Goal: Task Accomplishment & Management: Manage account settings

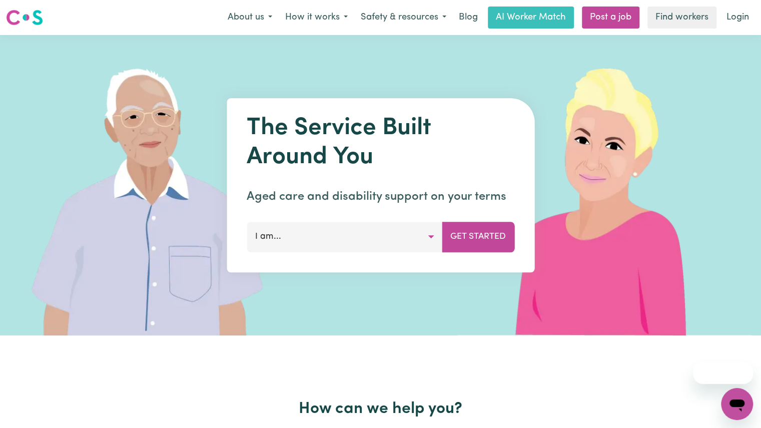
click at [738, 14] on link "Login" at bounding box center [738, 18] width 35 height 22
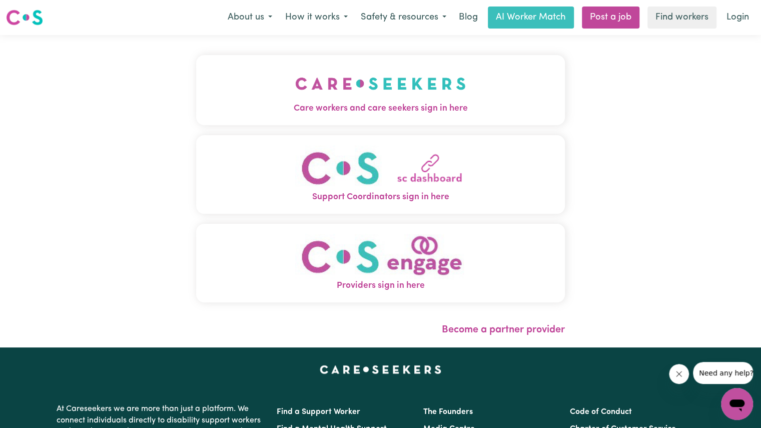
click at [404, 95] on img "Care workers and care seekers sign in here" at bounding box center [380, 83] width 171 height 37
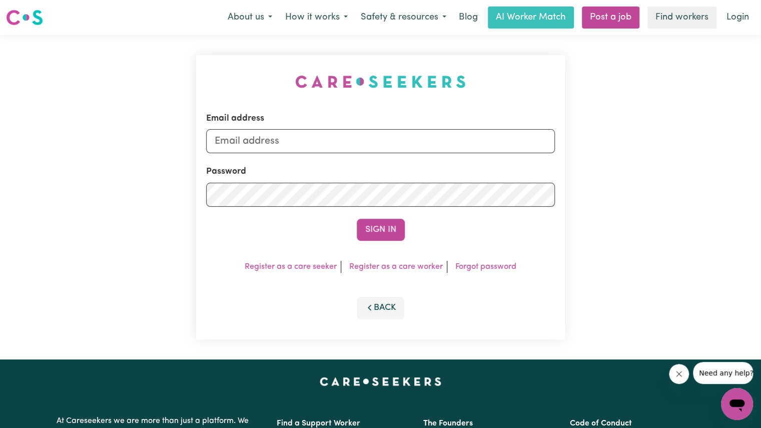
click at [367, 129] on div "Email address" at bounding box center [380, 132] width 349 height 41
click at [360, 140] on input "Email address" at bounding box center [380, 141] width 349 height 24
type input "[EMAIL_ADDRESS][DOMAIN_NAME]"
click at [381, 227] on button "Sign In" at bounding box center [381, 230] width 48 height 22
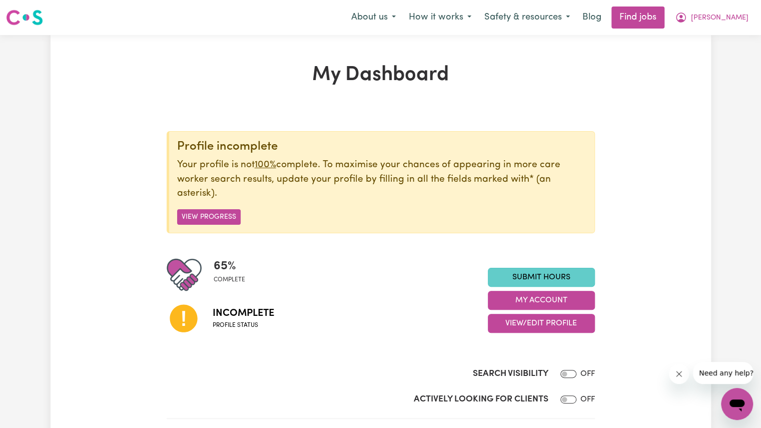
click at [514, 273] on link "Submit Hours" at bounding box center [541, 277] width 107 height 19
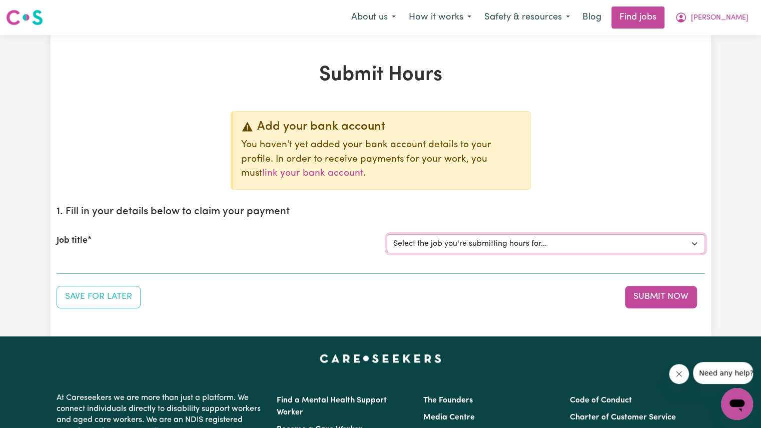
click at [500, 247] on select "Select the job you're submitting hours for..." at bounding box center [546, 243] width 318 height 19
click at [346, 268] on section "1. Fill in your details below to claim your payment Job title Select the job yo…" at bounding box center [381, 236] width 649 height 76
click at [316, 264] on div "Job title Select the job you're submitting hours for..." at bounding box center [381, 243] width 649 height 43
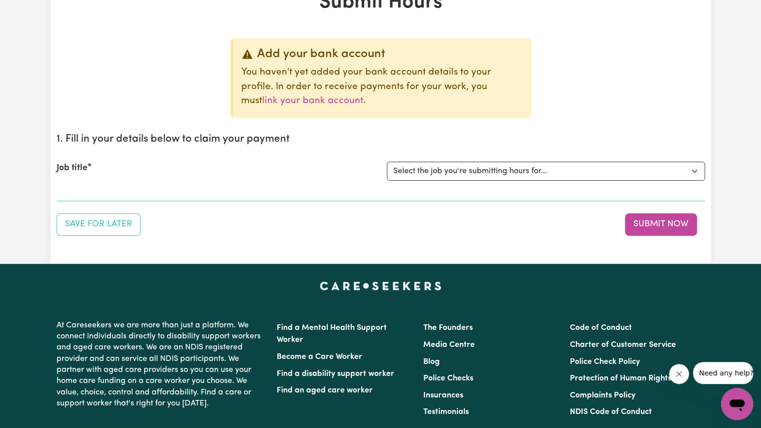
scroll to position [81, 0]
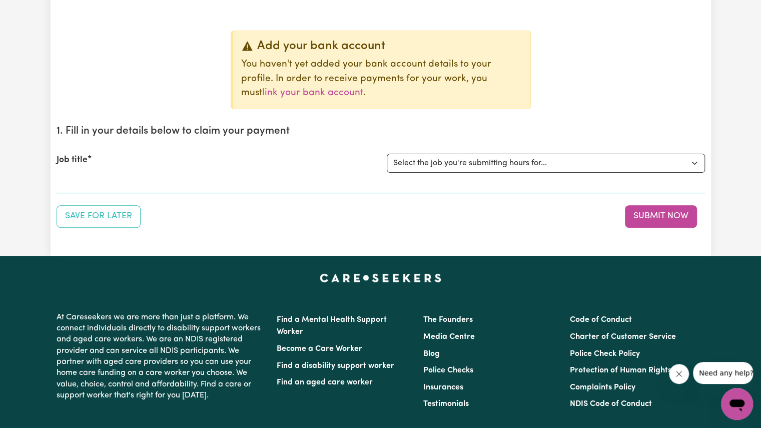
drag, startPoint x: 193, startPoint y: 186, endPoint x: 422, endPoint y: 160, distance: 230.7
click at [422, 160] on section "1. Fill in your details below to claim your payment Job title Select the job yo…" at bounding box center [381, 155] width 649 height 76
click at [422, 160] on select "Select the job you're submitting hours for..." at bounding box center [546, 163] width 318 height 19
click at [349, 174] on div "Job title Select the job you're submitting hours for..." at bounding box center [381, 163] width 649 height 43
click at [317, 188] on section "1. Fill in your details below to claim your payment Job title Select the job yo…" at bounding box center [381, 155] width 649 height 76
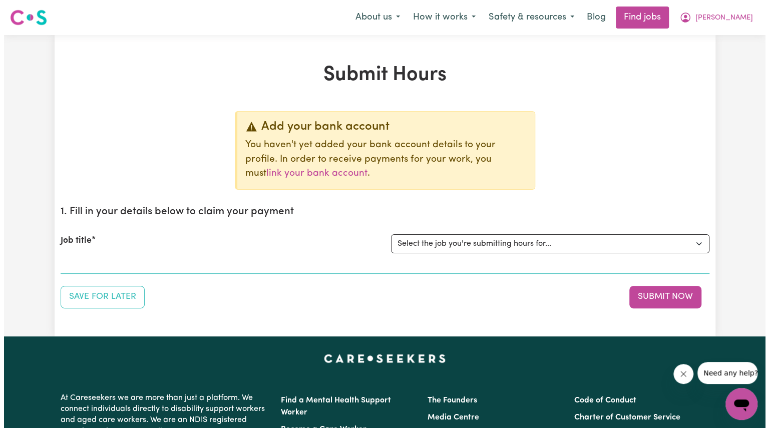
scroll to position [1, 0]
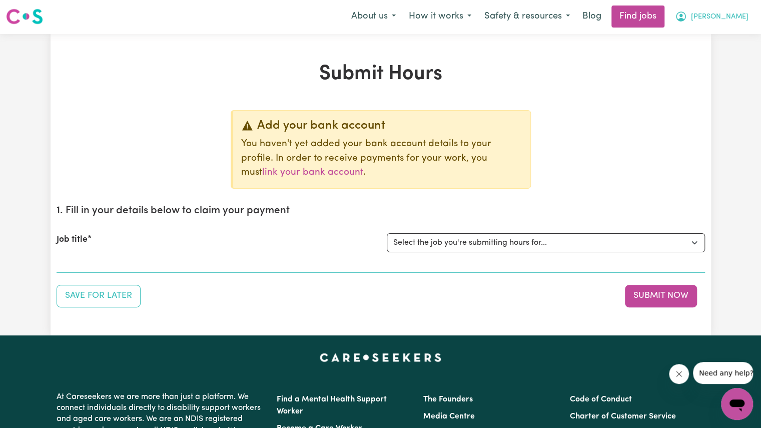
click at [731, 14] on span "[PERSON_NAME]" at bounding box center [720, 17] width 58 height 11
click at [697, 42] on link "My Account" at bounding box center [715, 38] width 79 height 19
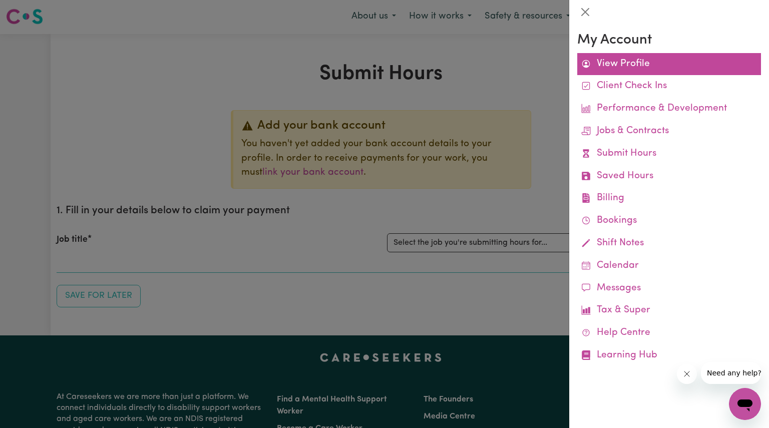
click at [643, 57] on link "View Profile" at bounding box center [669, 64] width 184 height 23
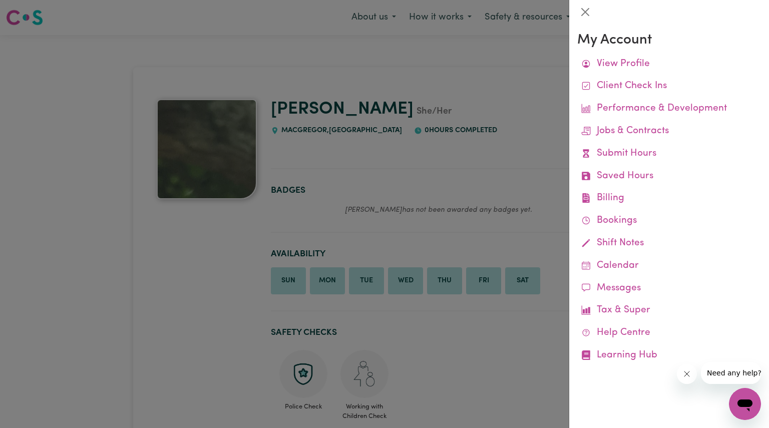
click at [417, 94] on div at bounding box center [384, 214] width 769 height 428
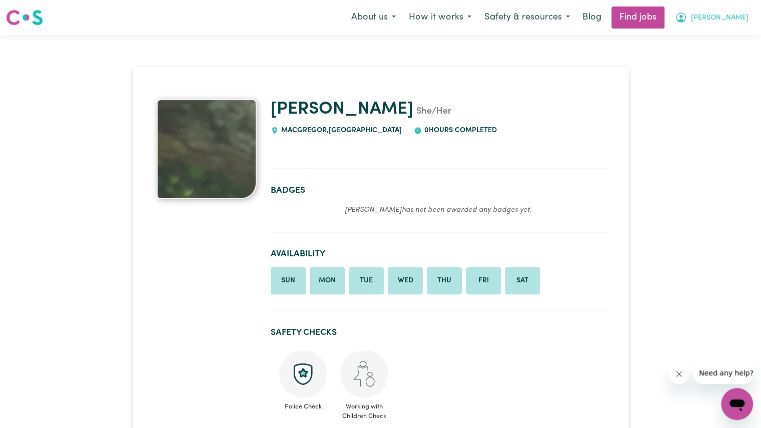
click at [727, 17] on span "[PERSON_NAME]" at bounding box center [720, 18] width 58 height 11
click at [701, 36] on link "My Account" at bounding box center [715, 39] width 79 height 19
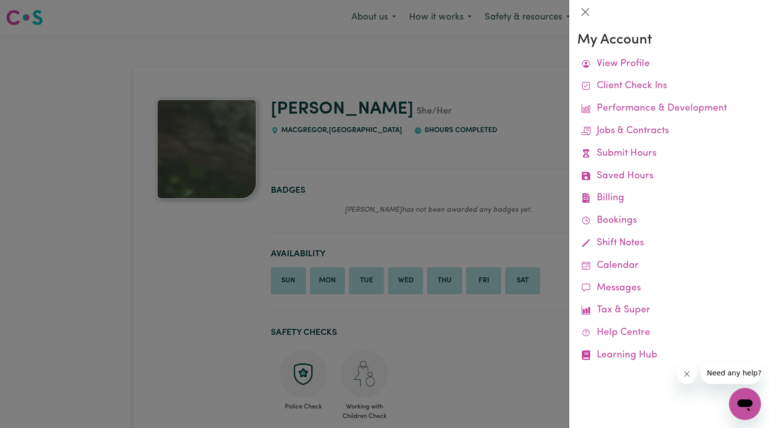
click at [555, 77] on div at bounding box center [384, 214] width 769 height 428
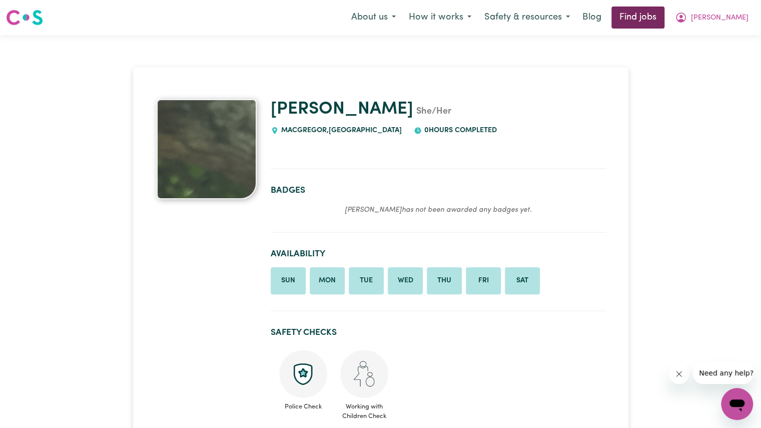
click at [665, 22] on link "Find jobs" at bounding box center [638, 18] width 53 height 22
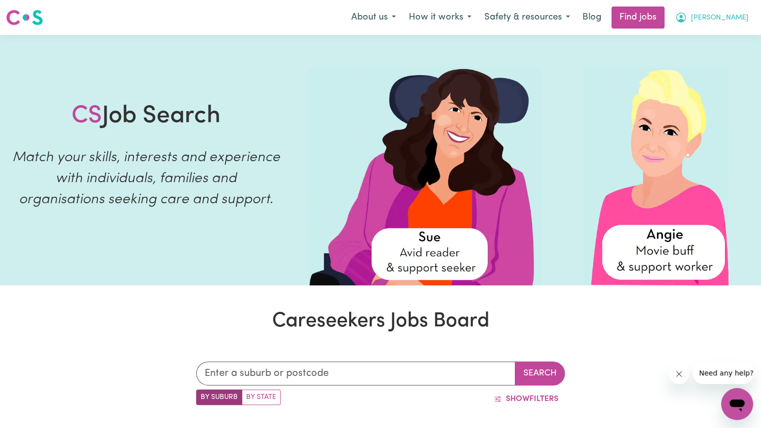
click at [735, 14] on span "[PERSON_NAME]" at bounding box center [720, 18] width 58 height 11
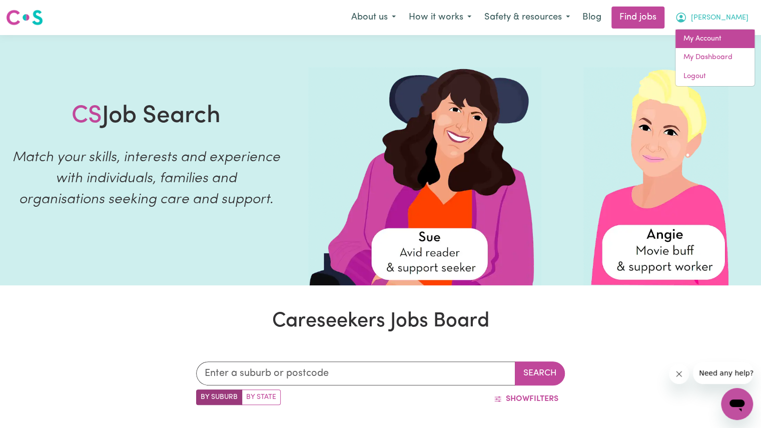
click at [720, 35] on link "My Account" at bounding box center [715, 39] width 79 height 19
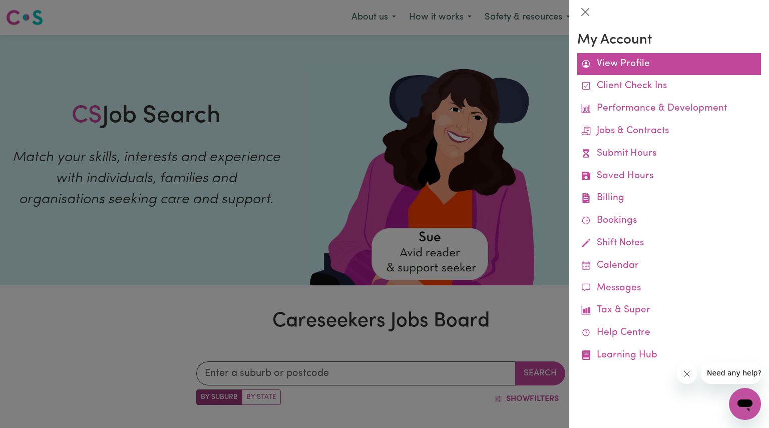
click at [637, 61] on link "View Profile" at bounding box center [669, 64] width 184 height 23
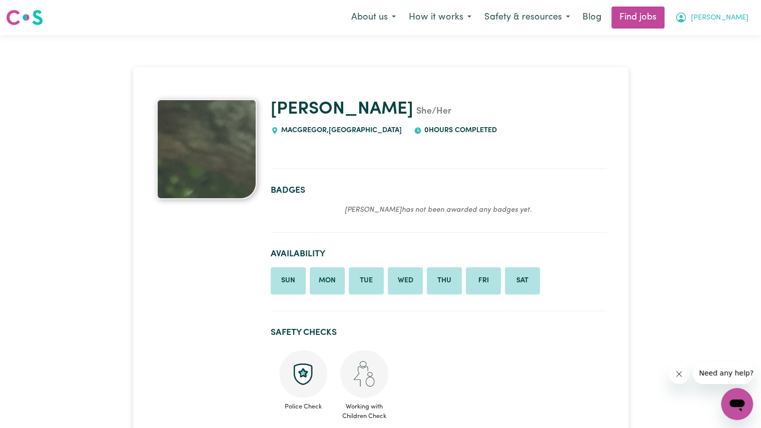
click at [716, 17] on button "[PERSON_NAME]" at bounding box center [712, 17] width 87 height 21
click at [219, 163] on img at bounding box center [207, 149] width 100 height 100
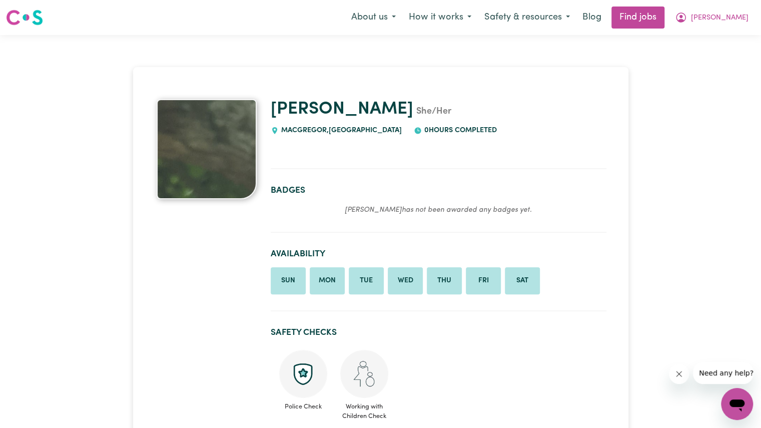
click at [219, 163] on img at bounding box center [207, 149] width 100 height 100
click at [16, 23] on img at bounding box center [24, 18] width 37 height 18
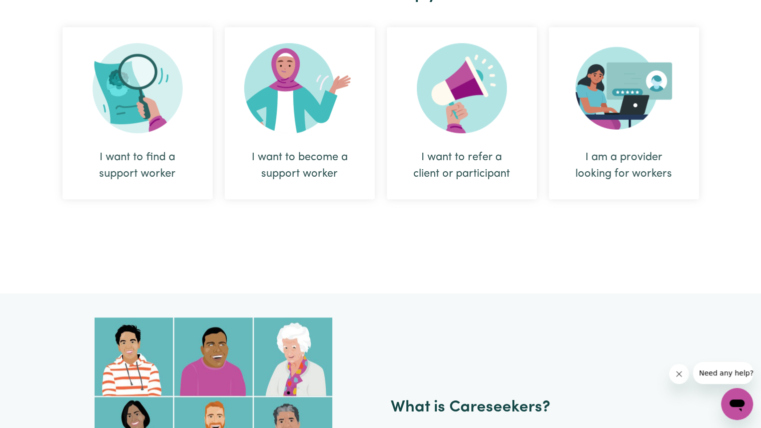
scroll to position [415, 0]
click at [312, 129] on img at bounding box center [299, 88] width 111 height 90
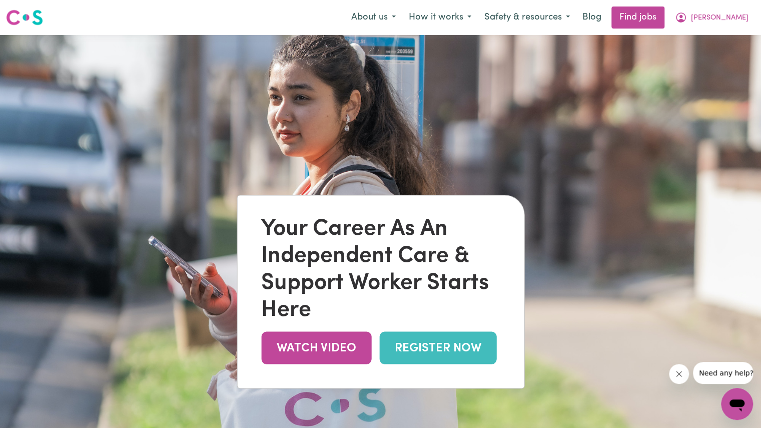
click at [415, 353] on link "REGISTER NOW" at bounding box center [437, 347] width 117 height 33
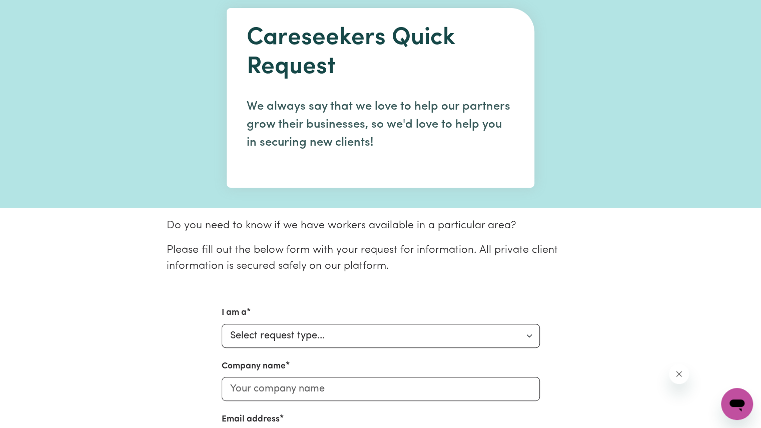
scroll to position [48, 0]
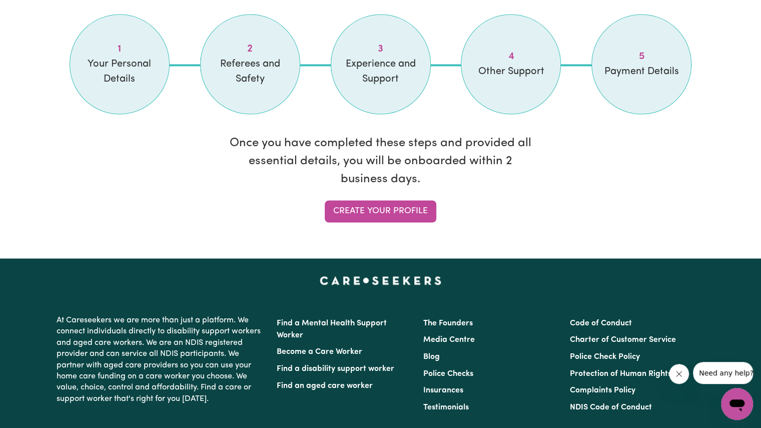
scroll to position [883, 0]
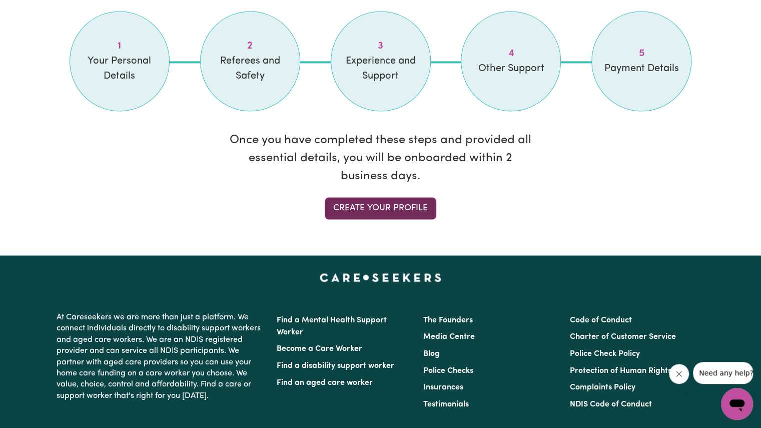
click at [395, 199] on link "Create your profile" at bounding box center [381, 208] width 112 height 22
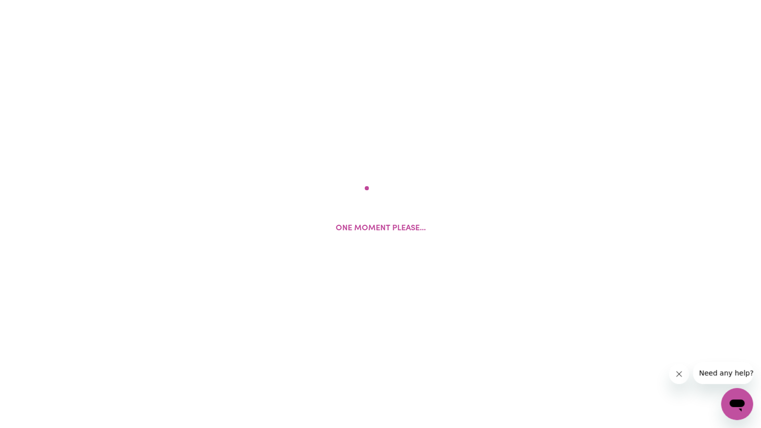
select select "[DEMOGRAPHIC_DATA]"
select select "[DEMOGRAPHIC_DATA] Work Visa"
select select "Studying a healthcare related degree or qualification"
select select "40"
select select "60"
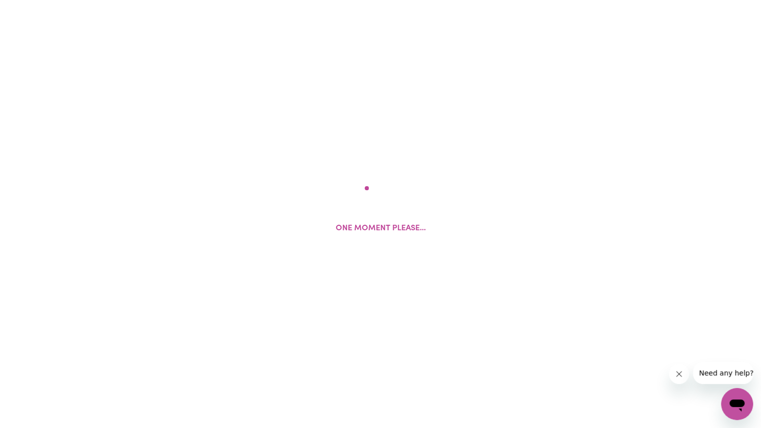
select select "80"
select select "100"
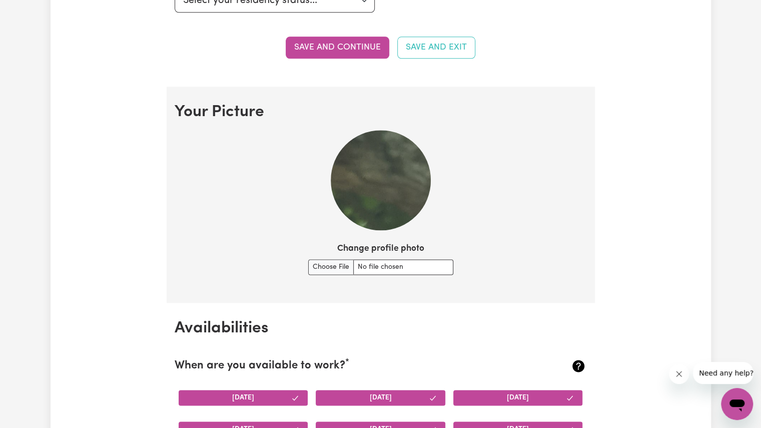
scroll to position [647, 0]
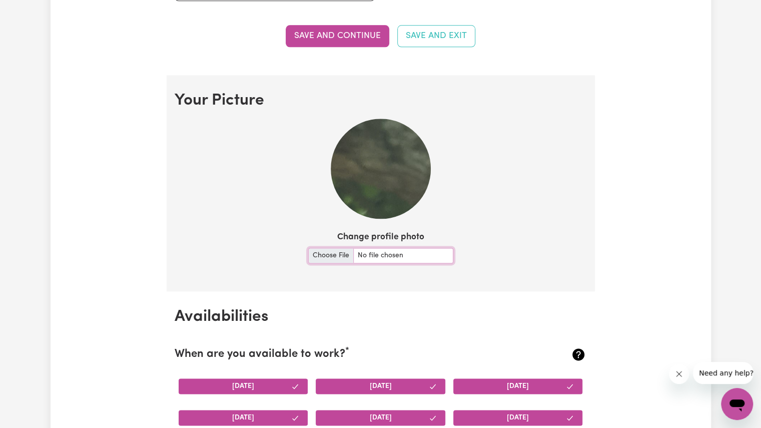
click at [330, 256] on input "Change profile photo" at bounding box center [380, 256] width 145 height 16
type input "C:\fakepath\20240205_114458.jpg"
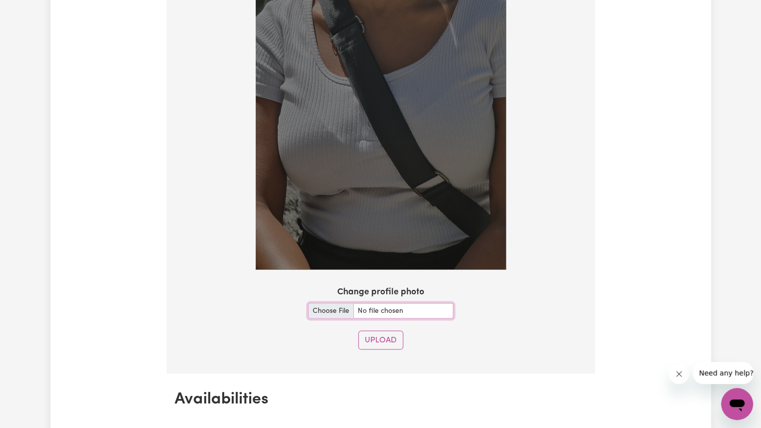
scroll to position [1044, 0]
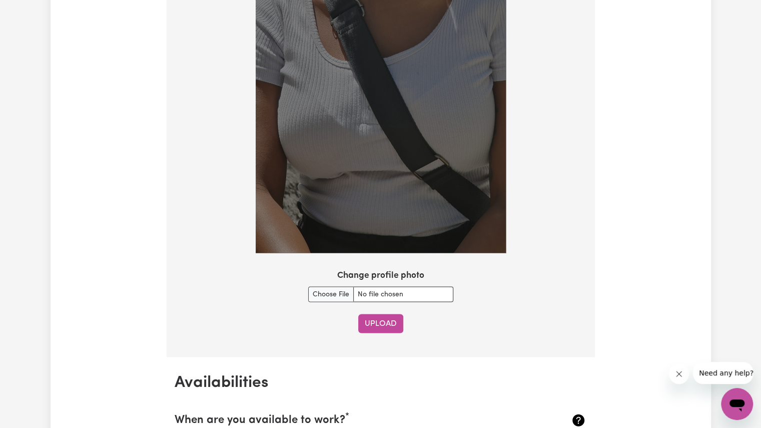
click at [372, 319] on button "Upload" at bounding box center [380, 323] width 45 height 19
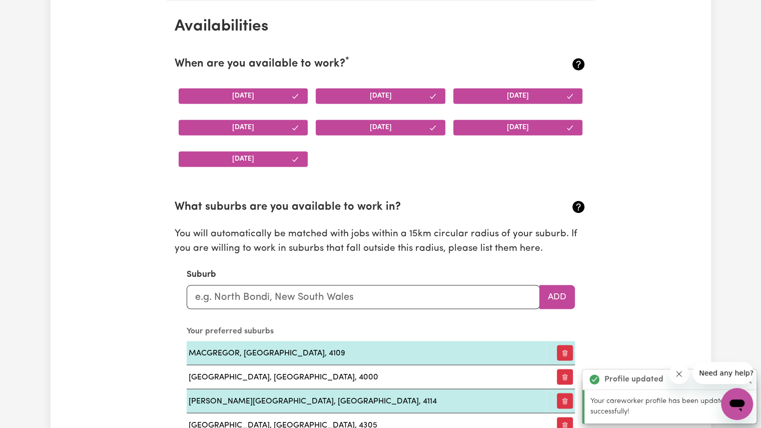
scroll to position [695, 0]
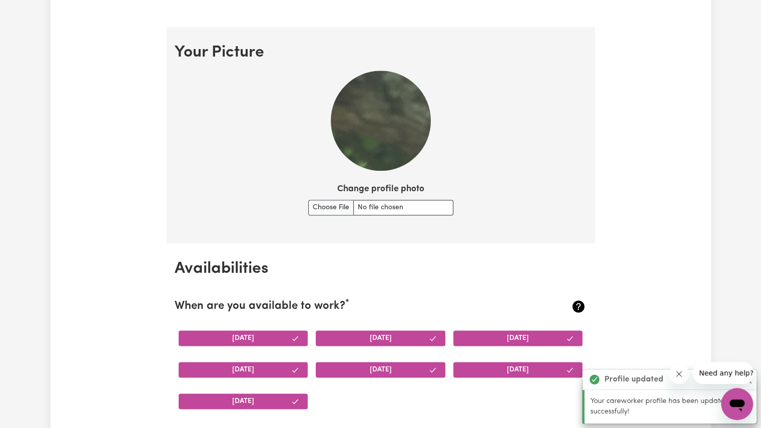
click at [371, 113] on img at bounding box center [381, 121] width 100 height 100
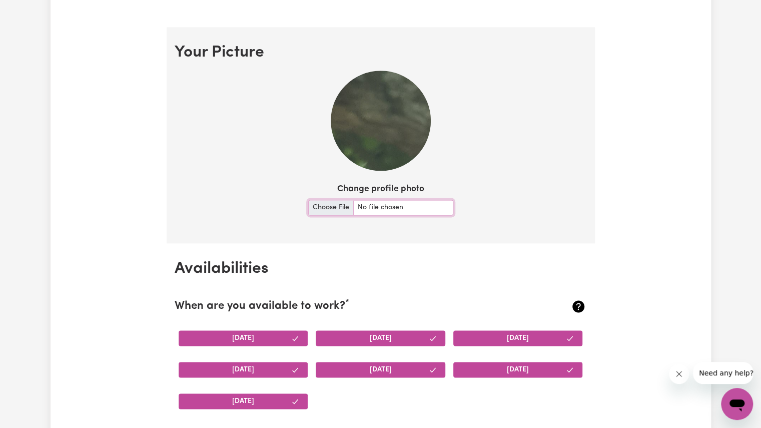
click at [337, 203] on input "Change profile photo" at bounding box center [380, 208] width 145 height 16
type input "C:\fakepath\20250514_111609.jpg"
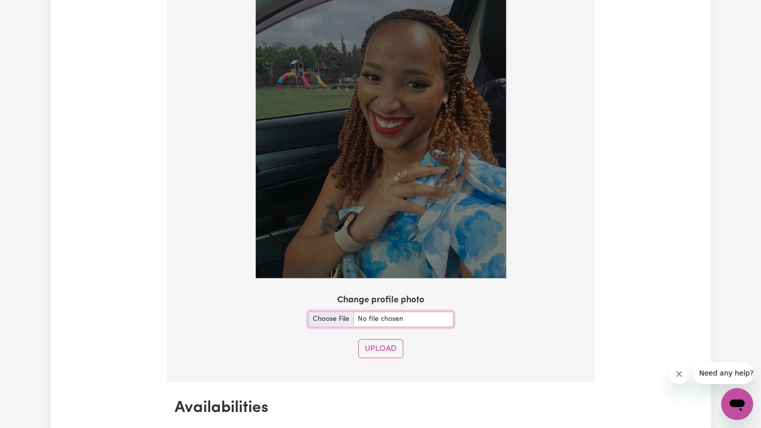
scroll to position [993, 0]
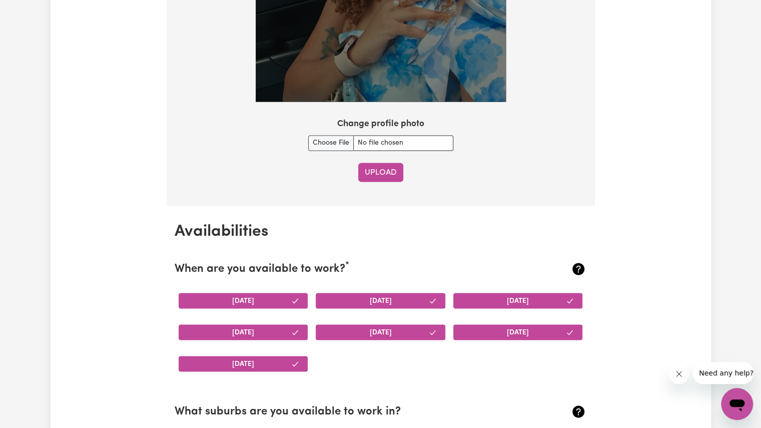
click at [397, 169] on button "Upload" at bounding box center [380, 172] width 45 height 19
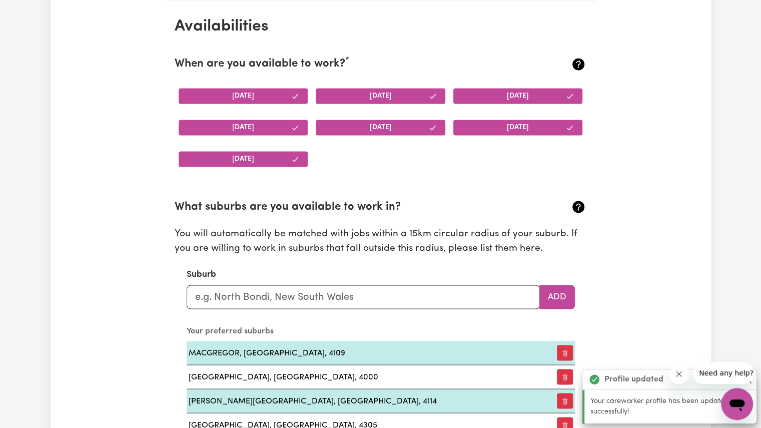
scroll to position [749, 0]
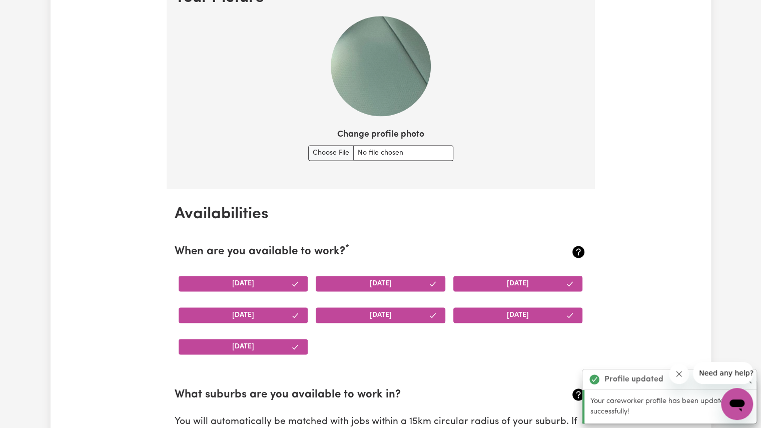
click at [380, 59] on img at bounding box center [381, 66] width 100 height 100
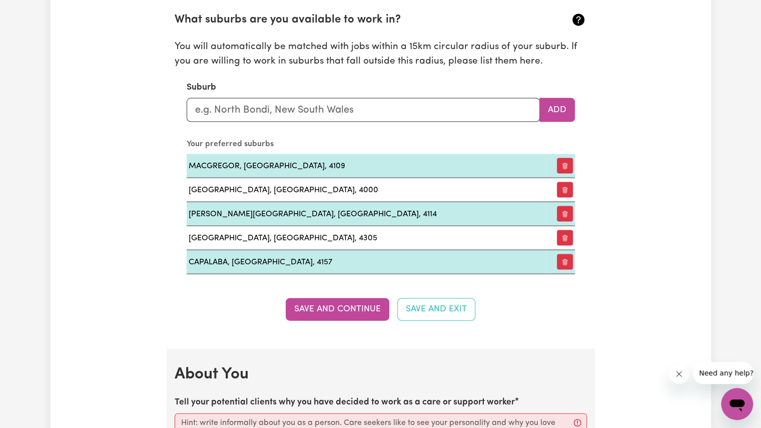
scroll to position [1125, 0]
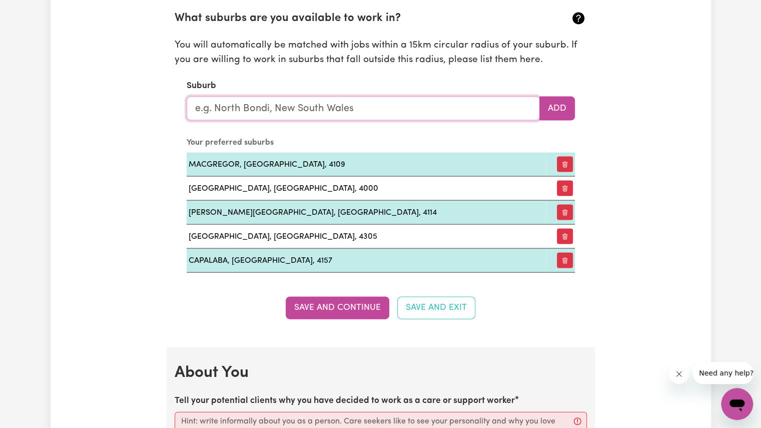
click at [327, 107] on input "text" at bounding box center [363, 108] width 353 height 24
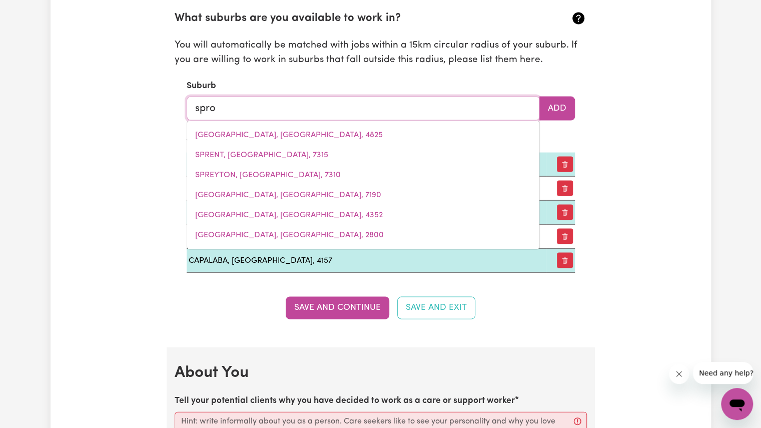
type input "spr"
type input "sprEADBOROUGH, Queensland, 4825"
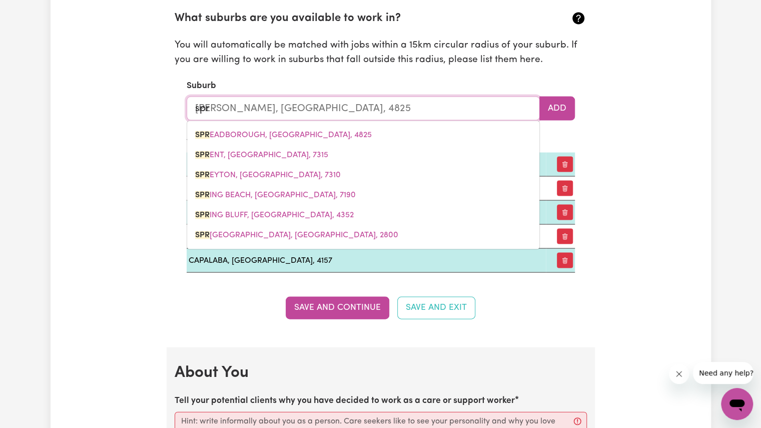
type input "sp"
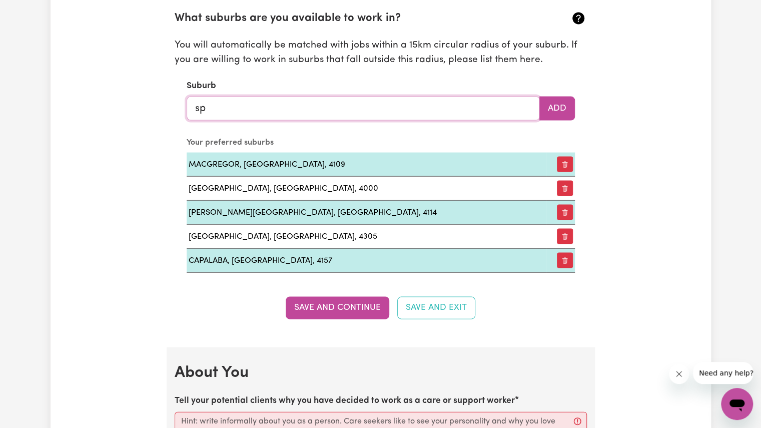
type input "spr"
type input "sprEADBOROUGH, Queensland, 4825"
type input "spri"
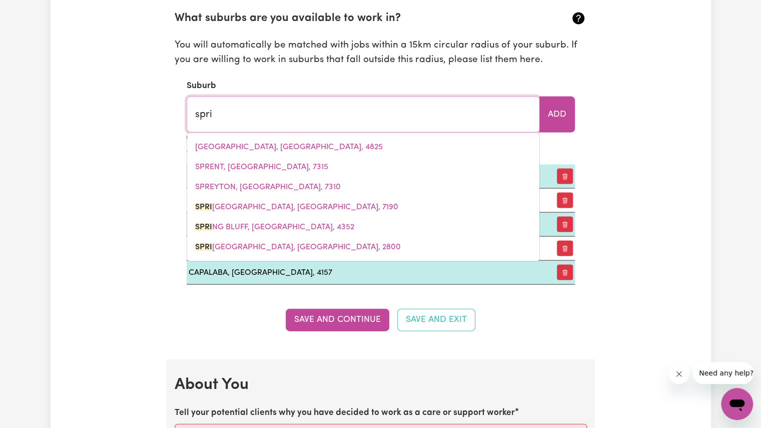
type input "sprin"
type input "sprinG BEACH, Tasmania, 7190"
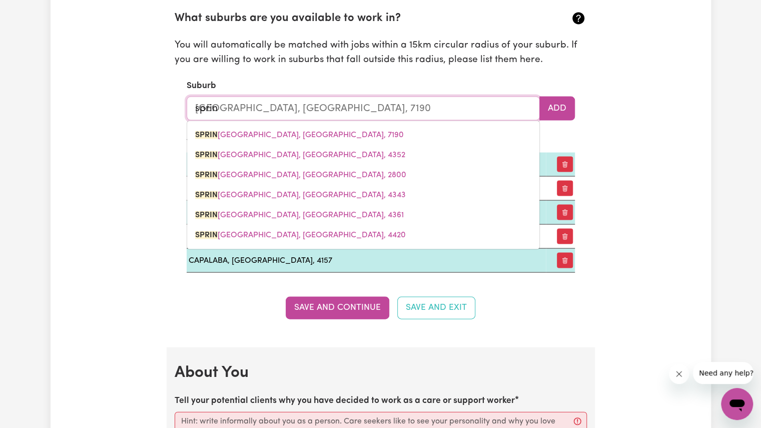
type input "spring"
type input "spring BEACH, Tasmania, 7190"
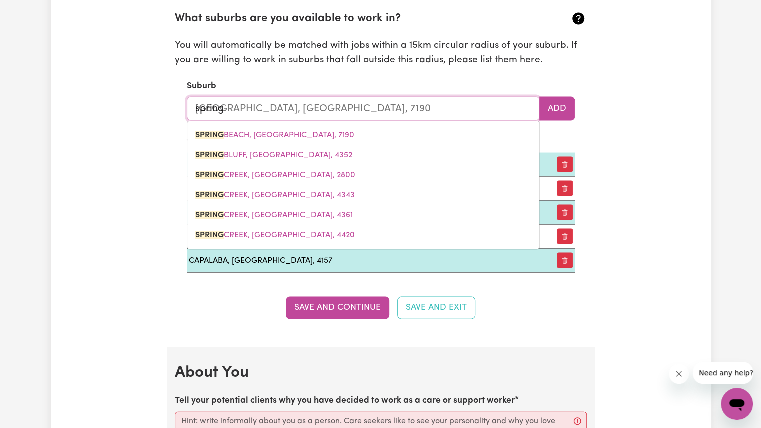
type input "springw"
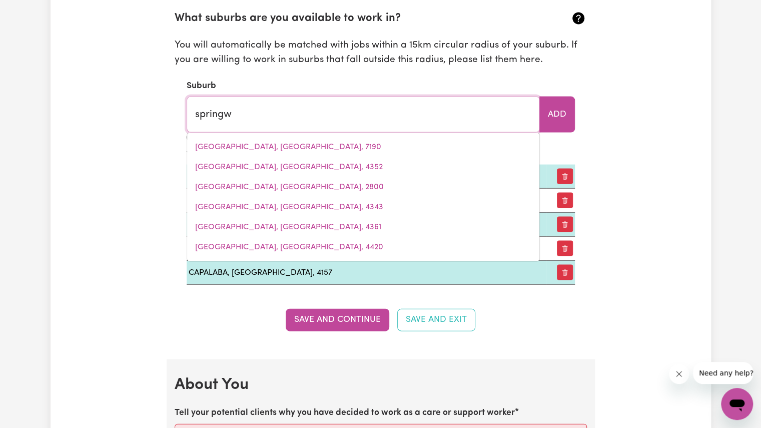
type input "springwOOD, New South Wales, 2777"
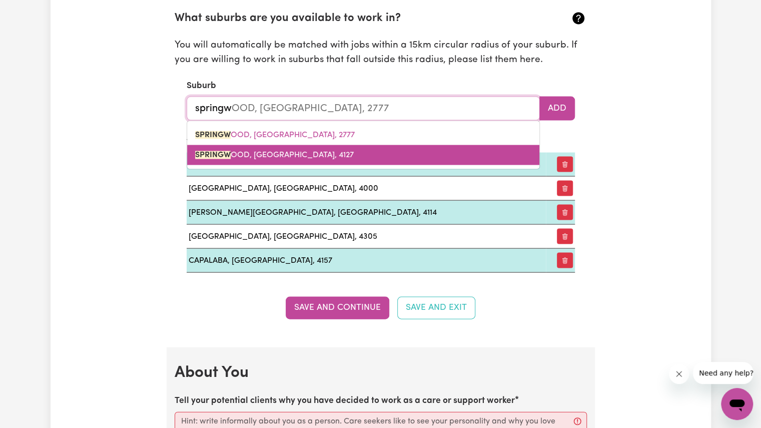
click at [282, 151] on span "SPRINGW OOD, Queensland, 4127" at bounding box center [274, 155] width 159 height 8
type input "[GEOGRAPHIC_DATA], [GEOGRAPHIC_DATA], 4127"
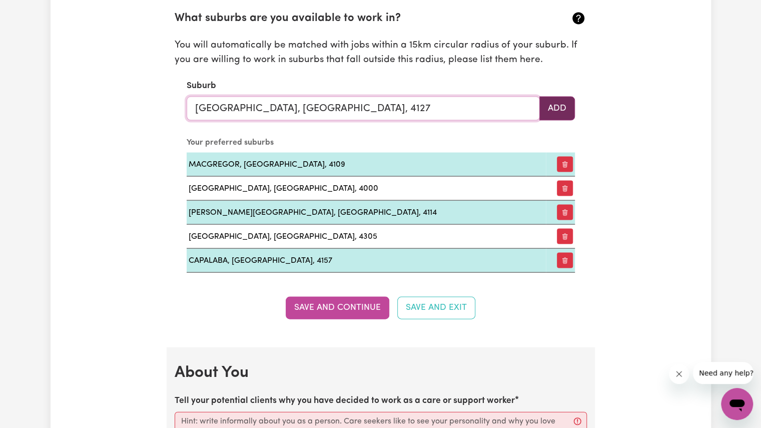
type input "[GEOGRAPHIC_DATA], [GEOGRAPHIC_DATA], 4127"
click at [553, 103] on button "Add" at bounding box center [557, 108] width 36 height 24
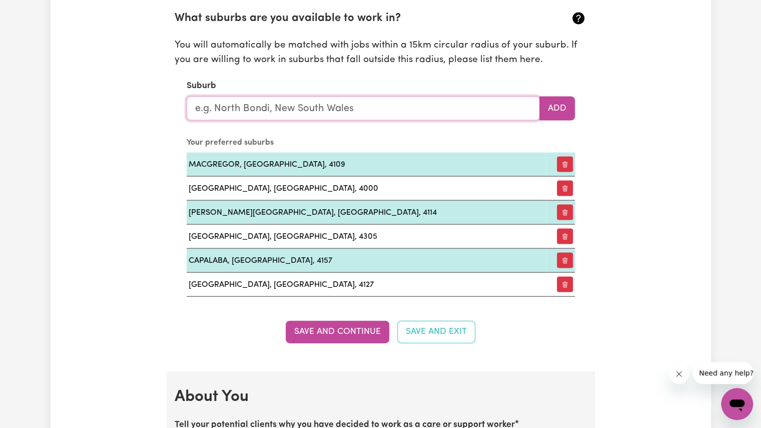
click at [464, 99] on input "text" at bounding box center [363, 108] width 353 height 24
type input "goo"
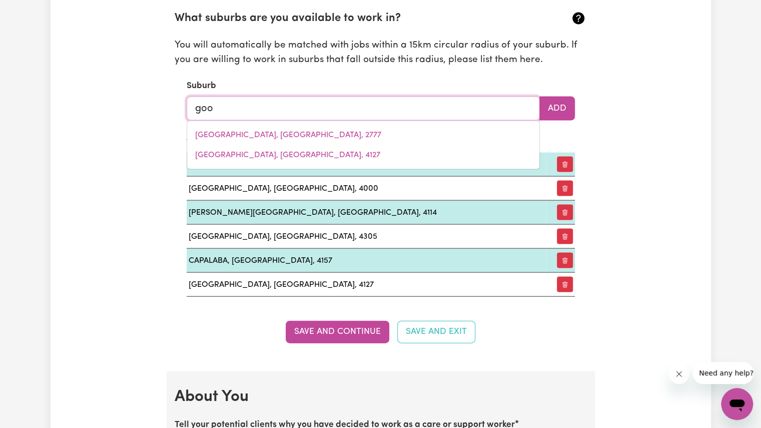
type input "gooBARRAGANDRA, New South Wales, 2720"
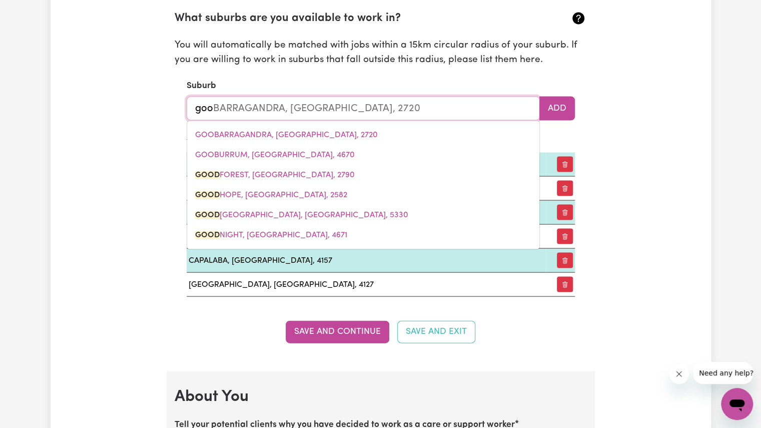
type input "good"
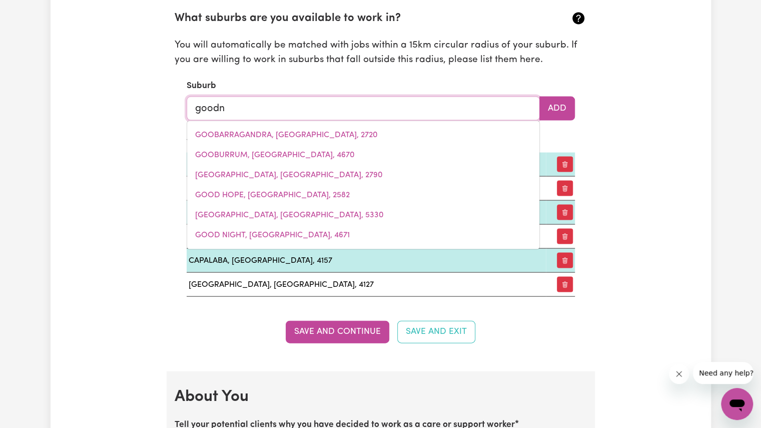
type input "goodna"
type input "goodna, Queensland, 4300"
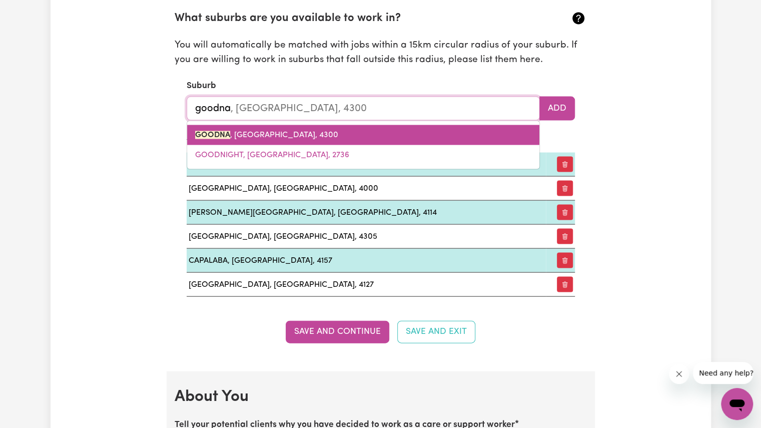
click at [344, 133] on link "GOODNA , Queensland, 4300" at bounding box center [363, 135] width 352 height 20
type input "GOODNA, [GEOGRAPHIC_DATA], 4300"
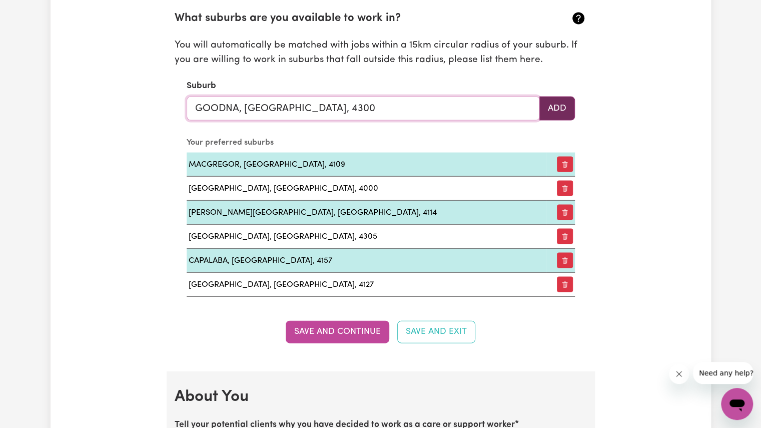
type input "GOODNA, [GEOGRAPHIC_DATA], 4300"
click at [550, 113] on button "Add" at bounding box center [557, 108] width 36 height 24
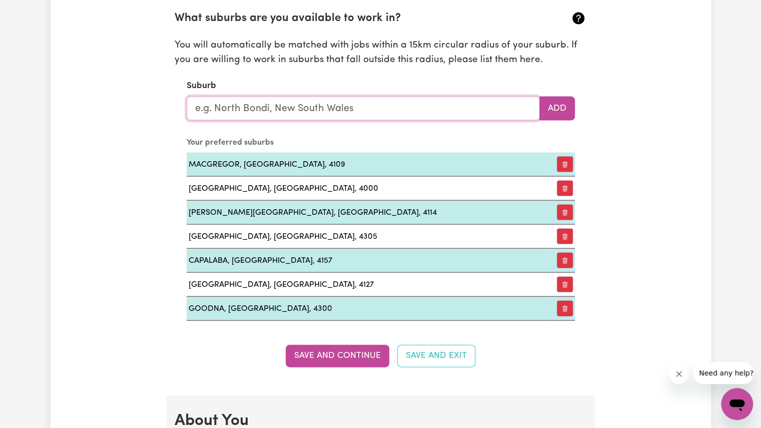
click at [444, 96] on input "text" at bounding box center [363, 108] width 353 height 24
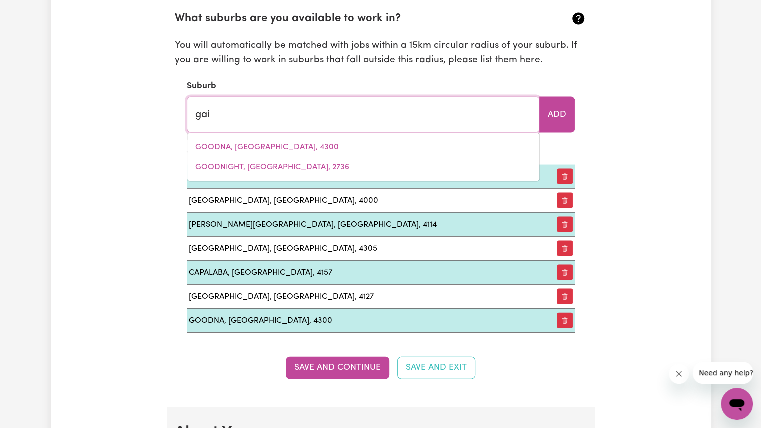
type input "gail"
type input "gailES, Queensland, 4300"
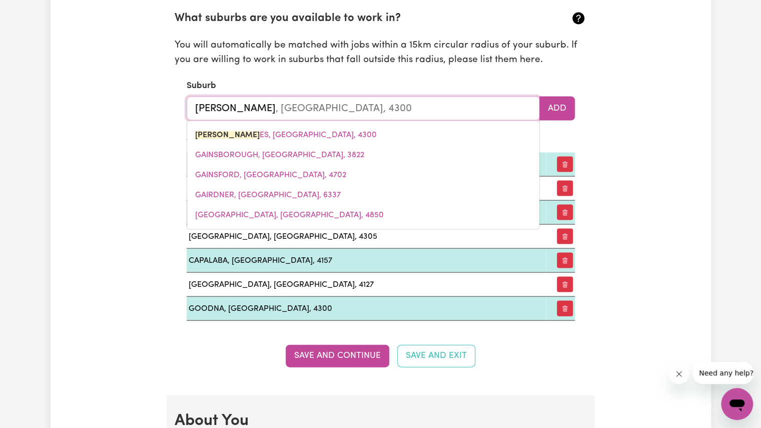
type input "gaile"
type input "gaileS, Queensland, 4300"
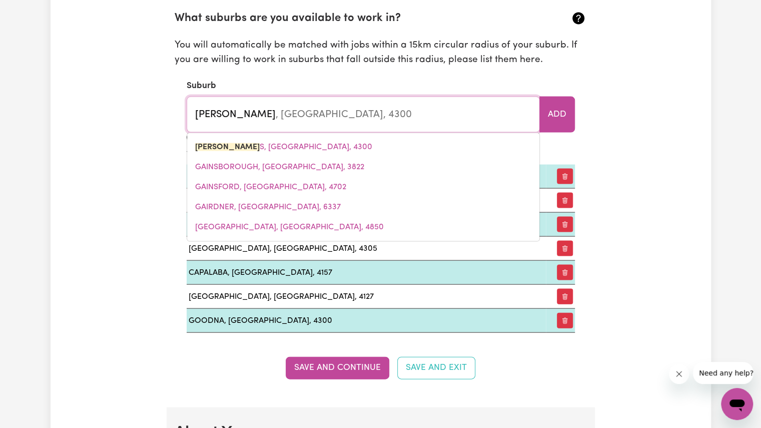
type input "gailes"
type input "gailes, Queensland, 4300"
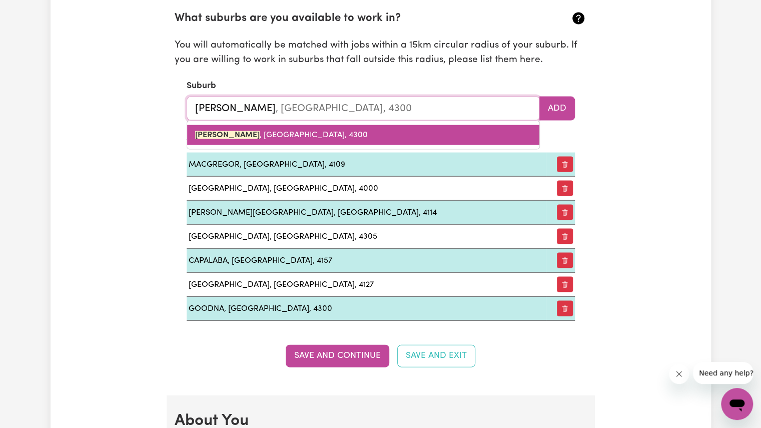
click at [378, 138] on link "GAILES , Queensland, 4300" at bounding box center [363, 135] width 352 height 20
type input "[GEOGRAPHIC_DATA], [GEOGRAPHIC_DATA], 4300"
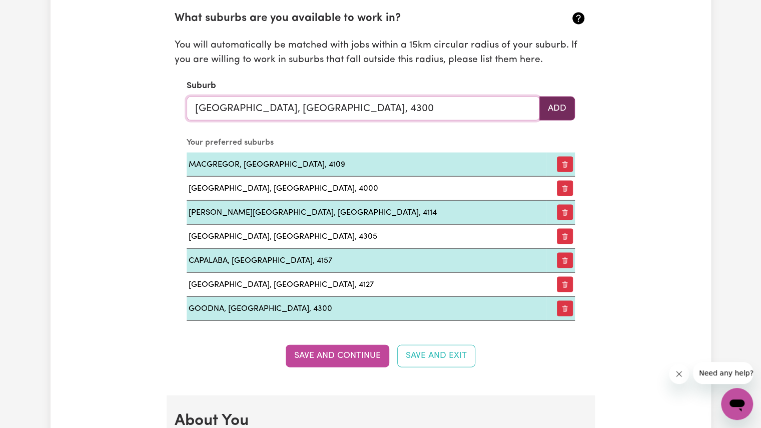
type input "[GEOGRAPHIC_DATA], [GEOGRAPHIC_DATA], 4300"
click at [564, 103] on button "Add" at bounding box center [557, 108] width 36 height 24
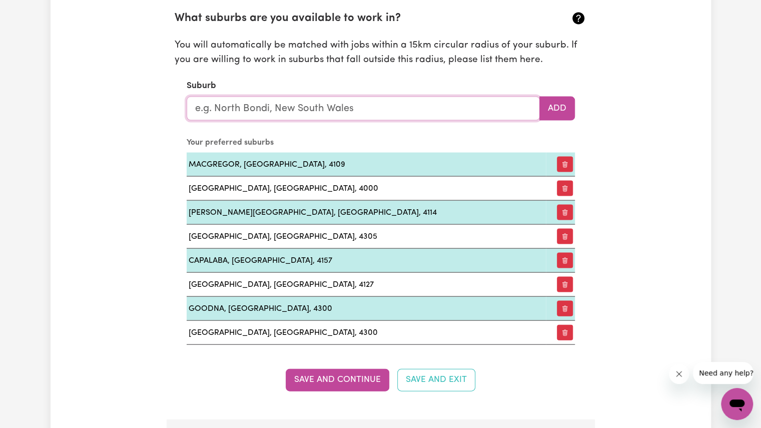
click at [394, 109] on input "text" at bounding box center [363, 108] width 353 height 24
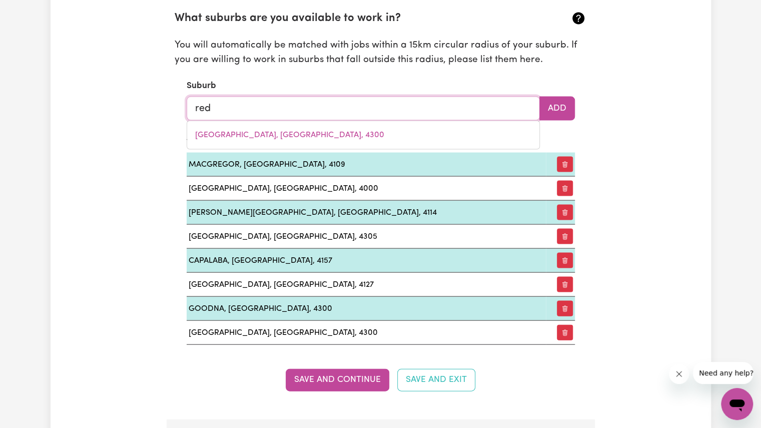
type input "redb"
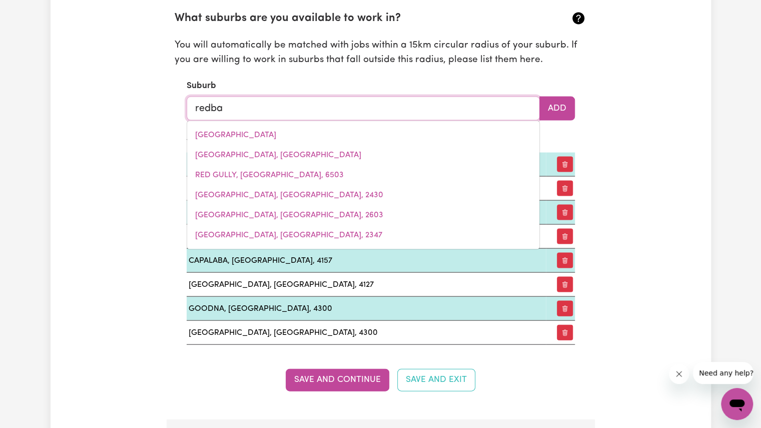
type input "redban"
type input "redbanK, New South Wales, 2446"
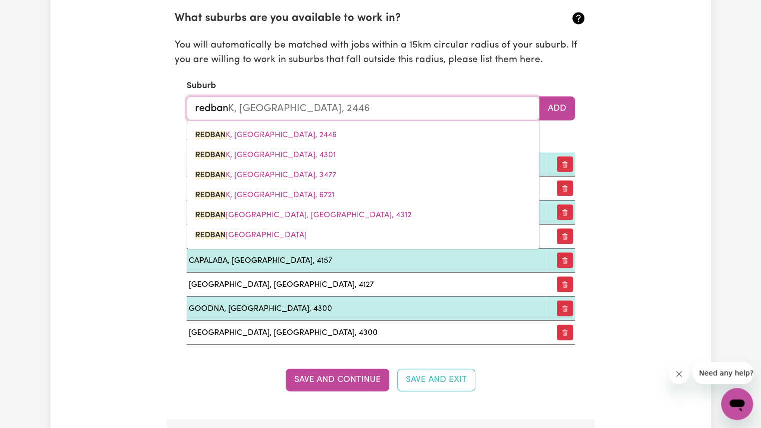
type input "redbank"
type input "redbank, New South Wales, 2446"
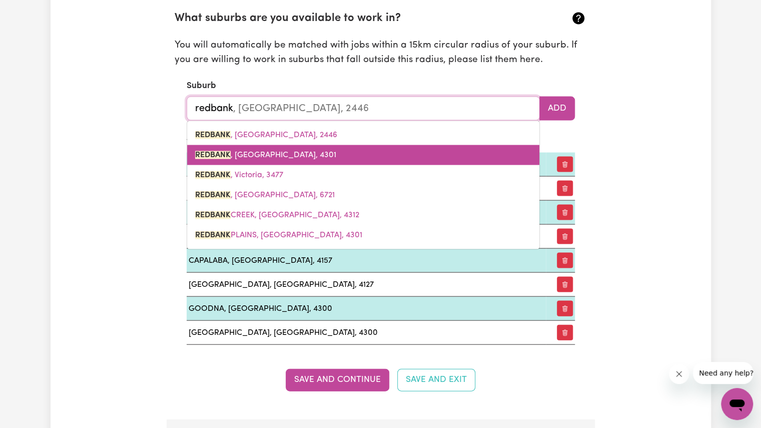
click at [281, 151] on span "REDBANK , Queensland, 4301" at bounding box center [265, 155] width 141 height 8
type input "[GEOGRAPHIC_DATA], [GEOGRAPHIC_DATA], 4301"
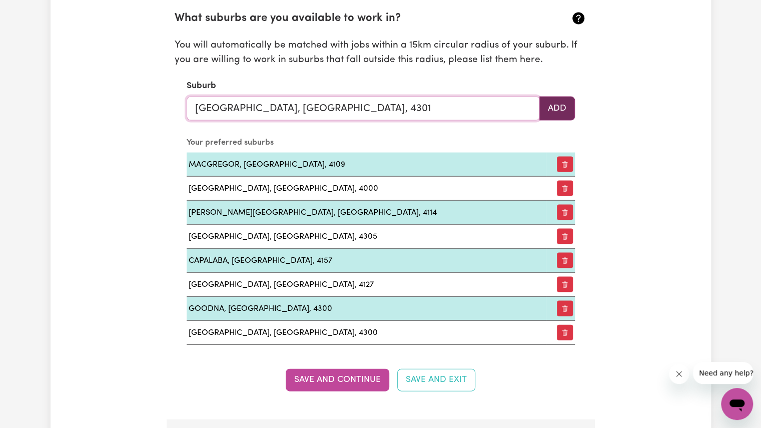
type input "[GEOGRAPHIC_DATA], [GEOGRAPHIC_DATA], 4301"
click at [559, 99] on button "Add" at bounding box center [557, 108] width 36 height 24
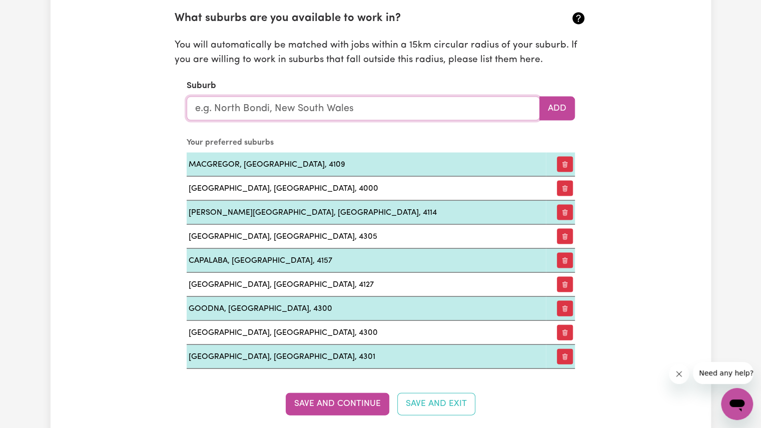
click at [422, 107] on input "text" at bounding box center [363, 108] width 353 height 24
type input "red"
type input "redBANK, New South Wales, 2446"
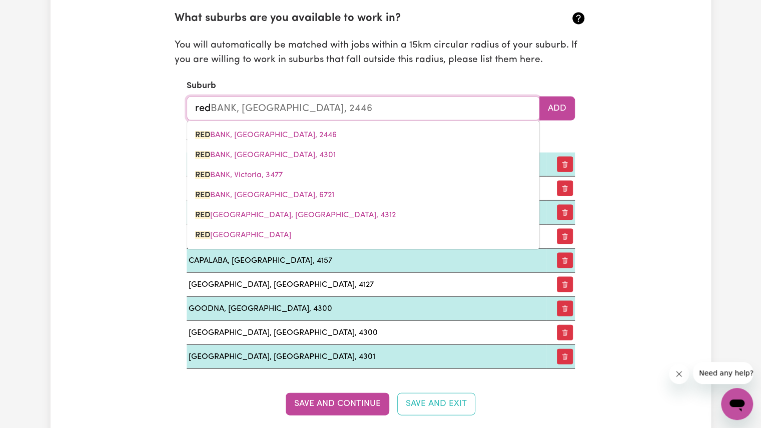
type input "redb"
type input "redbANK, New South Wales, 2446"
type input "redba"
type input "redbaNK, New South Wales, 2446"
type input "redban"
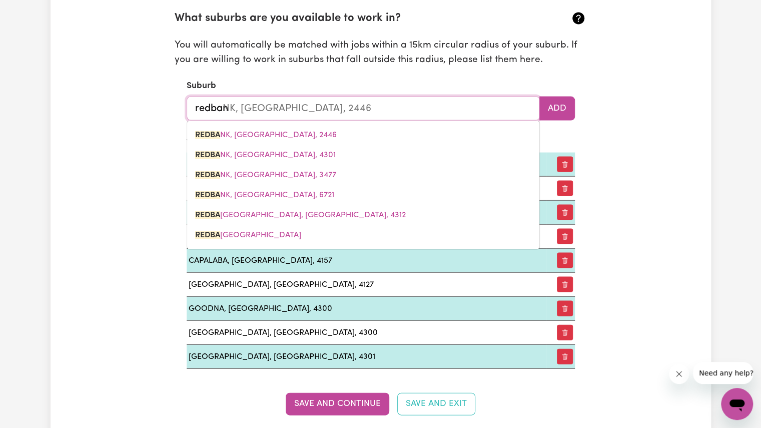
type input "redbanK, New South Wales, 2446"
type input "redbank"
type input "redbank, New South Wales, 2446"
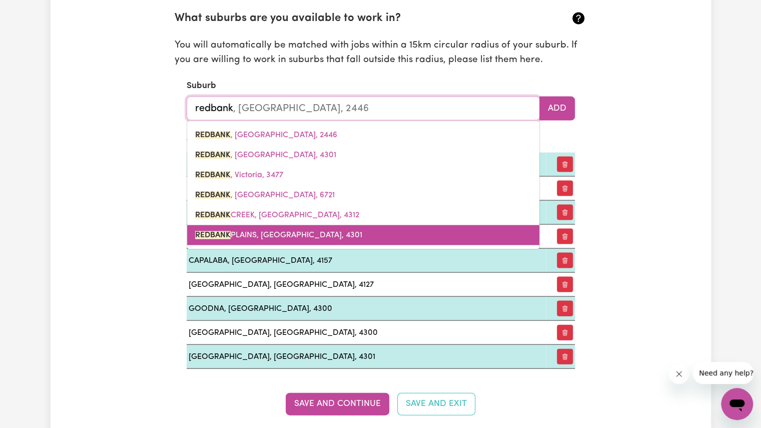
click at [237, 233] on span "REDBANK PLAINS, Queensland, 4301" at bounding box center [278, 235] width 167 height 8
type input "[GEOGRAPHIC_DATA]"
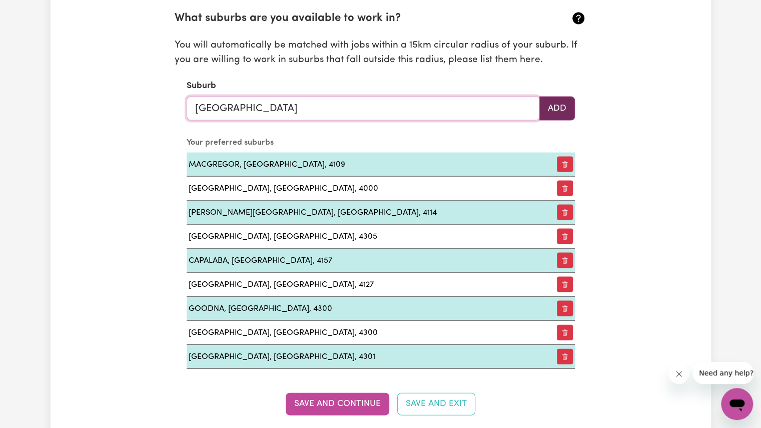
type input "[GEOGRAPHIC_DATA]"
click at [556, 101] on button "Add" at bounding box center [557, 108] width 36 height 24
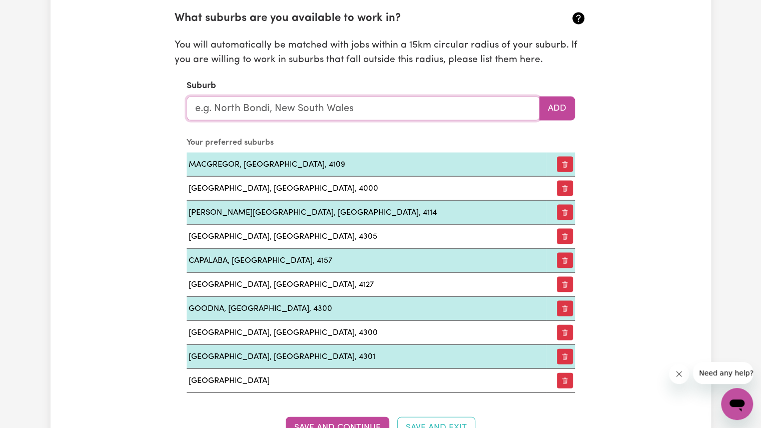
click at [427, 105] on input "text" at bounding box center [363, 108] width 353 height 24
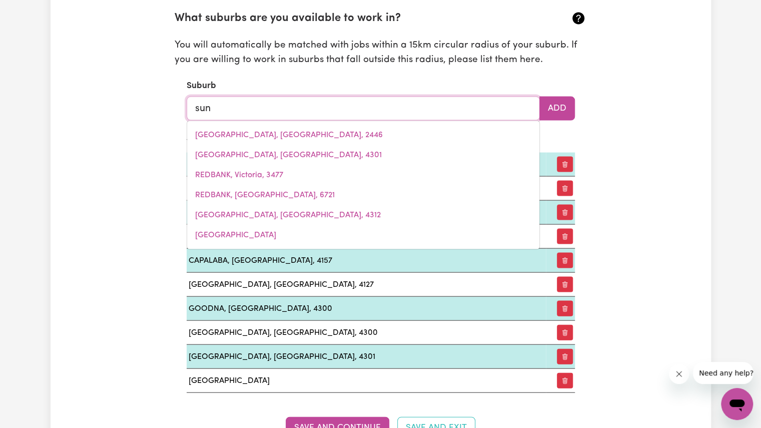
type input "sunn"
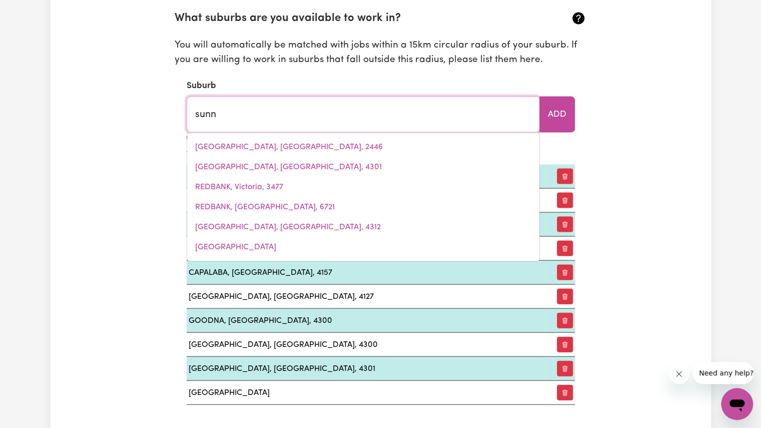
type input "sunnY CORNER, New South Wales, 2795"
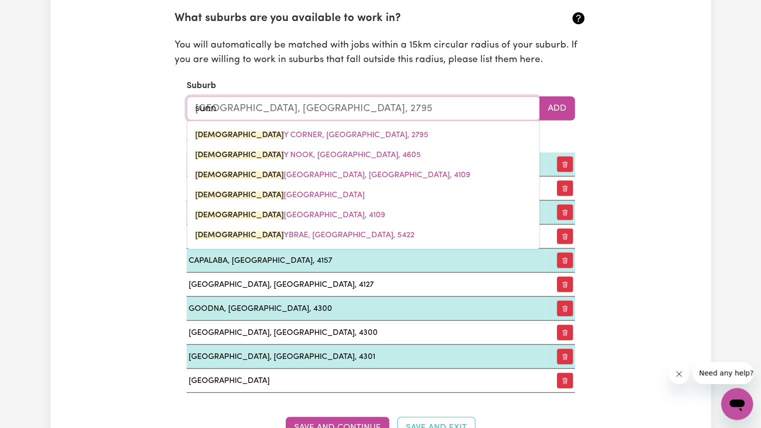
type input "sunnb"
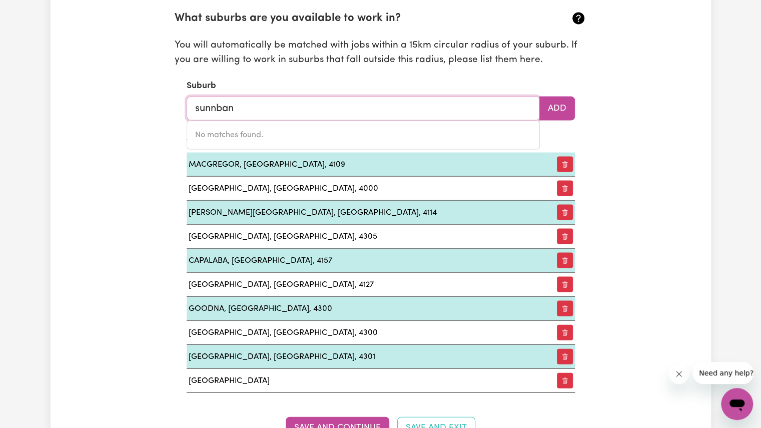
type input "sunnyban"
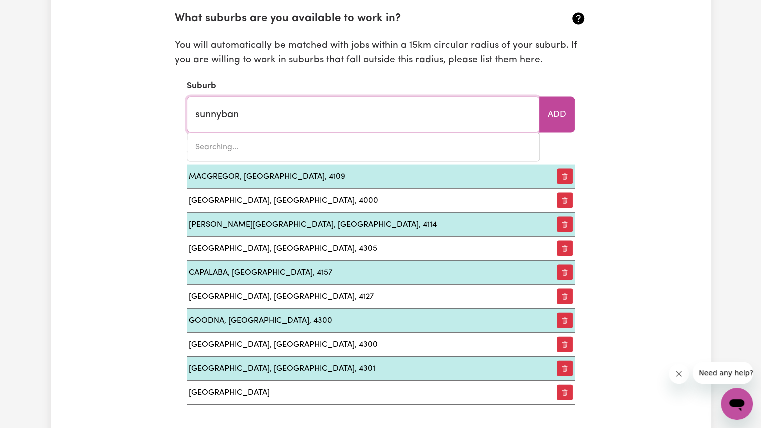
type input "sunnybanK, Queensland, 4109"
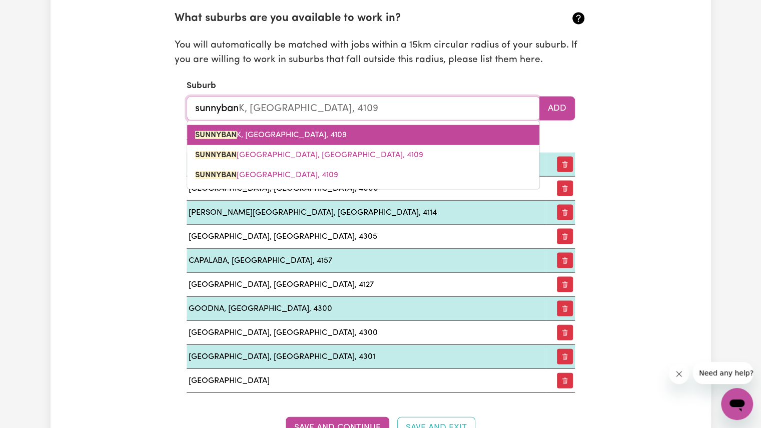
click at [236, 131] on mark "SUNNYBAN" at bounding box center [216, 135] width 42 height 8
type input "[GEOGRAPHIC_DATA], [GEOGRAPHIC_DATA], 4109"
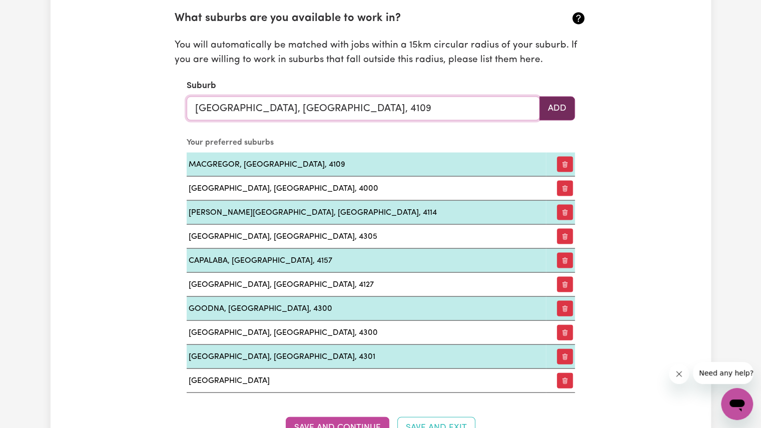
type input "[GEOGRAPHIC_DATA], [GEOGRAPHIC_DATA], 4109"
click at [553, 102] on button "Add" at bounding box center [557, 108] width 36 height 24
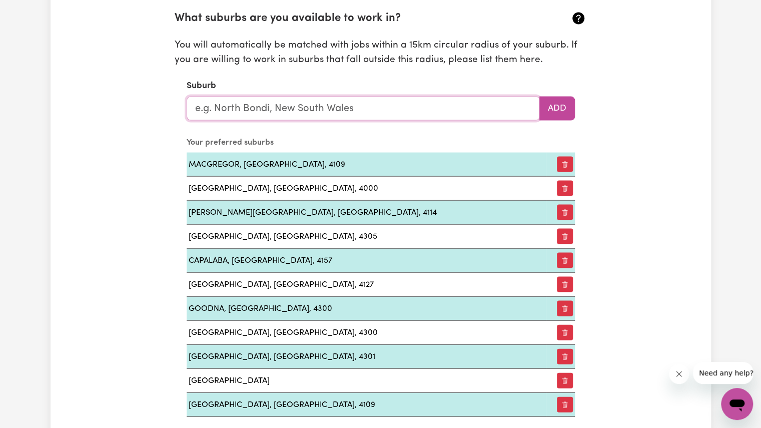
click at [407, 104] on input "text" at bounding box center [363, 108] width 353 height 24
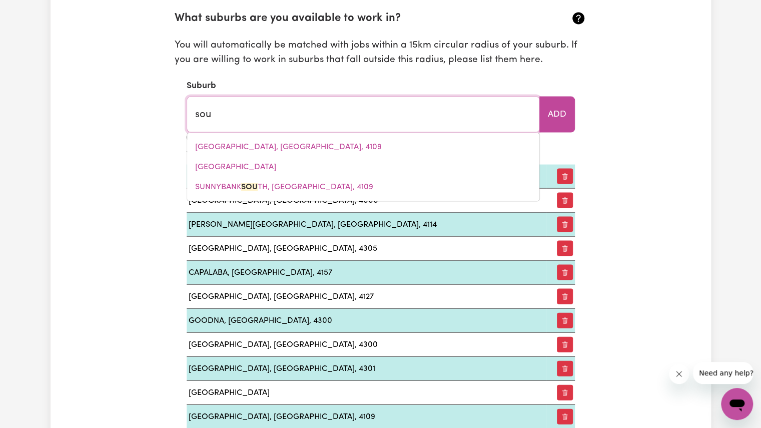
type input "sout"
type input "soutH ALBURY, New South Wales, 2640"
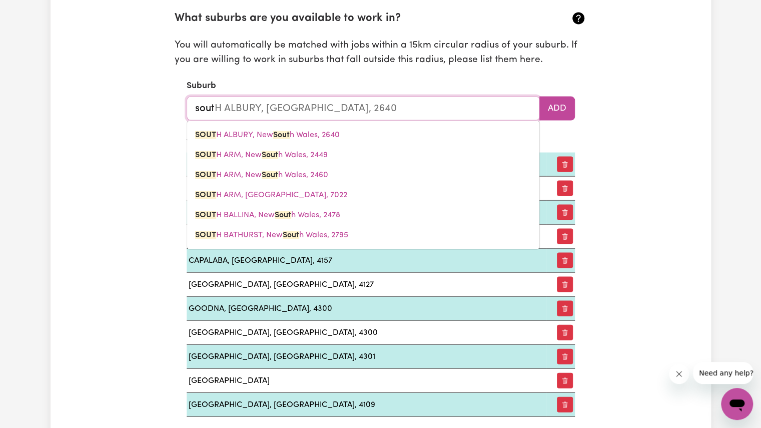
type input "south"
type input "south ALBURY, New South Wales, 2640"
type input "south b"
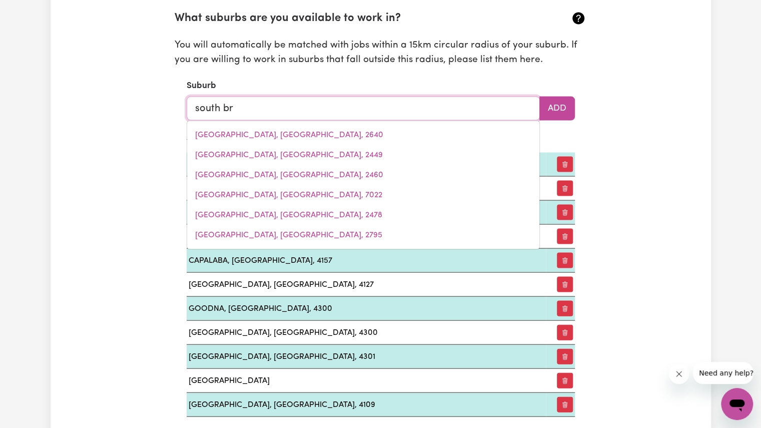
type input "south bri"
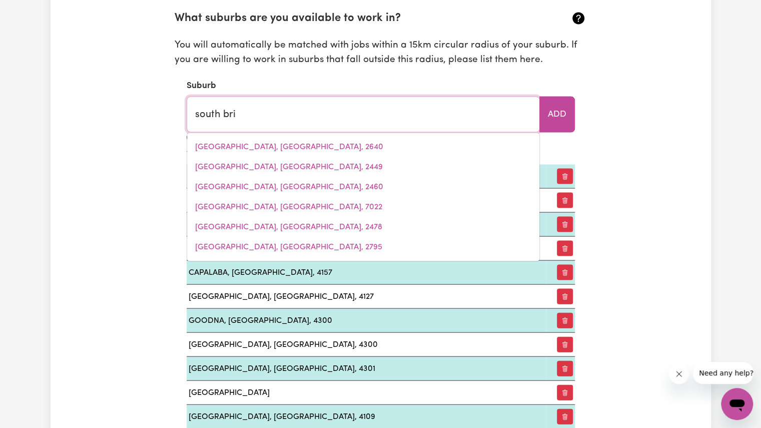
type input "south briGHTON, South Australia, 5048"
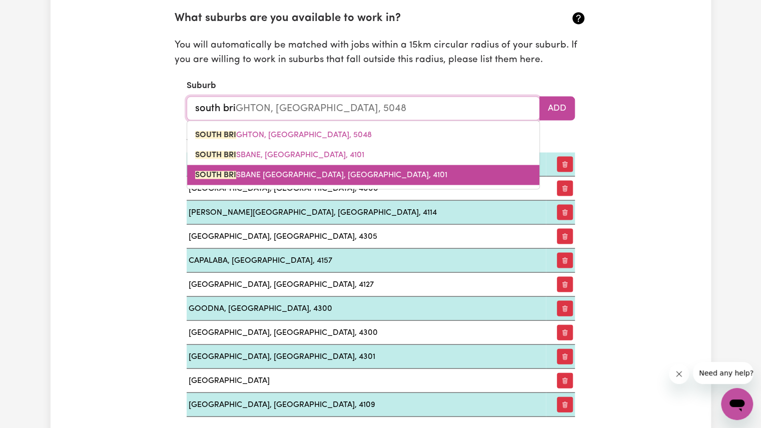
click at [236, 166] on link "SOUTH BRI SBANE BC, Queensland, 4101" at bounding box center [363, 175] width 352 height 20
type input "[GEOGRAPHIC_DATA], [GEOGRAPHIC_DATA], 4101"
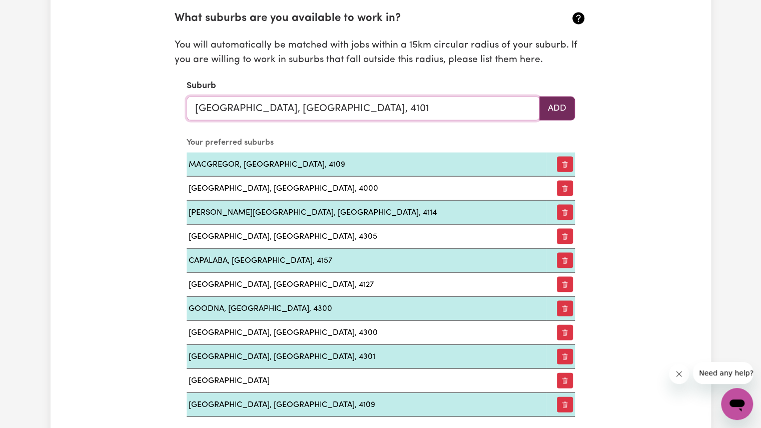
type input "[GEOGRAPHIC_DATA], [GEOGRAPHIC_DATA], 4101"
click at [555, 107] on button "Add" at bounding box center [557, 108] width 36 height 24
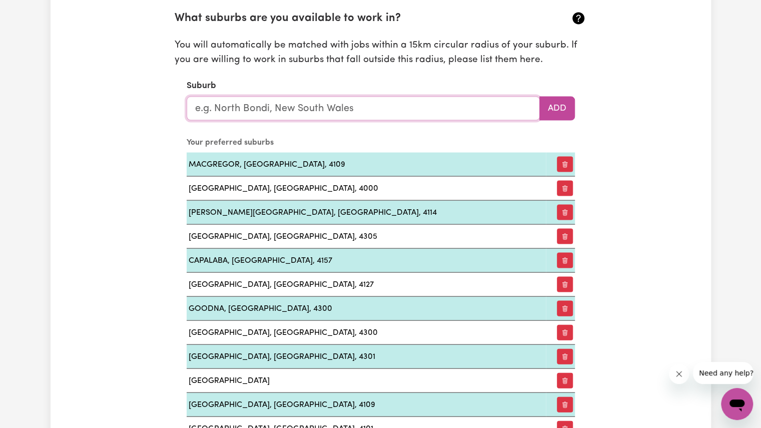
click at [395, 109] on input "text" at bounding box center [363, 108] width 353 height 24
click at [212, 109] on input "newfarm" at bounding box center [363, 108] width 353 height 24
type input "new farm"
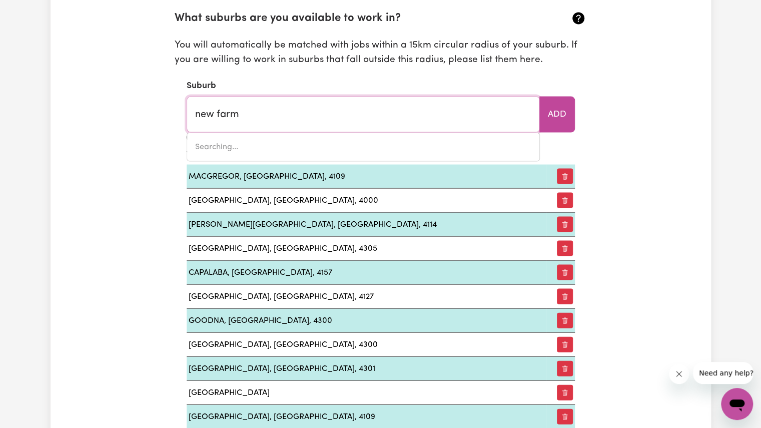
type input "new farm, Queensland, 4005"
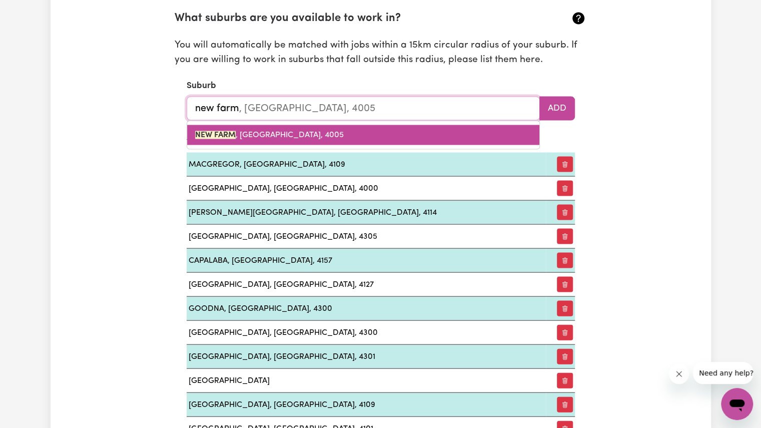
click at [214, 135] on mark "NEW FARM" at bounding box center [215, 135] width 41 height 8
type input "[GEOGRAPHIC_DATA], [GEOGRAPHIC_DATA], 4005"
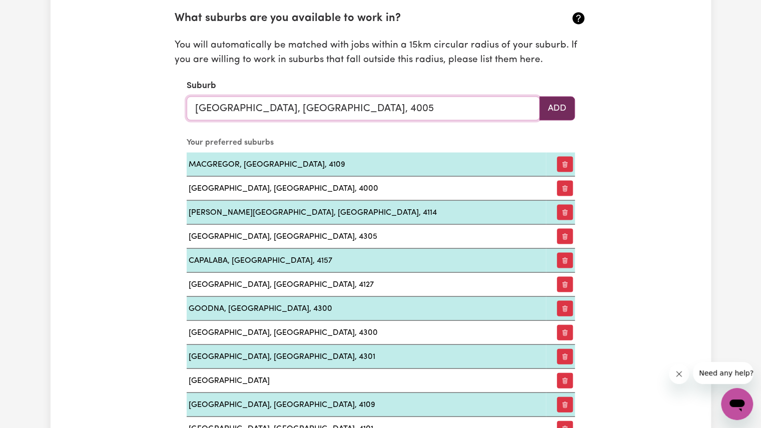
type input "[GEOGRAPHIC_DATA], [GEOGRAPHIC_DATA], 4005"
click at [557, 108] on button "Add" at bounding box center [557, 108] width 36 height 24
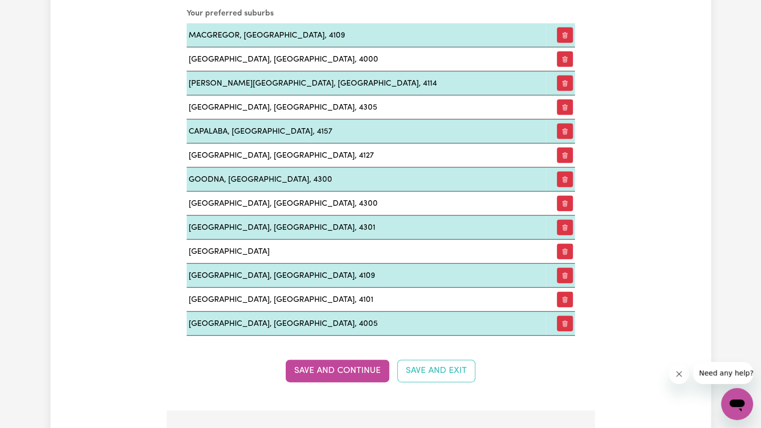
scroll to position [1306, 0]
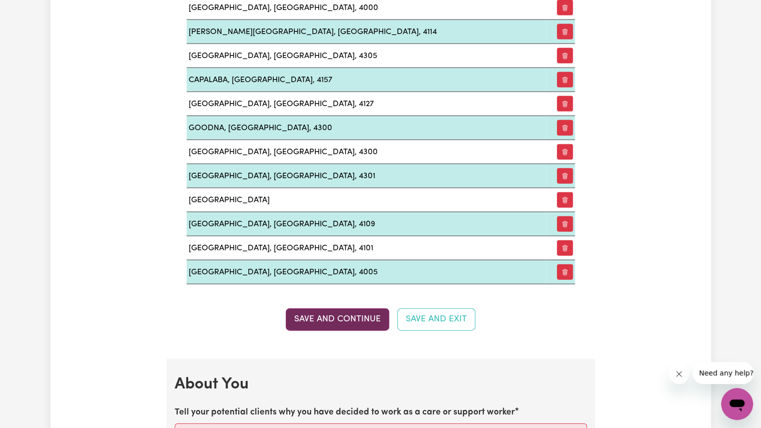
click at [347, 317] on button "Save and Continue" at bounding box center [338, 319] width 104 height 22
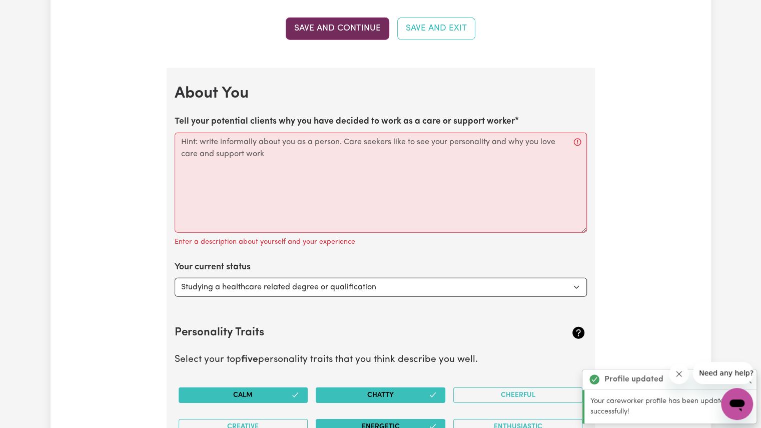
scroll to position [1655, 0]
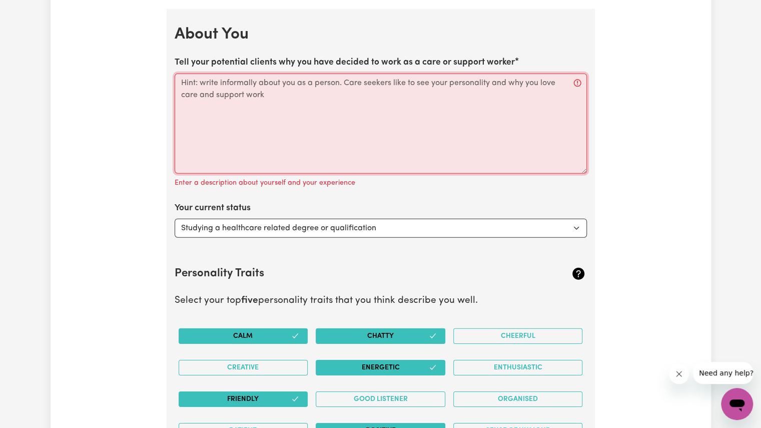
click at [363, 80] on textarea "Tell your potential clients why you have decided to work as a care or support w…" at bounding box center [381, 124] width 412 height 100
paste textarea "I’m a caring and reliable support worker who loves helping people feel safe, se…"
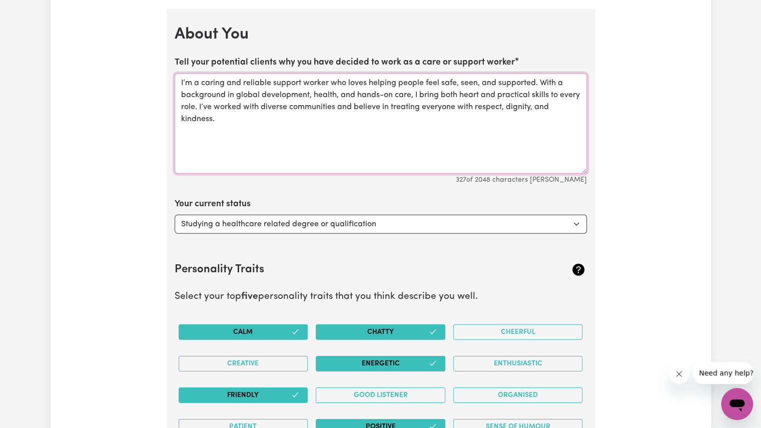
click at [261, 88] on textarea "I’m a caring and reliable support worker who loves helping people feel safe, se…" at bounding box center [381, 124] width 412 height 100
click at [359, 90] on textarea "I’m a caring and reliable support worker who loves helping people feel safe, se…" at bounding box center [381, 124] width 412 height 100
click at [294, 110] on textarea "I’m a caring and reliable support worker who loves helping people feel safe, se…" at bounding box center [381, 124] width 412 height 100
type textarea "I’m a caring and reliable support worker who loves helping people feel safe, se…"
click at [275, 219] on select "Select... Studying a healthcare related degree or qualification Studying a non-…" at bounding box center [381, 224] width 412 height 19
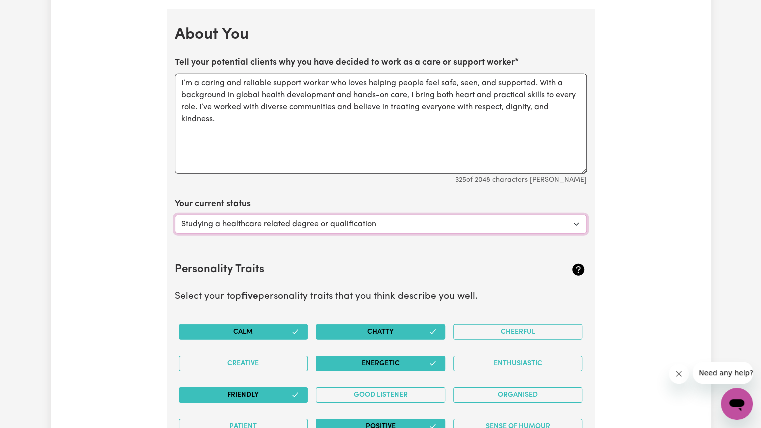
click at [275, 219] on select "Select... Studying a healthcare related degree or qualification Studying a non-…" at bounding box center [381, 224] width 412 height 19
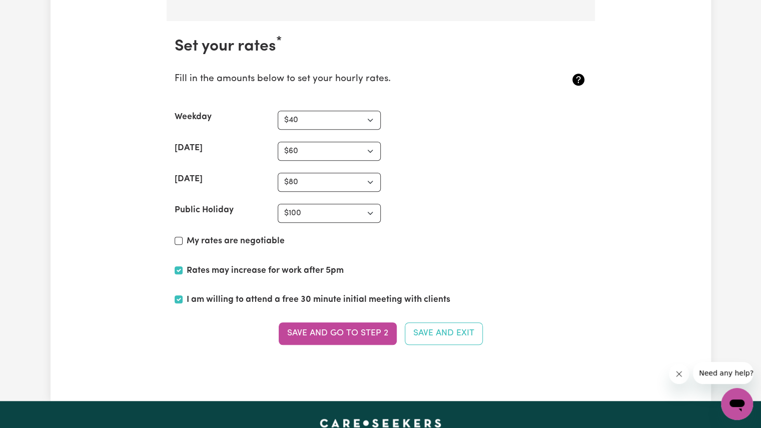
scroll to position [2599, 0]
click at [182, 237] on input "My rates are negotiable" at bounding box center [179, 241] width 8 height 8
checkbox input "true"
click at [296, 322] on button "Save and go to Step 2" at bounding box center [338, 333] width 118 height 22
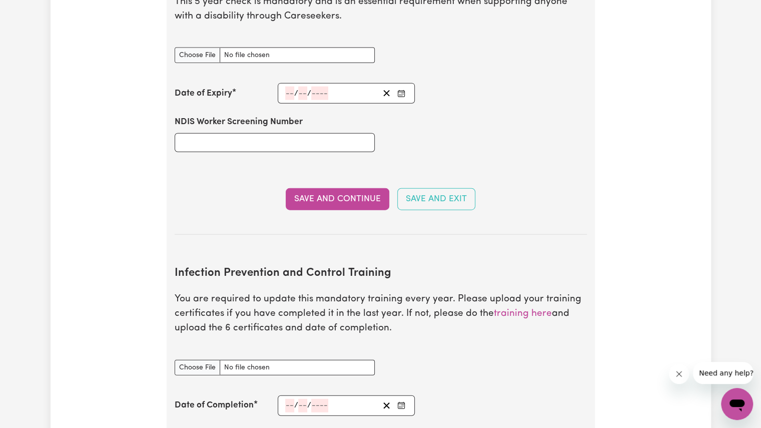
scroll to position [1433, 0]
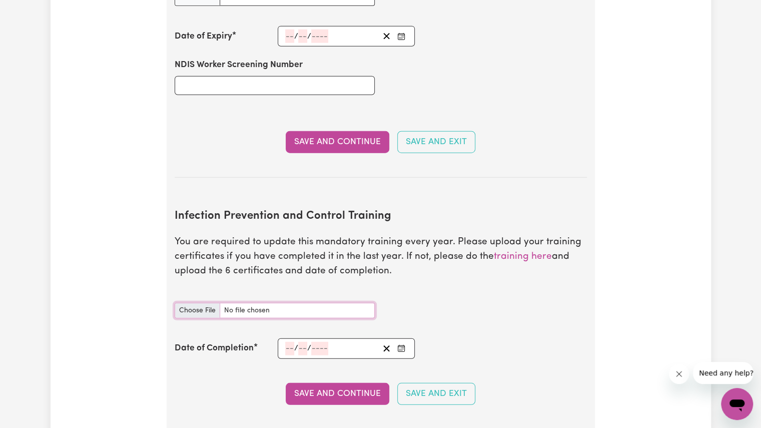
click at [207, 303] on input "Infection Prevention and Control Training document" at bounding box center [275, 311] width 200 height 16
type input "C:\fakepath\Chain of Infection.pdf"
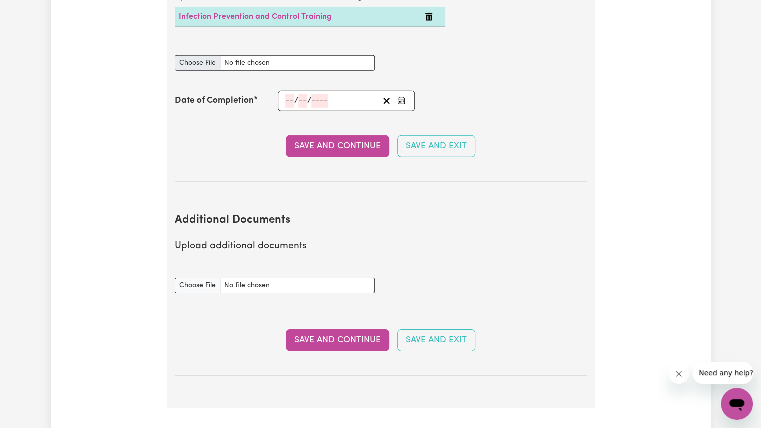
scroll to position [1742, 0]
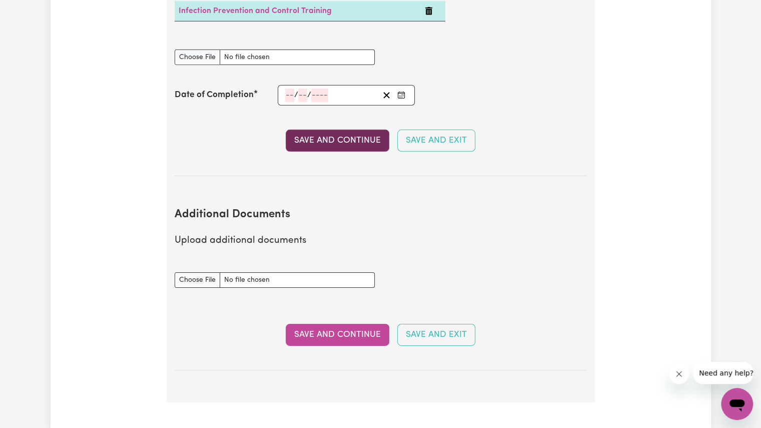
click at [345, 130] on button "Save and Continue" at bounding box center [338, 141] width 104 height 22
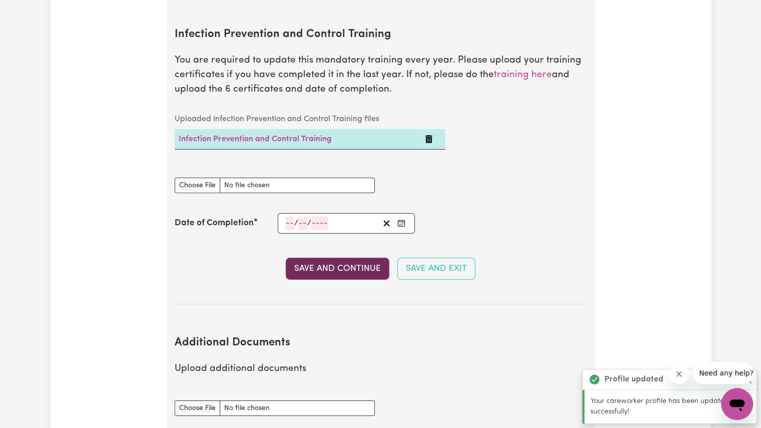
scroll to position [1591, 0]
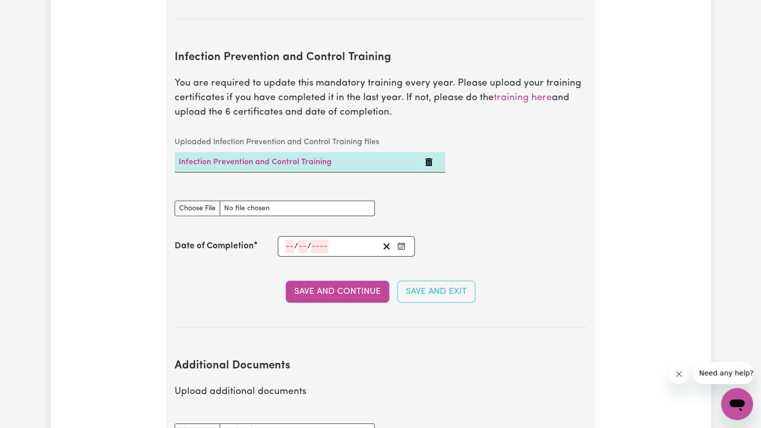
click at [400, 244] on rect "Enter the Date of Completion of your Infection Prevention and Control Training" at bounding box center [401, 247] width 7 height 6
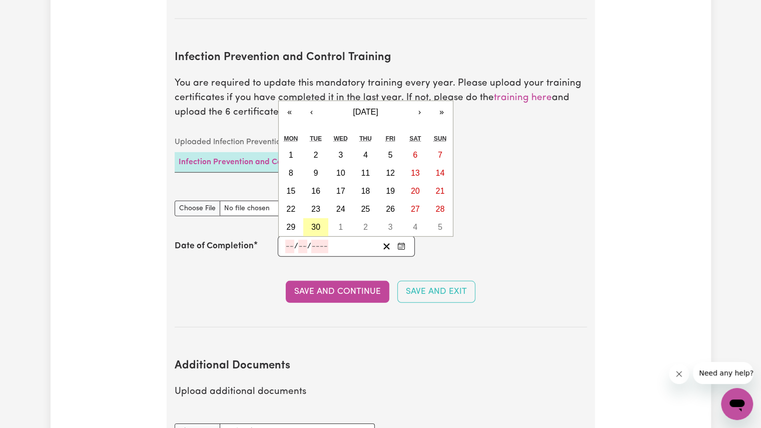
click at [311, 223] on abbr "30" at bounding box center [315, 227] width 9 height 9
type input "[DATE]"
type input "30"
type input "9"
type input "2025"
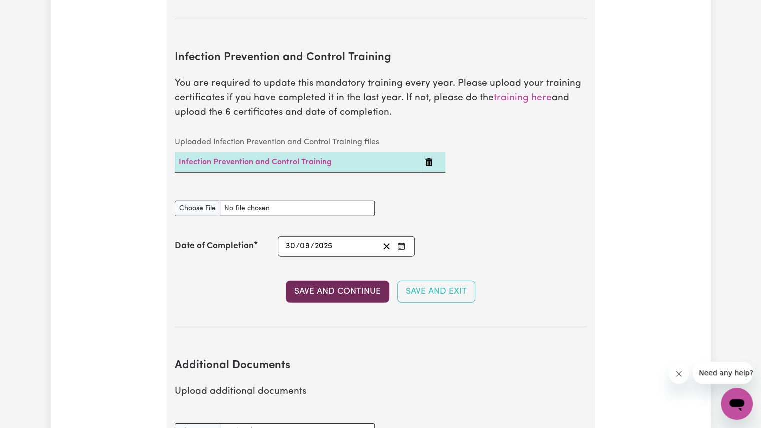
click at [332, 281] on button "Save and Continue" at bounding box center [338, 292] width 104 height 22
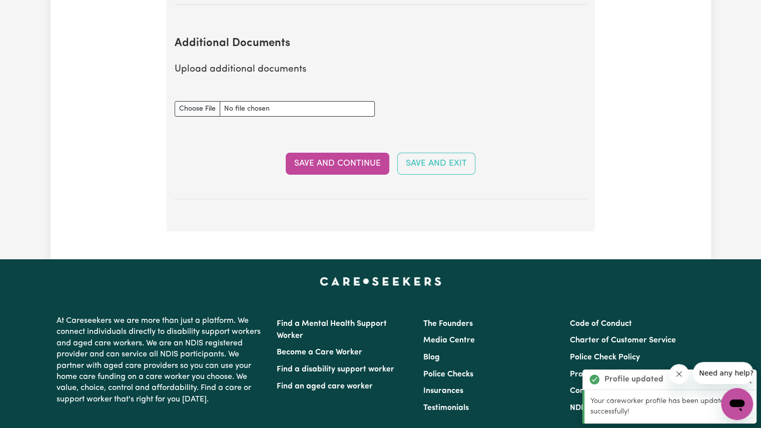
scroll to position [1916, 0]
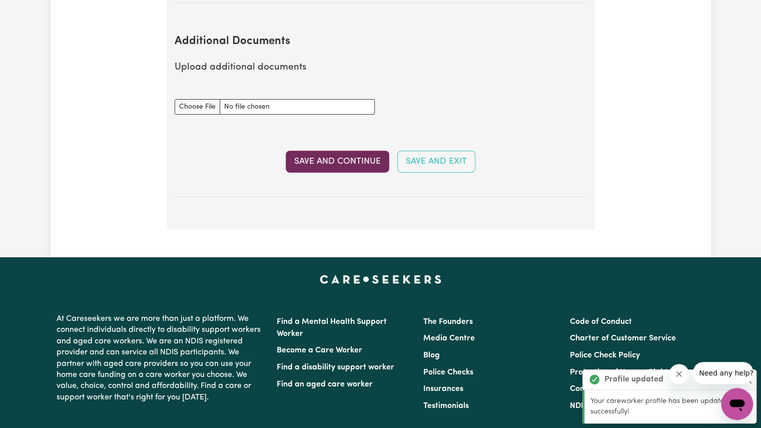
click at [367, 151] on button "Save and Continue" at bounding box center [338, 162] width 104 height 22
select select "Certificate III (Individual Support)"
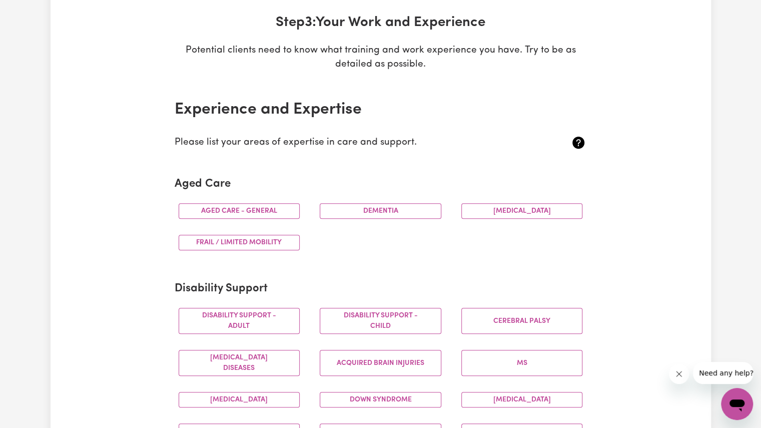
scroll to position [149, 0]
click at [278, 209] on button "Aged care - General" at bounding box center [240, 211] width 122 height 16
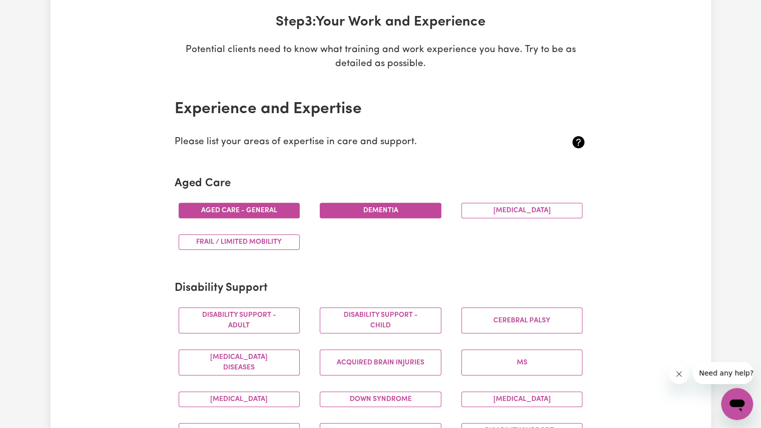
click at [347, 209] on button "Dementia" at bounding box center [381, 211] width 122 height 16
click at [486, 213] on button "[MEDICAL_DATA]" at bounding box center [522, 211] width 122 height 16
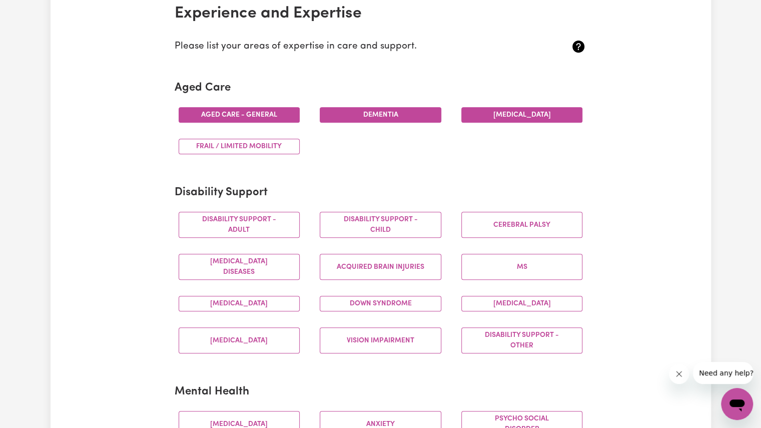
scroll to position [267, 0]
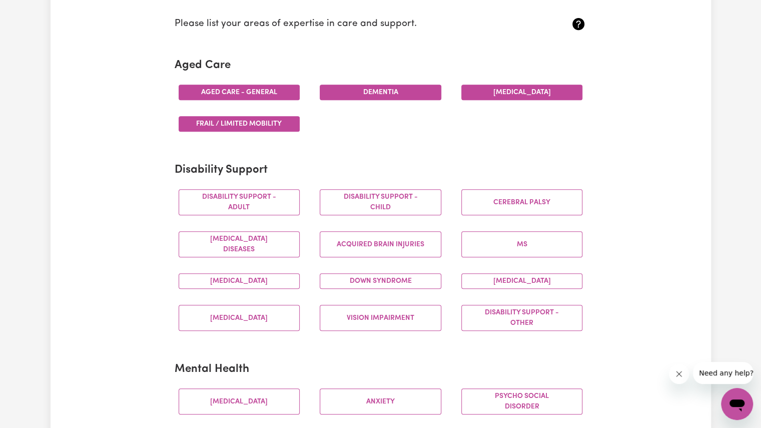
click at [262, 119] on button "Frail / limited mobility" at bounding box center [240, 124] width 122 height 16
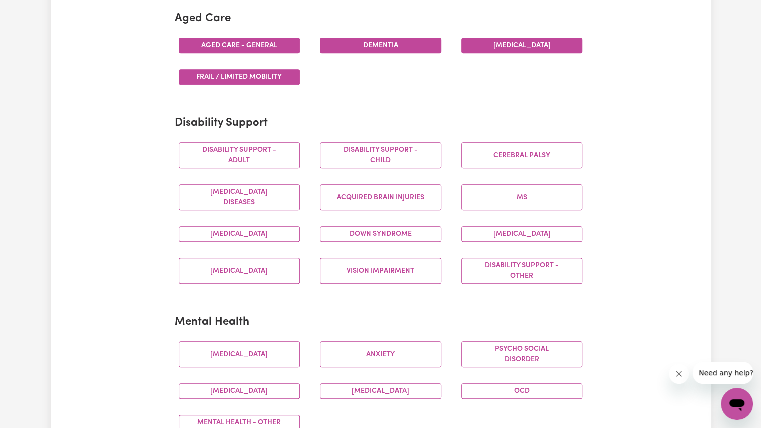
scroll to position [316, 0]
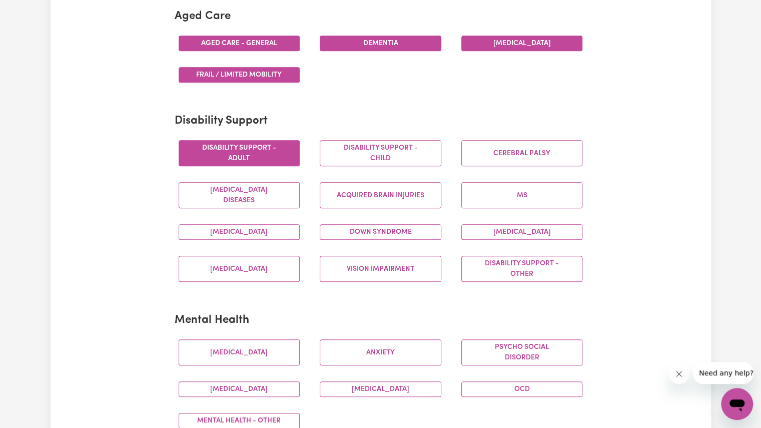
click at [245, 143] on button "Disability support - Adult" at bounding box center [240, 153] width 122 height 26
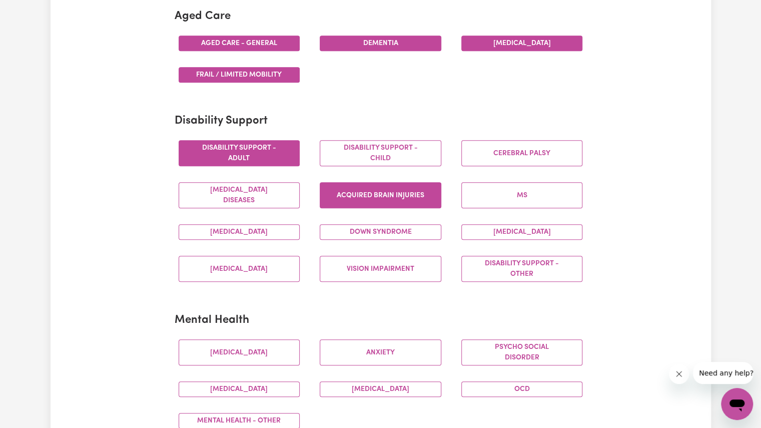
click at [325, 193] on button "Acquired Brain Injuries" at bounding box center [381, 195] width 122 height 26
click at [264, 230] on button "[MEDICAL_DATA]" at bounding box center [240, 232] width 122 height 16
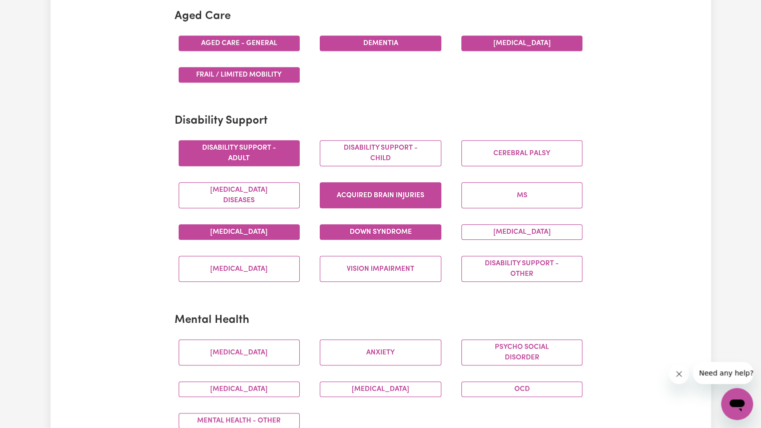
click at [334, 230] on button "Down syndrome" at bounding box center [381, 232] width 122 height 16
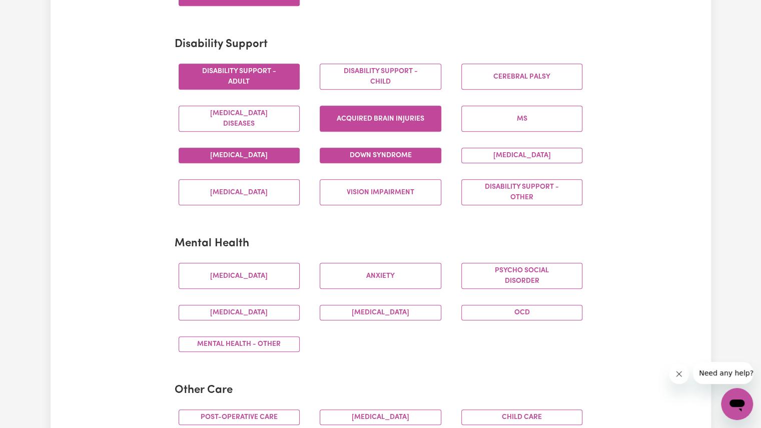
scroll to position [399, 0]
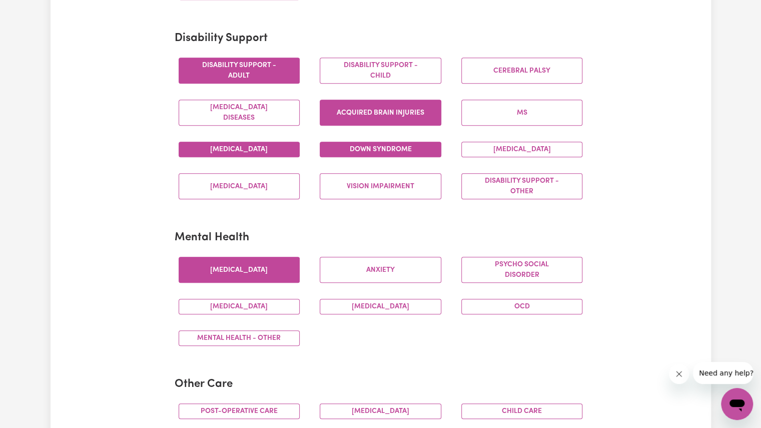
click at [257, 274] on button "[MEDICAL_DATA]" at bounding box center [240, 270] width 122 height 26
click at [385, 264] on button "Anxiety" at bounding box center [381, 270] width 122 height 26
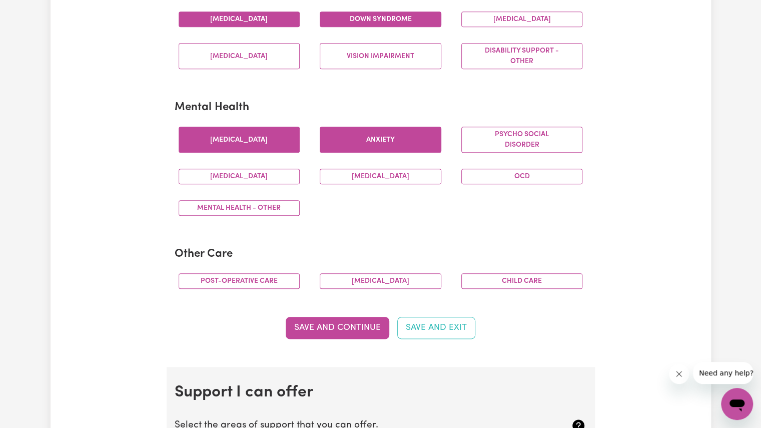
scroll to position [545, 0]
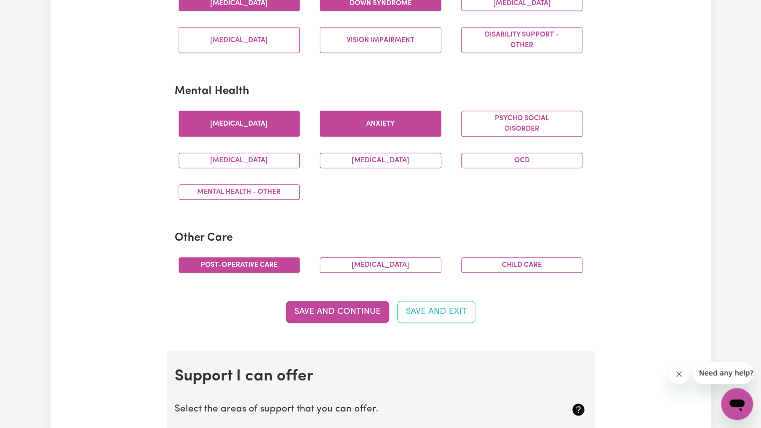
click at [269, 257] on button "Post-operative care" at bounding box center [240, 265] width 122 height 16
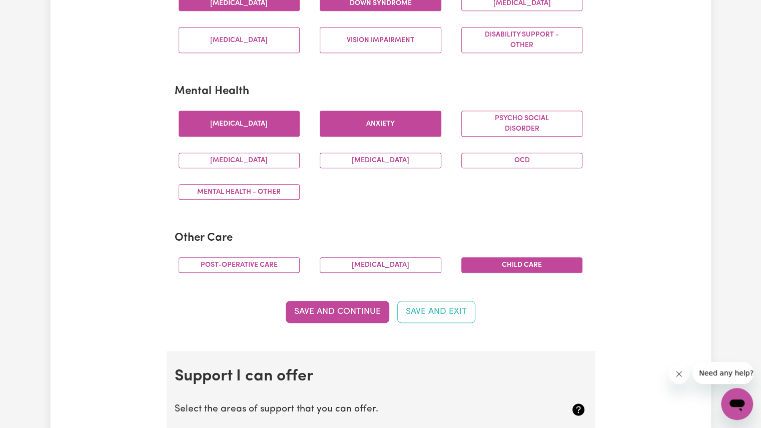
click at [516, 261] on button "Child care" at bounding box center [522, 265] width 122 height 16
click at [383, 305] on button "Save and Continue" at bounding box center [338, 312] width 104 height 22
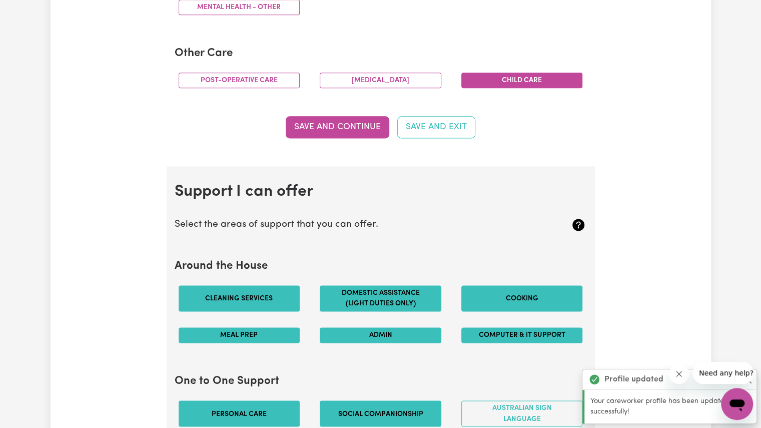
scroll to position [695, 0]
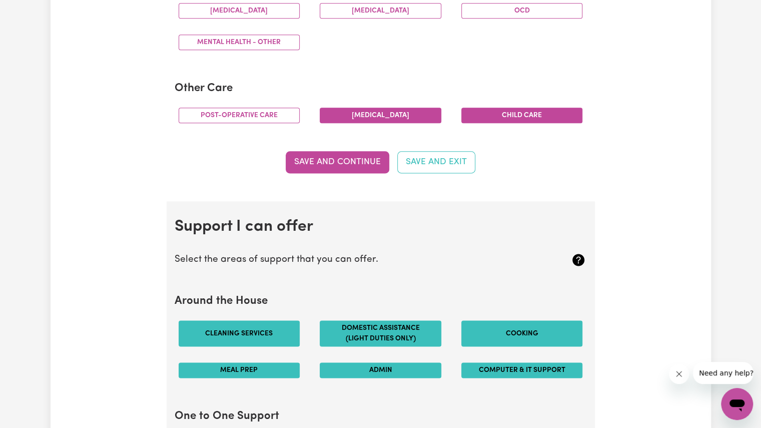
click at [411, 110] on button "[MEDICAL_DATA]" at bounding box center [381, 116] width 122 height 16
click at [338, 163] on button "Save and Continue" at bounding box center [338, 162] width 104 height 22
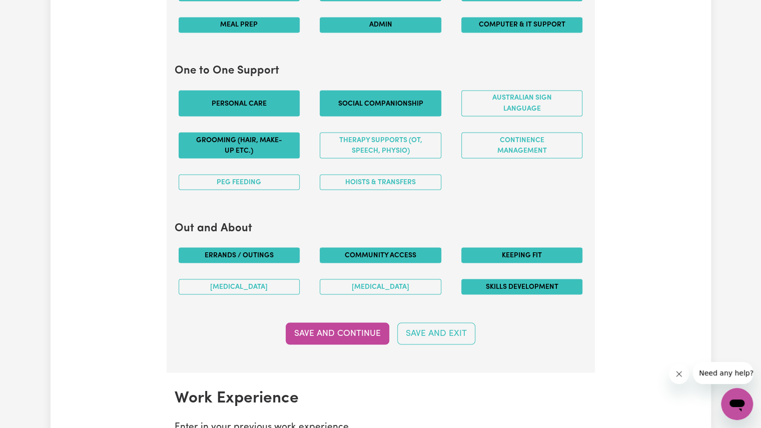
scroll to position [1070, 0]
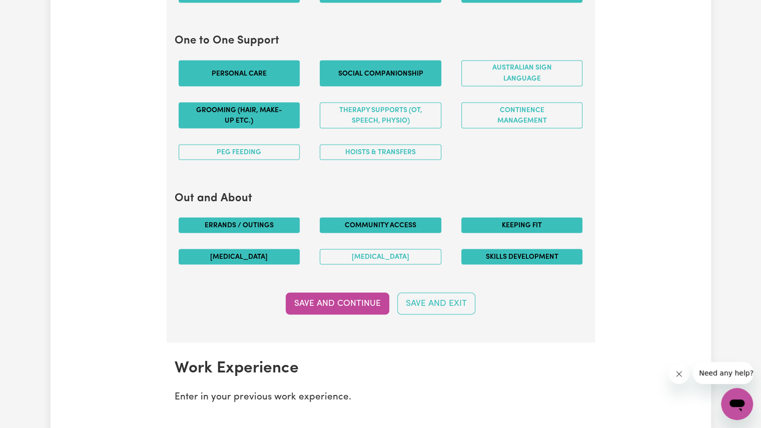
click at [278, 256] on button "[MEDICAL_DATA]" at bounding box center [240, 257] width 122 height 16
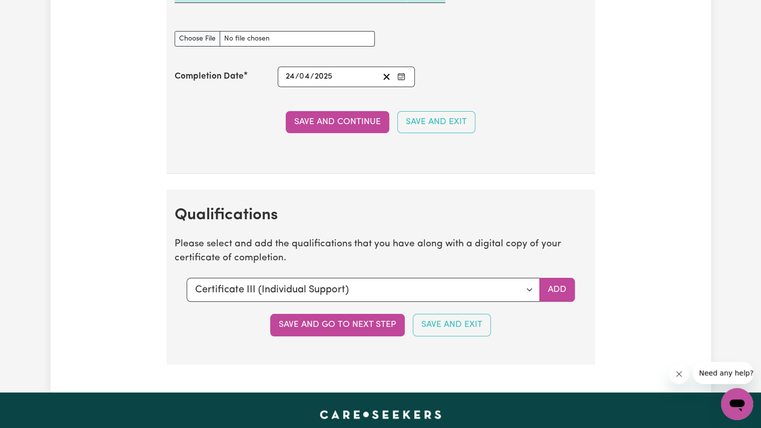
scroll to position [2201, 0]
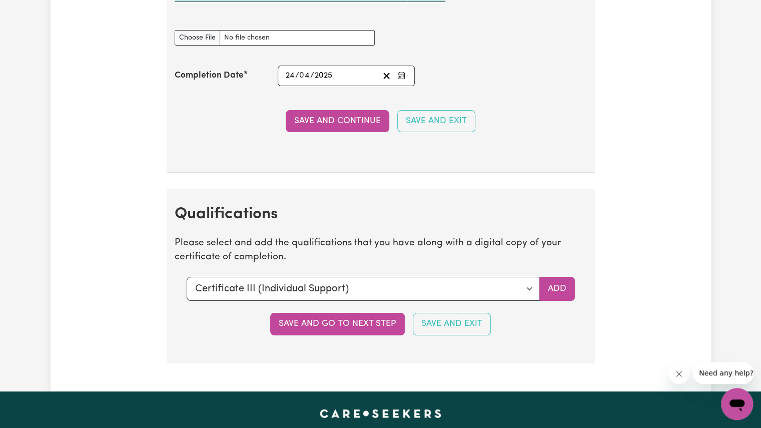
click at [461, 267] on section "Qualifications Please select and add the qualifications that you have along wit…" at bounding box center [381, 276] width 428 height 174
click at [451, 282] on select "Select a qualification to add... Certificate III (Individual Support) Certifica…" at bounding box center [363, 289] width 353 height 24
click at [299, 313] on button "Save and go to next step" at bounding box center [337, 324] width 135 height 22
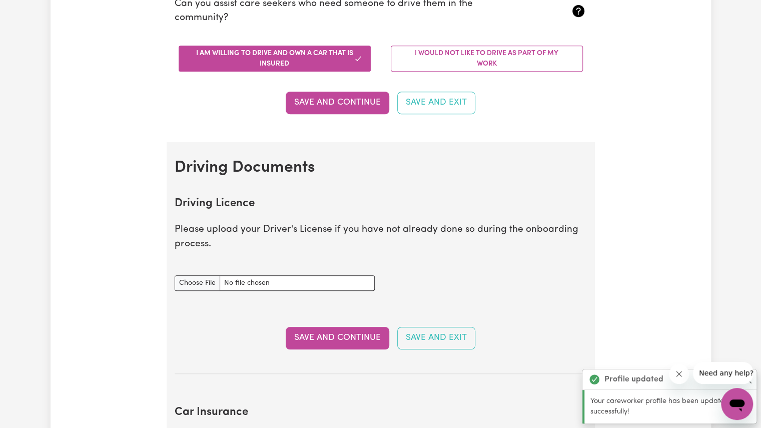
scroll to position [322, 0]
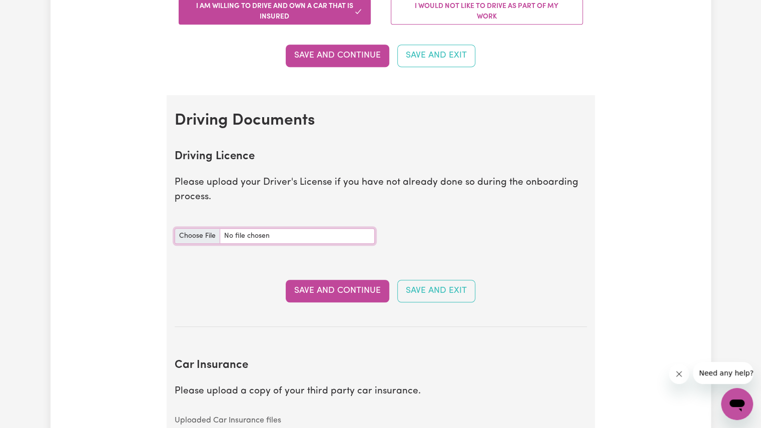
click at [208, 235] on input "Driving Licence document" at bounding box center [275, 236] width 200 height 16
type input "C:\fakepath\2024 Driver's License-1.jpg"
click at [343, 296] on button "Save and Continue" at bounding box center [338, 291] width 104 height 22
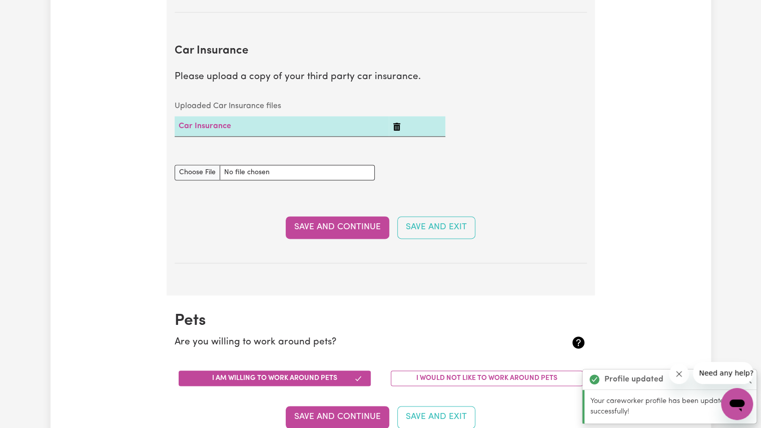
scroll to position [694, 0]
click at [210, 173] on input "Car Insurance document" at bounding box center [275, 172] width 200 height 16
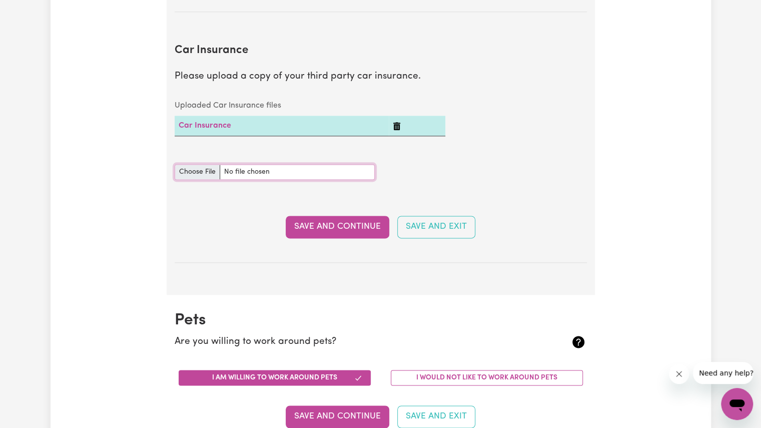
type input "C:\fakepath\Roselinda Comp.Car Insurance Cert.PDF"
click at [337, 229] on button "Save and Continue" at bounding box center [338, 227] width 104 height 22
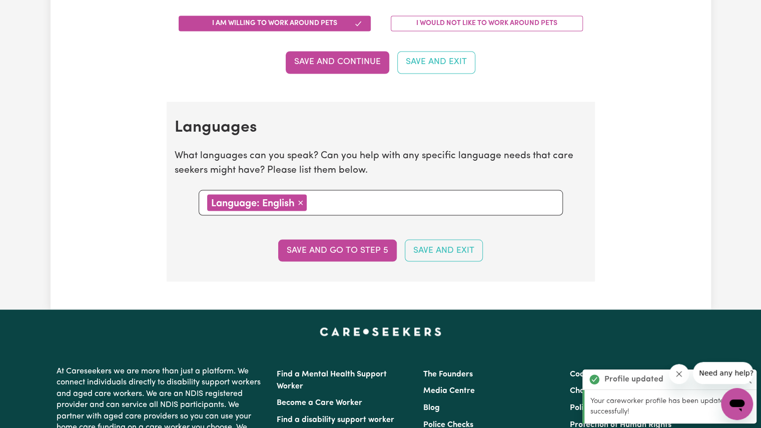
scroll to position [1074, 0]
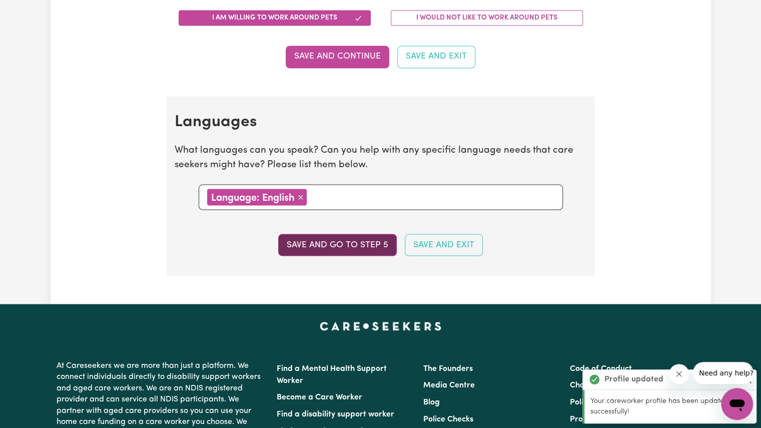
click at [327, 241] on button "Save and go to step 5" at bounding box center [337, 245] width 119 height 22
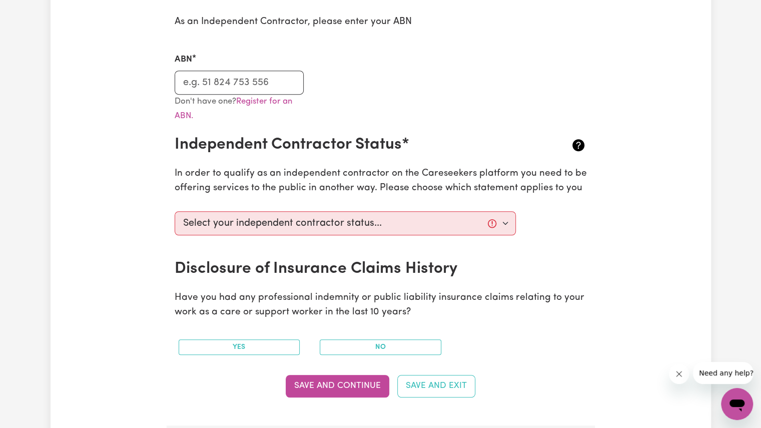
scroll to position [266, 0]
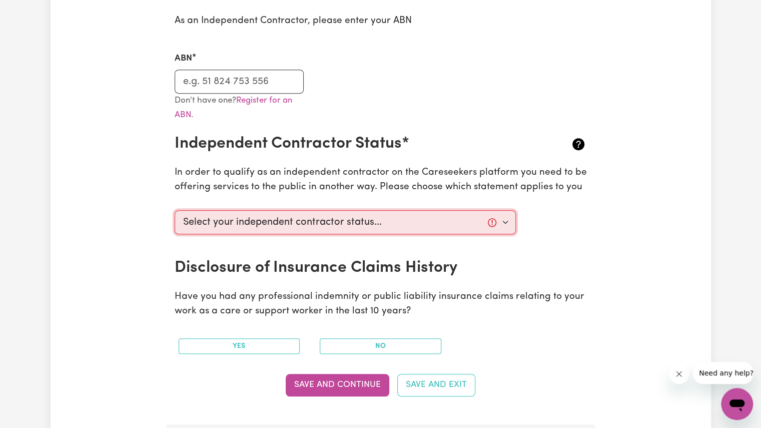
click at [331, 225] on select "Select your independent contractor status... I am providing services through an…" at bounding box center [346, 222] width 342 height 24
select select "I am working in another industry"
click at [175, 210] on select "Select your independent contractor status... I am providing services through an…" at bounding box center [346, 222] width 342 height 24
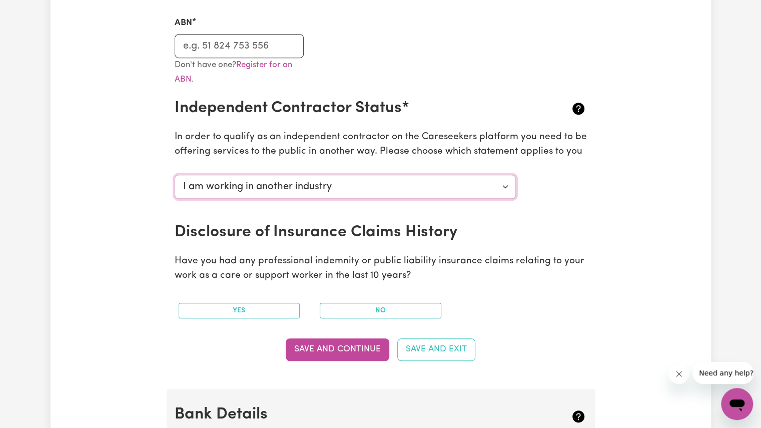
scroll to position [303, 0]
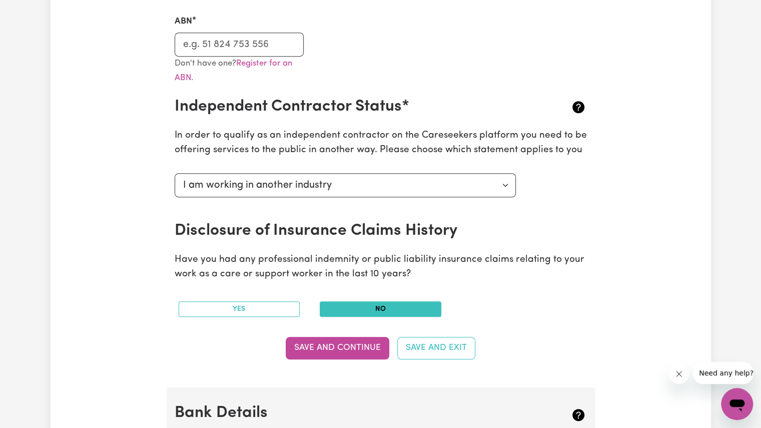
click at [364, 310] on button "No" at bounding box center [381, 309] width 122 height 16
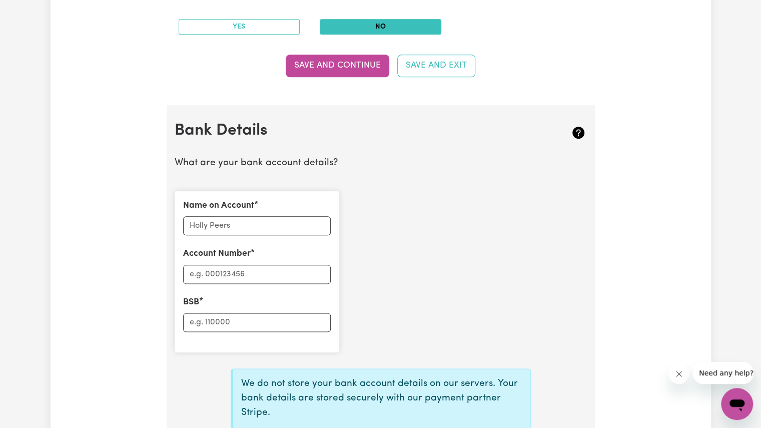
scroll to position [590, 0]
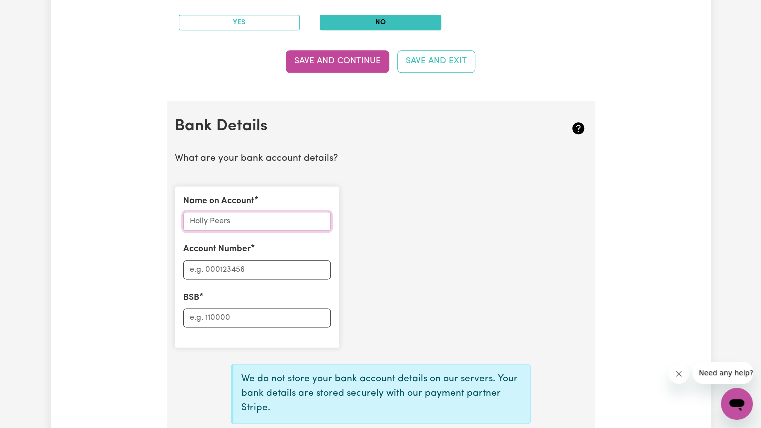
click at [284, 217] on input "Name on Account" at bounding box center [257, 221] width 148 height 19
type input "[PERSON_NAME]"
click at [248, 268] on input "Account Number" at bounding box center [257, 269] width 148 height 19
type input "760733602"
click at [223, 316] on input "BSB" at bounding box center [257, 317] width 148 height 19
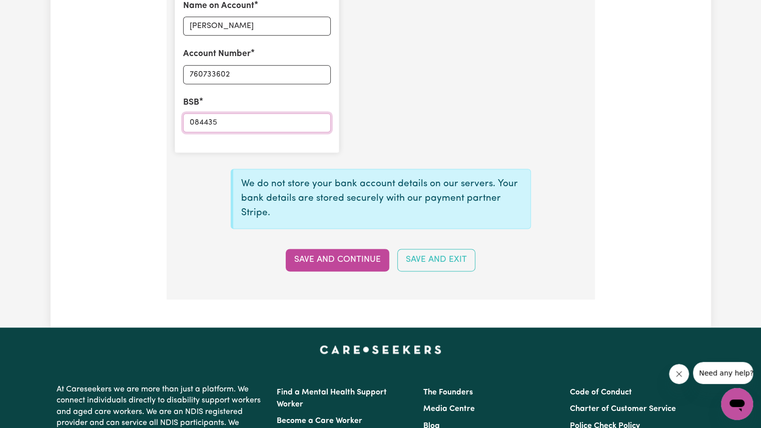
scroll to position [786, 0]
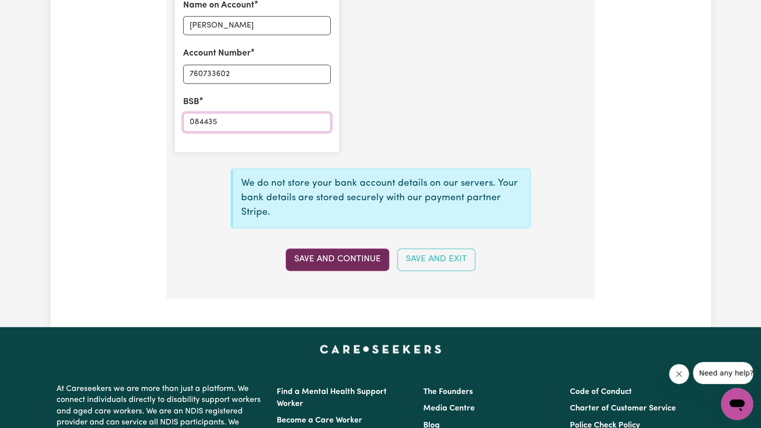
type input "084435"
click at [328, 259] on button "Save and Continue" at bounding box center [338, 259] width 104 height 22
select select
type input "****3602"
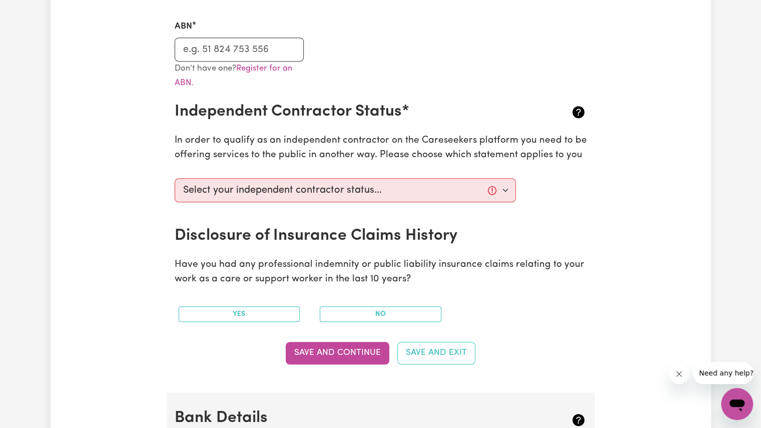
scroll to position [297, 0]
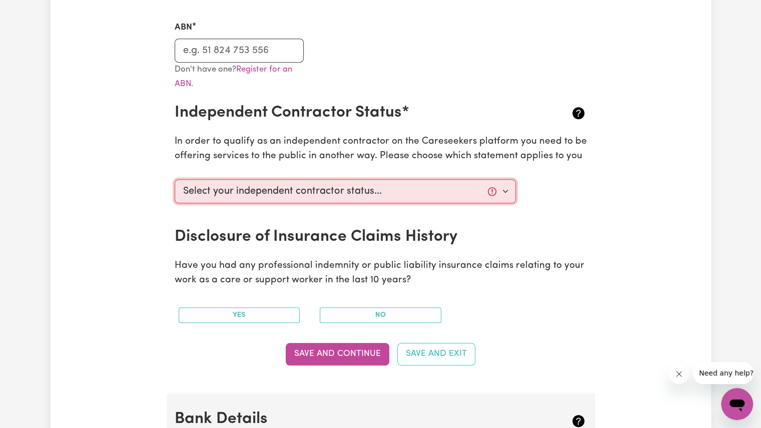
click at [352, 191] on select "Select your independent contractor status... I am providing services through an…" at bounding box center [346, 191] width 342 height 24
select select "I am working in another industry"
click at [175, 179] on select "Select your independent contractor status... I am providing services through an…" at bounding box center [346, 191] width 342 height 24
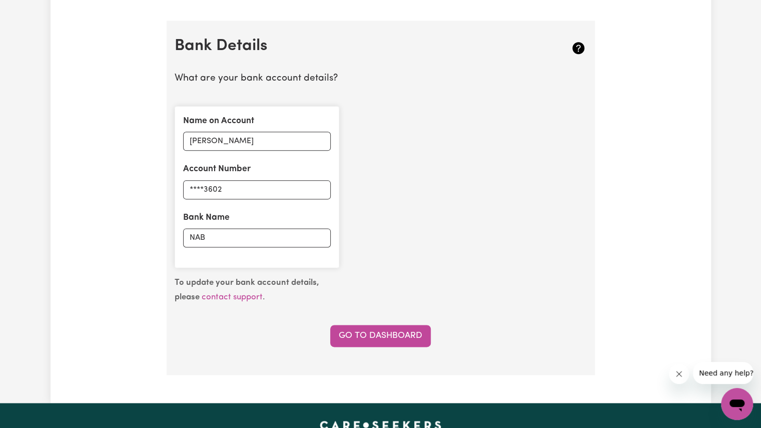
scroll to position [684, 0]
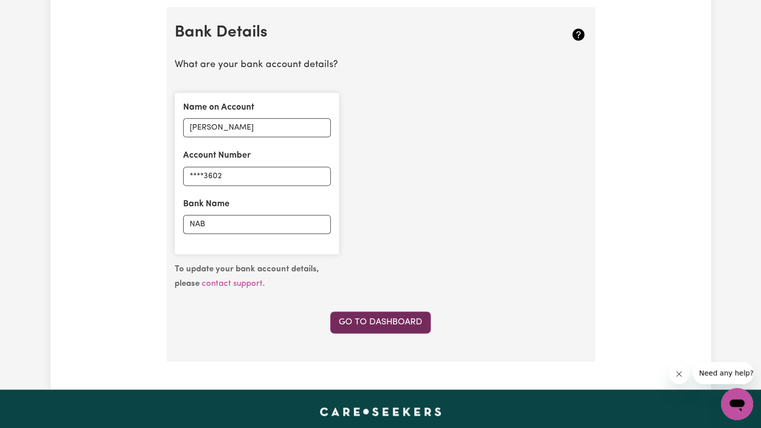
click at [351, 318] on link "Go to Dashboard" at bounding box center [380, 322] width 101 height 22
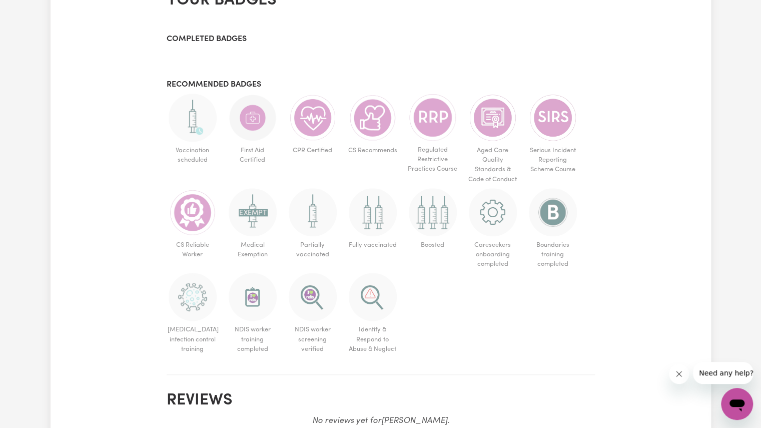
scroll to position [585, 0]
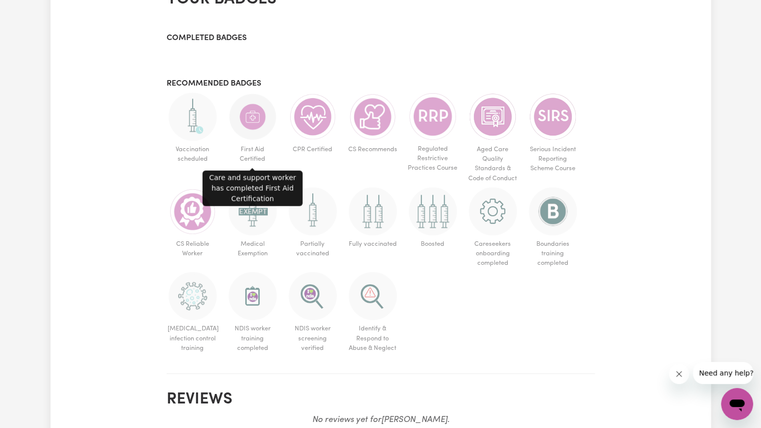
click at [252, 138] on img at bounding box center [253, 117] width 48 height 48
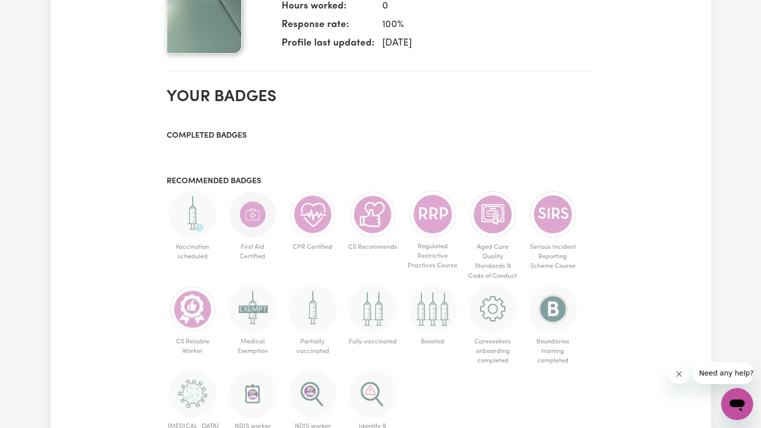
scroll to position [488, 0]
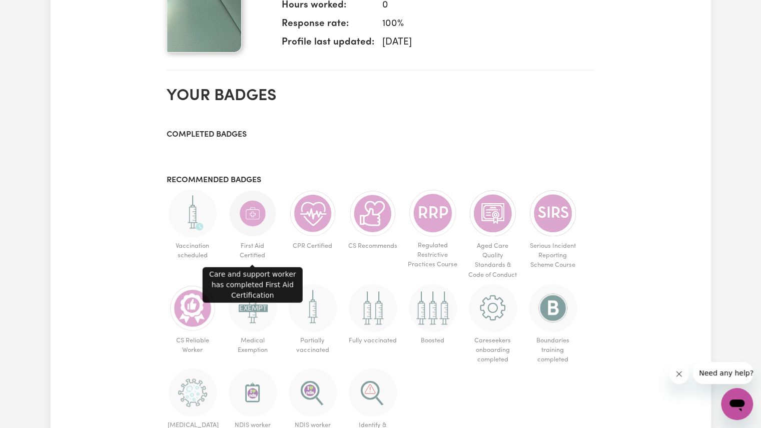
click at [254, 208] on img at bounding box center [253, 213] width 48 height 48
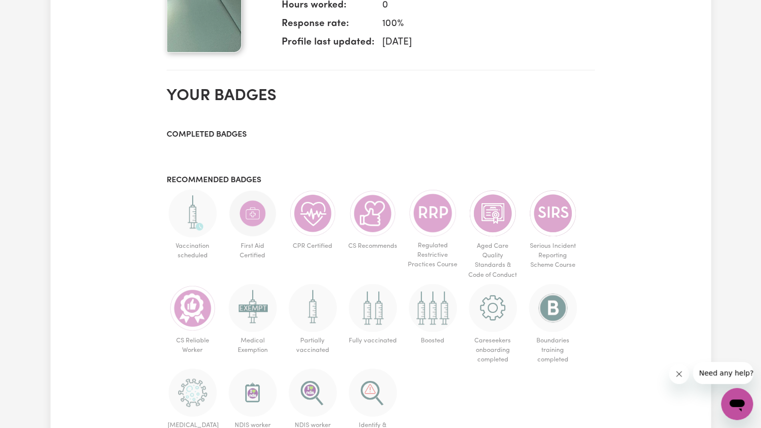
click at [254, 208] on img at bounding box center [253, 213] width 48 height 48
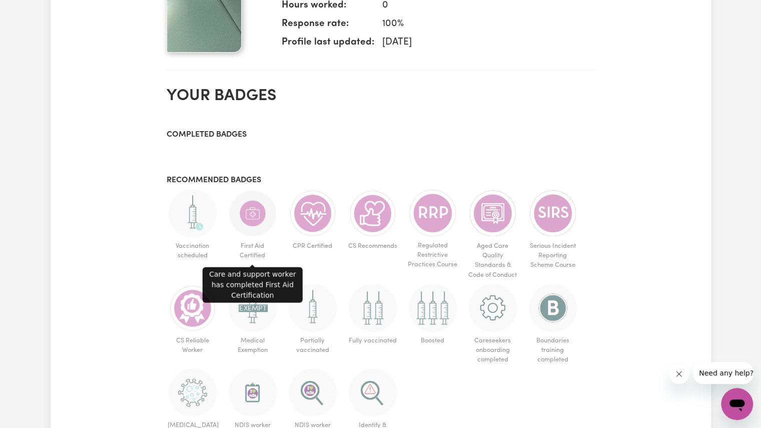
click at [254, 208] on img at bounding box center [253, 213] width 48 height 48
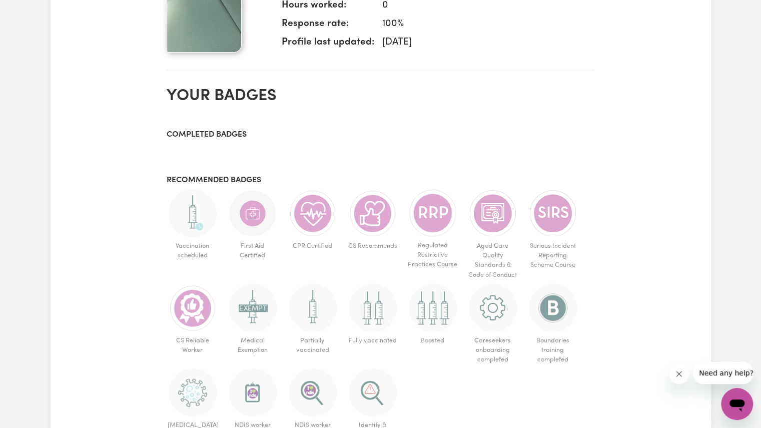
click at [254, 208] on img at bounding box center [253, 213] width 48 height 48
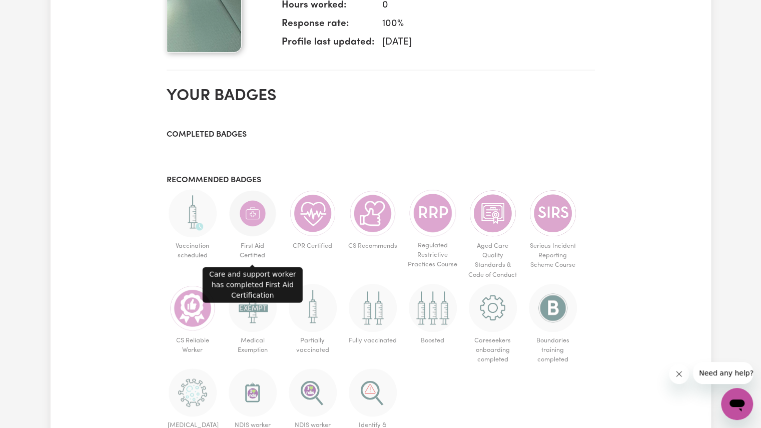
click at [254, 208] on img at bounding box center [253, 213] width 48 height 48
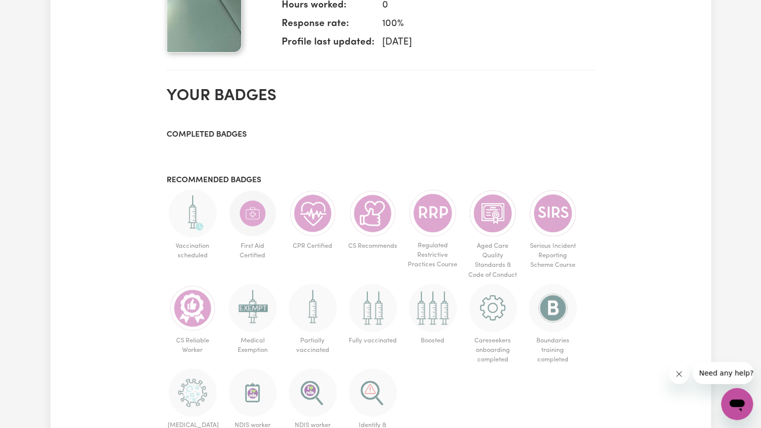
click at [253, 250] on span "First Aid Certified" at bounding box center [253, 250] width 52 height 27
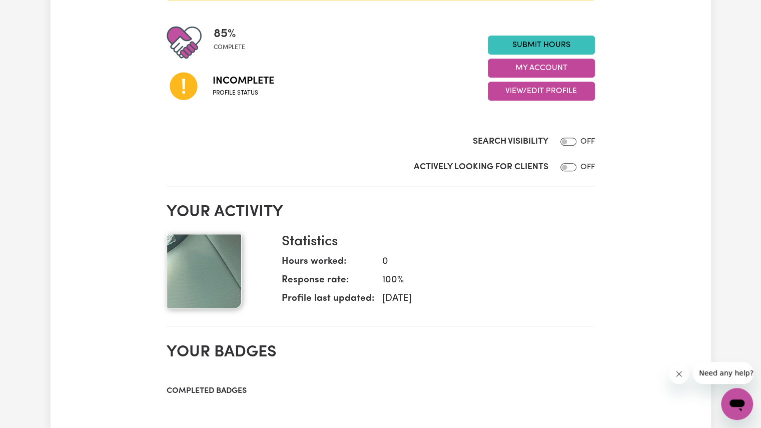
scroll to position [231, 0]
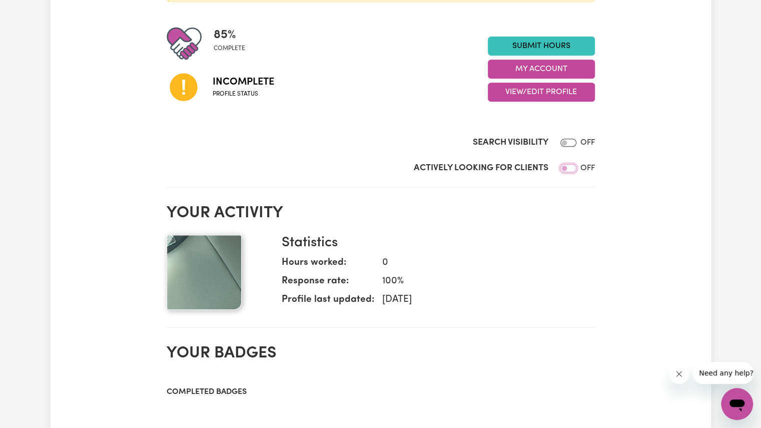
click at [569, 167] on input "Actively Looking for Clients" at bounding box center [568, 168] width 16 height 8
checkbox input "true"
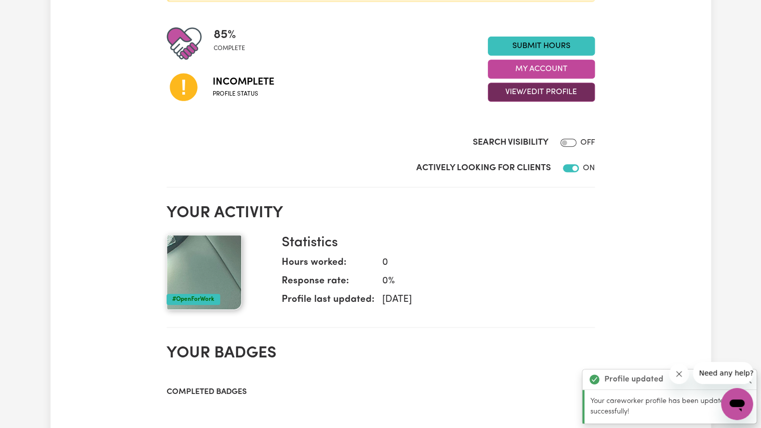
click at [515, 94] on button "View/Edit Profile" at bounding box center [541, 92] width 107 height 19
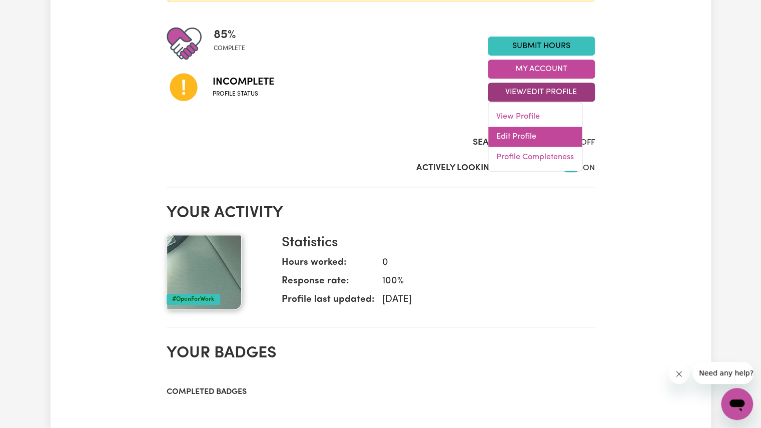
click at [502, 133] on link "Edit Profile" at bounding box center [535, 137] width 94 height 20
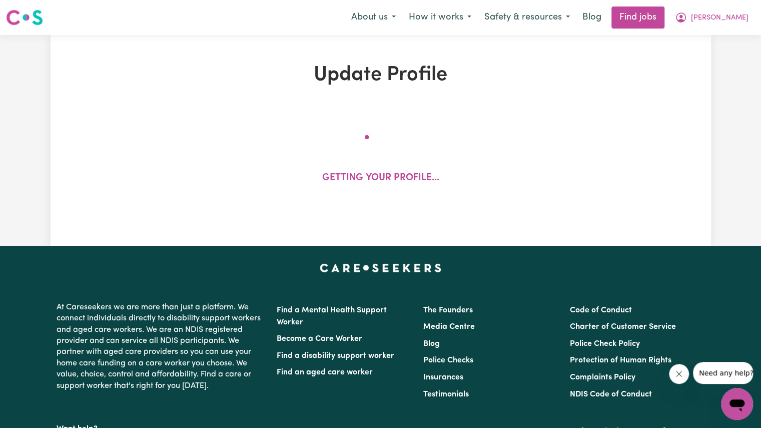
select select "[DEMOGRAPHIC_DATA]"
select select "[DEMOGRAPHIC_DATA] Work Visa"
select select "Studying a healthcare related degree or qualification"
select select "40"
select select "60"
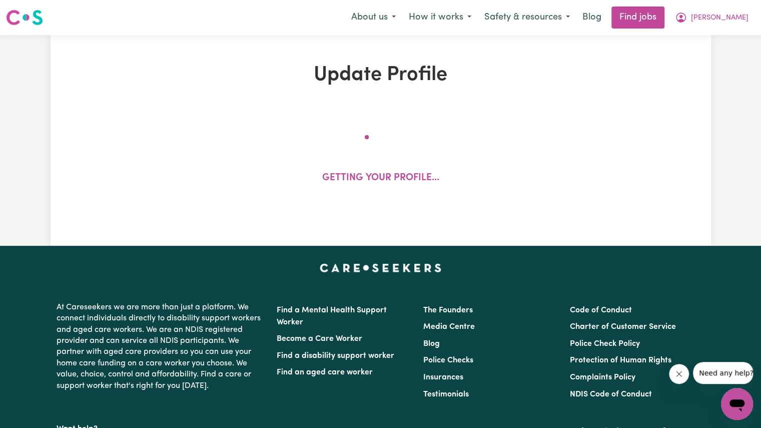
select select "80"
select select "100"
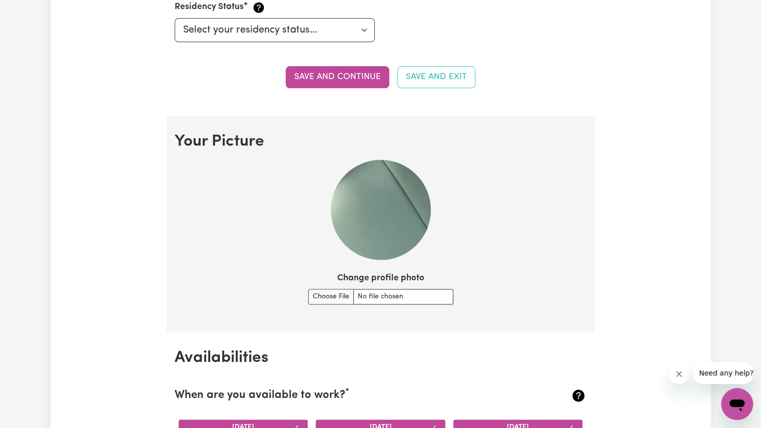
scroll to position [607, 0]
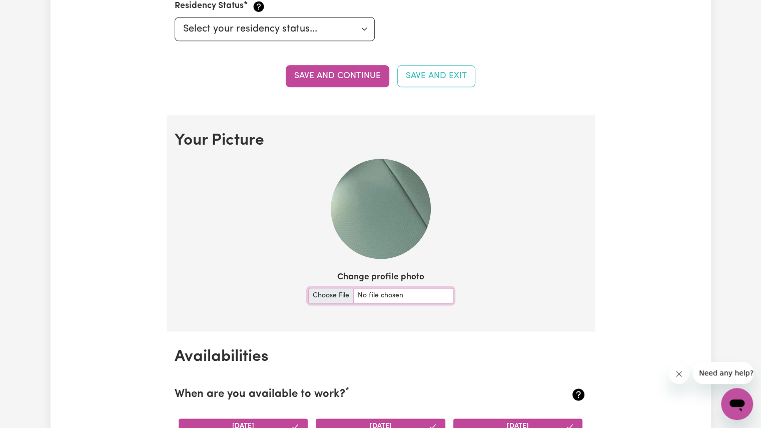
click at [324, 297] on input "Change profile photo" at bounding box center [380, 296] width 145 height 16
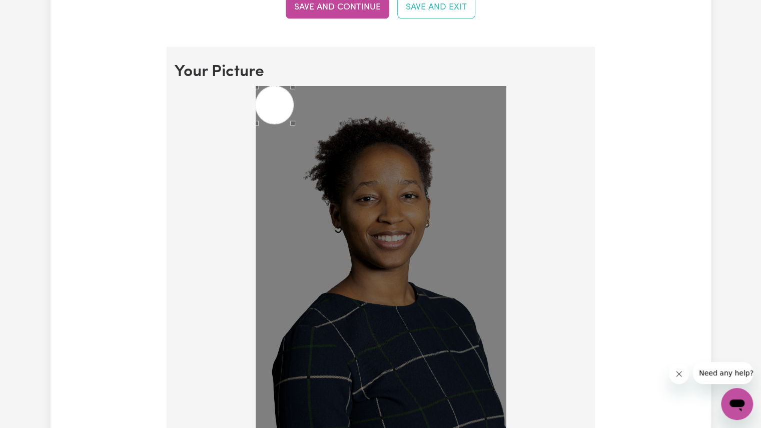
scroll to position [691, 0]
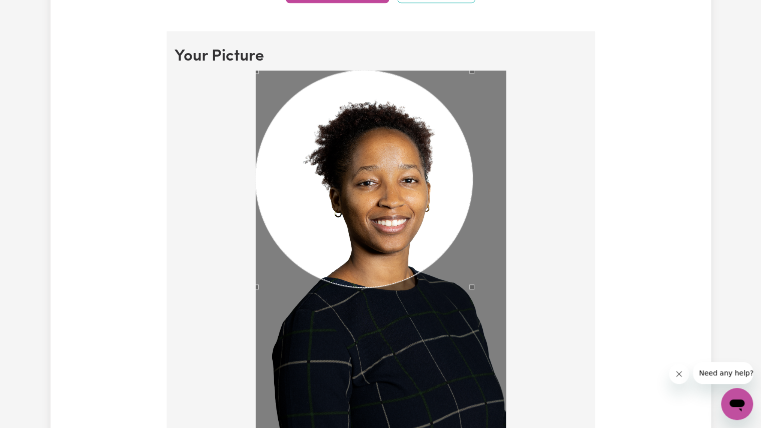
click at [474, 289] on div "Use the arrow keys to move the south east drag handle to change the crop select…" at bounding box center [474, 289] width 0 height 0
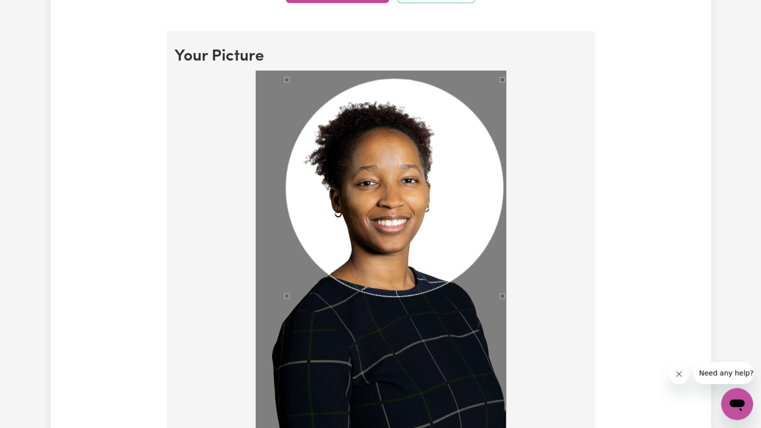
click at [426, 205] on div "Use the arrow keys to move the crop selection area" at bounding box center [394, 187] width 217 height 217
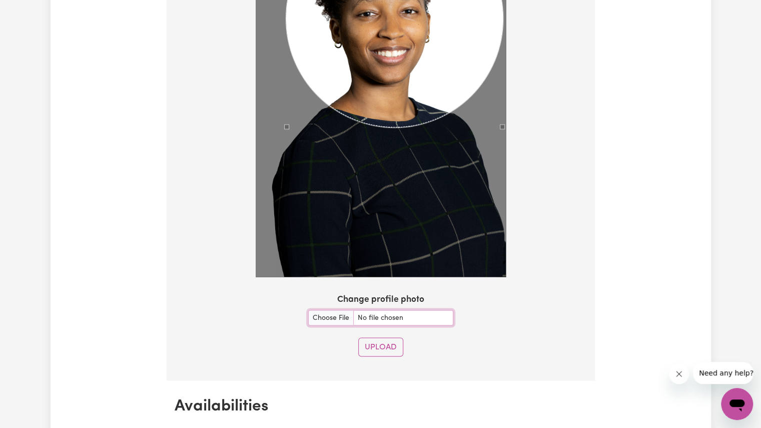
scroll to position [883, 0]
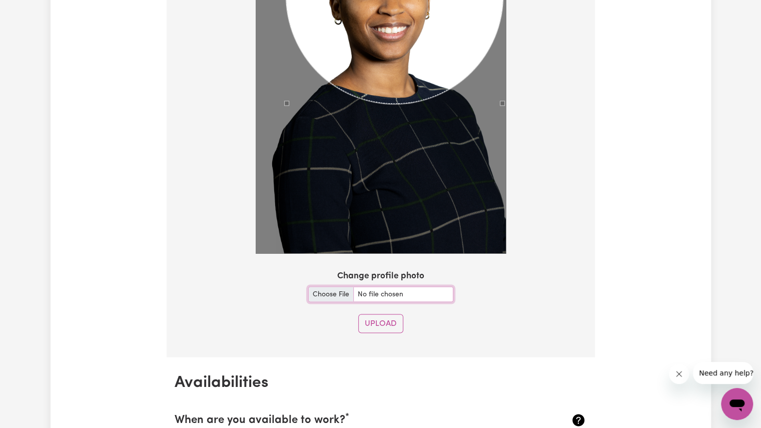
click at [324, 286] on input "Change profile photo" at bounding box center [380, 294] width 145 height 16
type input "C:\fakepath\RoselindaIrungu2.jpg"
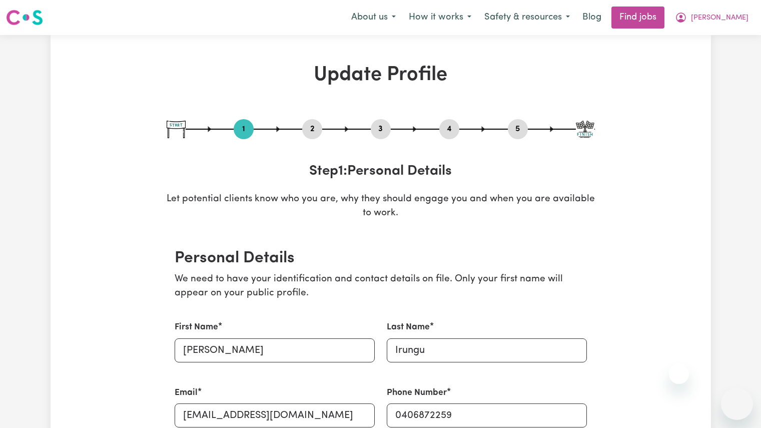
select select "[DEMOGRAPHIC_DATA]"
select select "[DEMOGRAPHIC_DATA] Work Visa"
select select "Studying a healthcare related degree or qualification"
select select "40"
select select "60"
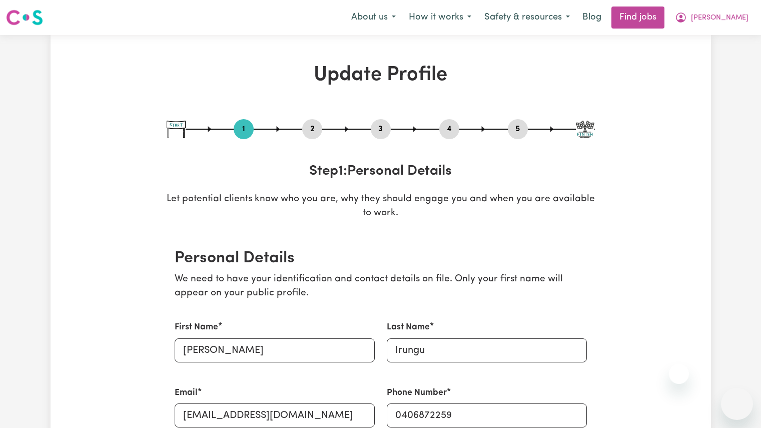
select select "80"
select select "100"
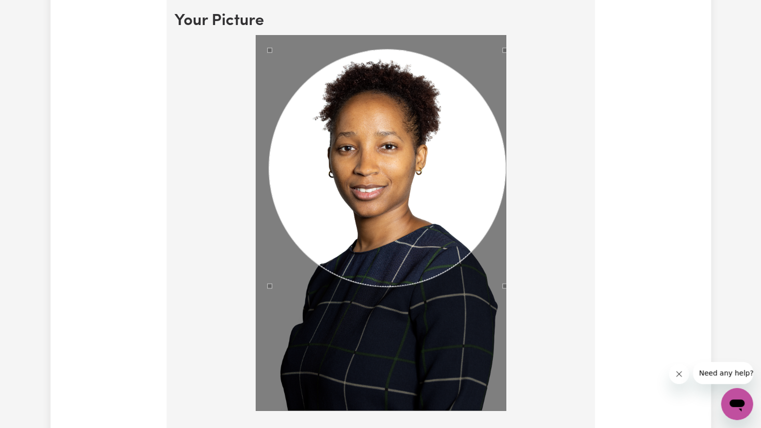
click at [506, 333] on div at bounding box center [381, 224] width 412 height 379
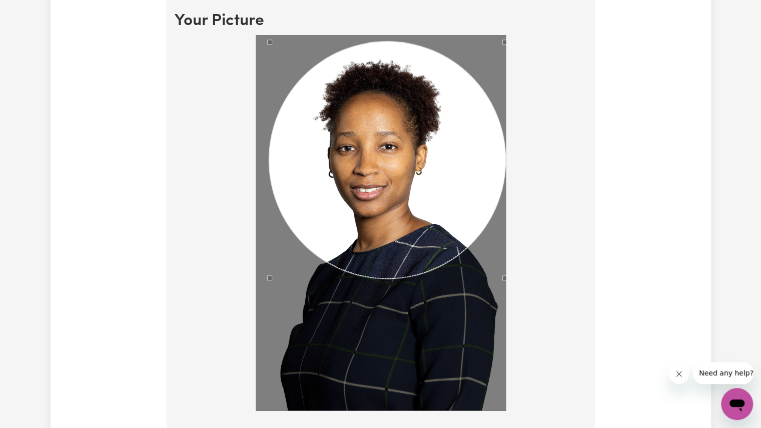
click at [470, 185] on div "Use the arrow keys to move the crop selection area" at bounding box center [387, 160] width 237 height 237
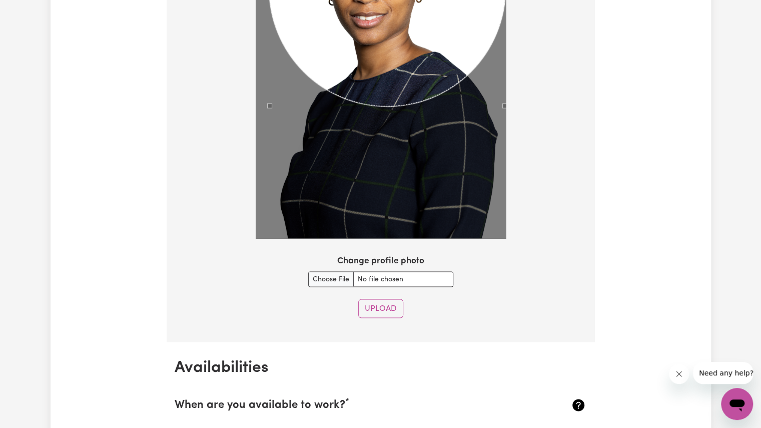
scroll to position [899, 0]
click at [323, 280] on input "Change profile photo" at bounding box center [380, 279] width 145 height 16
type input "C:\fakepath\20250902_155710.jpg"
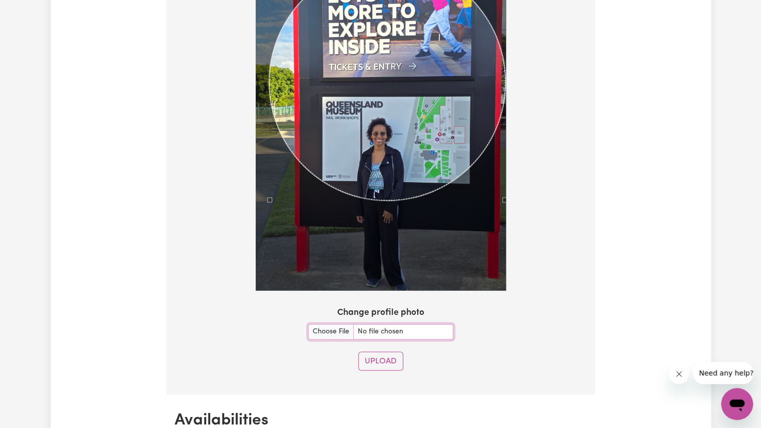
scroll to position [805, 0]
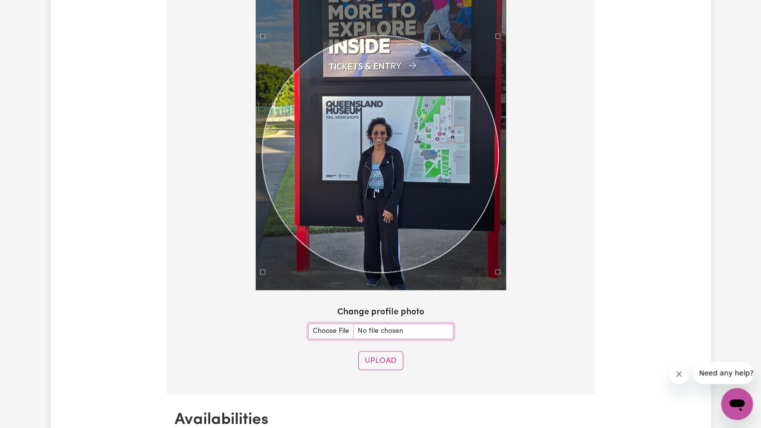
click at [390, 184] on div "Use the arrow keys to move the crop selection area" at bounding box center [380, 154] width 237 height 237
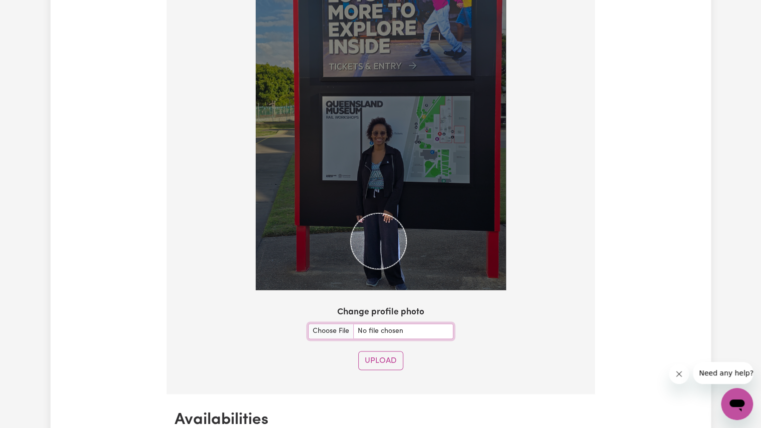
click at [406, 123] on img at bounding box center [381, 123] width 250 height 334
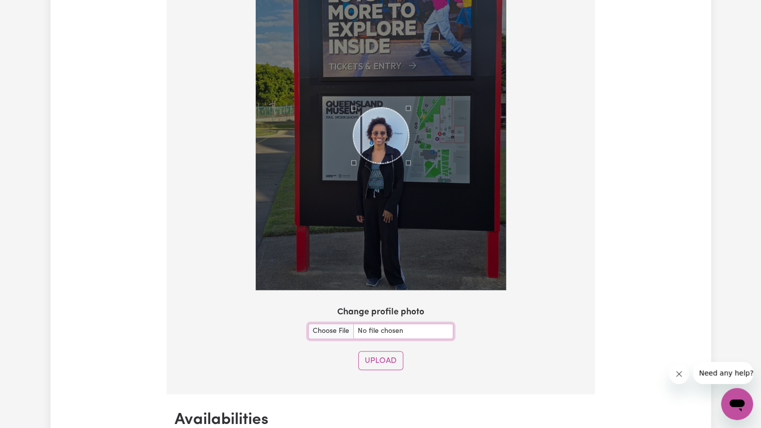
click at [374, 120] on div "Use the arrow keys to move the crop selection area" at bounding box center [381, 136] width 56 height 56
click at [331, 86] on div "Use the arrow keys to move the north west drag handle to change the crop select…" at bounding box center [331, 86] width 0 height 0
click at [388, 141] on div "Use the arrow keys to move the crop selection area" at bounding box center [378, 142] width 76 height 76
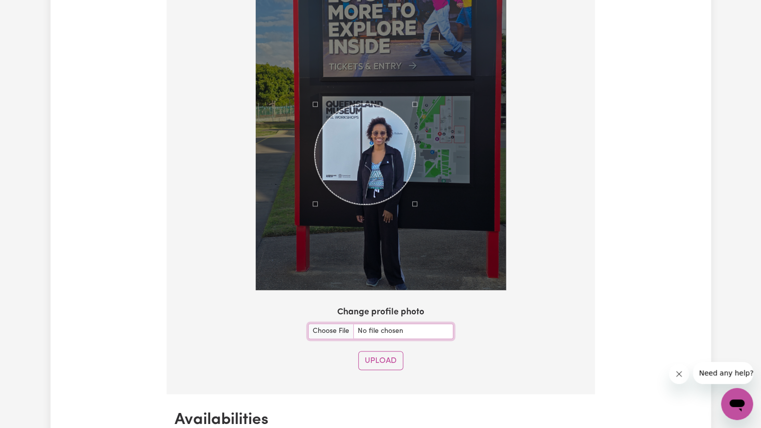
click at [313, 206] on div "Use the arrow keys to move the south west drag handle to change the crop select…" at bounding box center [313, 206] width 0 height 0
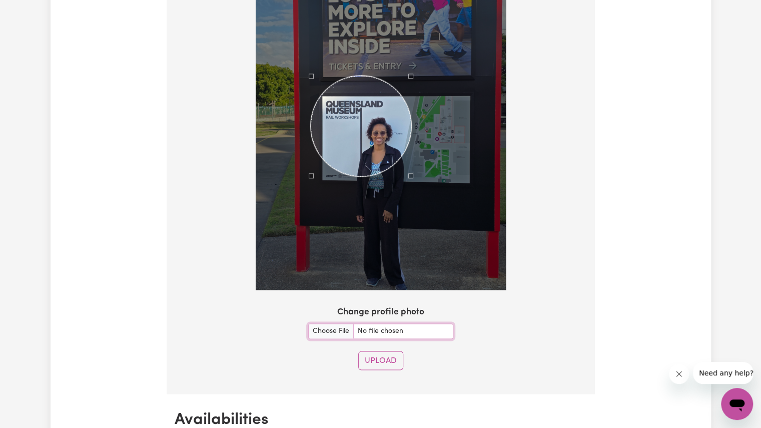
click at [361, 138] on div "Use the arrow keys to move the crop selection area" at bounding box center [361, 126] width 101 height 101
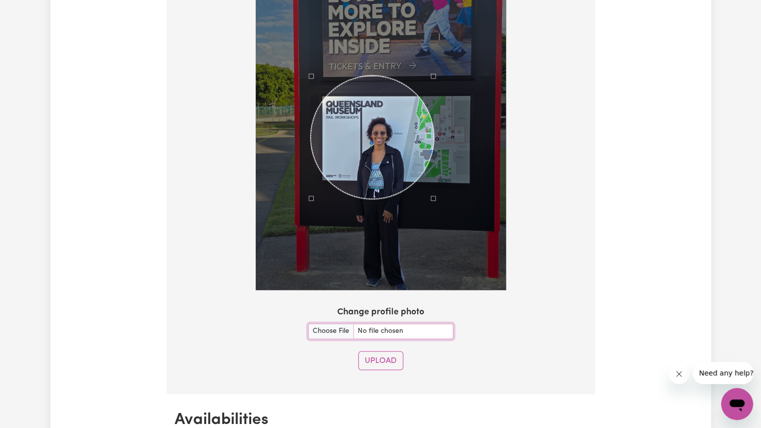
click at [433, 185] on div at bounding box center [381, 123] width 250 height 334
click at [397, 150] on div "Use the arrow keys to move the crop selection area" at bounding box center [370, 138] width 123 height 123
click at [369, 355] on button "Upload" at bounding box center [380, 360] width 45 height 19
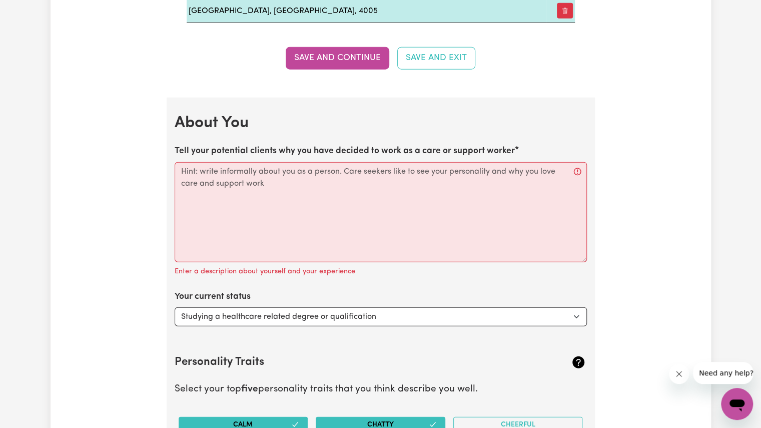
scroll to position [1570, 0]
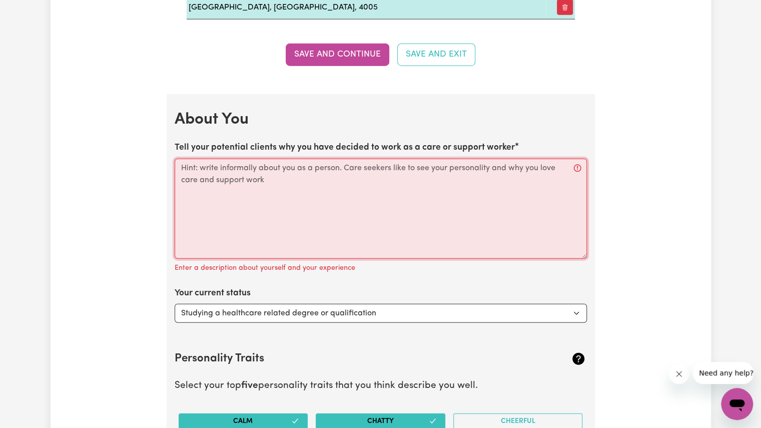
click at [366, 175] on textarea "Tell your potential clients why you have decided to work as a care or support w…" at bounding box center [381, 209] width 412 height 100
paste textarea "I’m a caring and reliable support worker who loves helping people feel safe, se…"
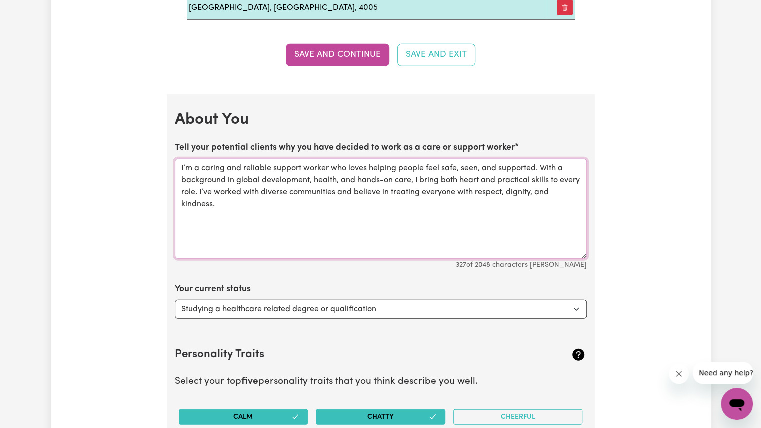
click at [311, 172] on textarea "I’m a caring and reliable support worker who loves helping people feel safe, se…" at bounding box center [381, 209] width 412 height 100
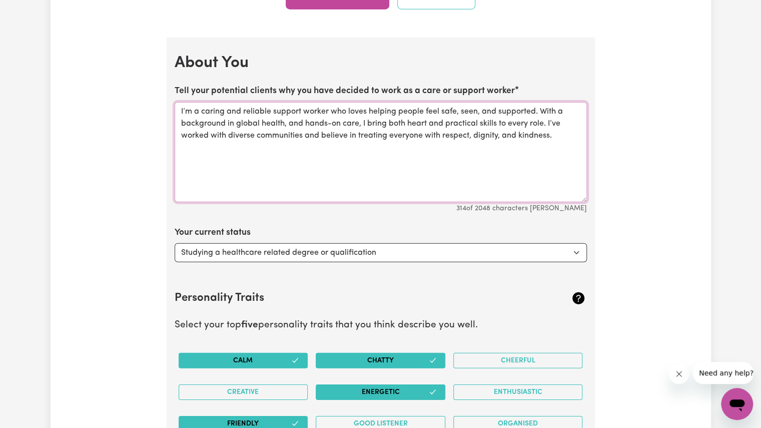
scroll to position [1575, 0]
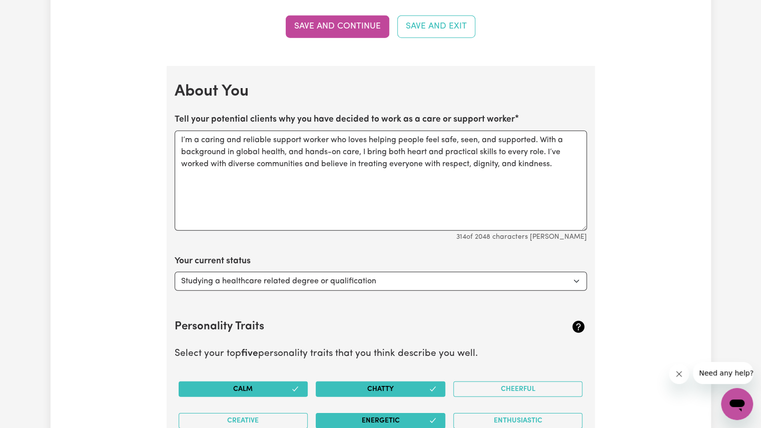
scroll to position [1602, 0]
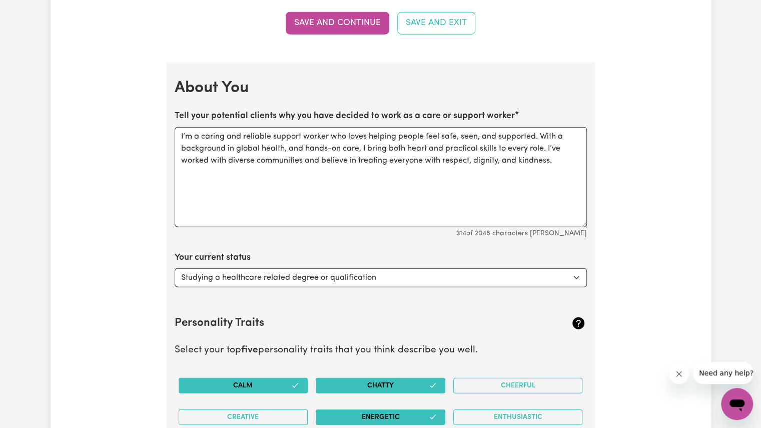
click at [0, 0] on span "and" at bounding box center [0, 0] width 0 height 0
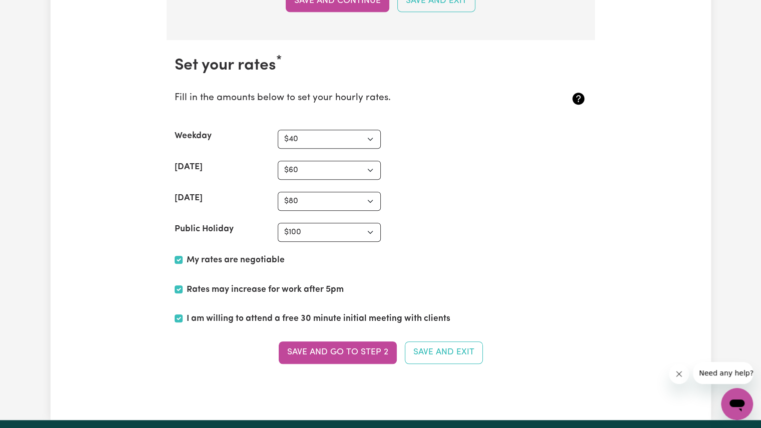
scroll to position [2581, 0]
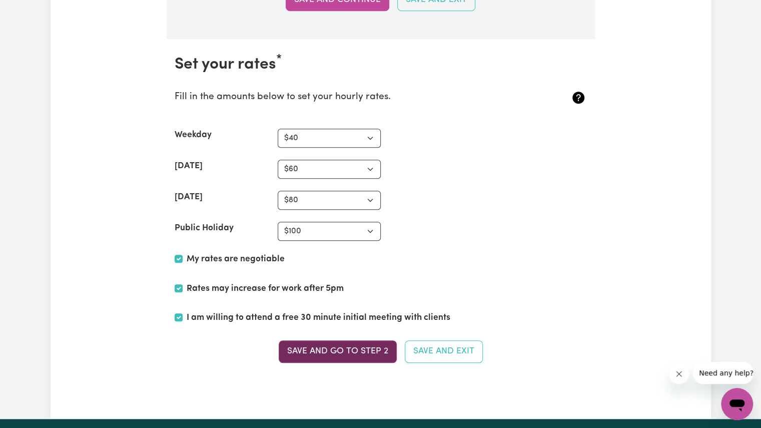
type textarea "I’m a caring and reliable support worker who loves helping people feel safe, se…"
click at [304, 340] on button "Save and go to Step 2" at bounding box center [338, 351] width 118 height 22
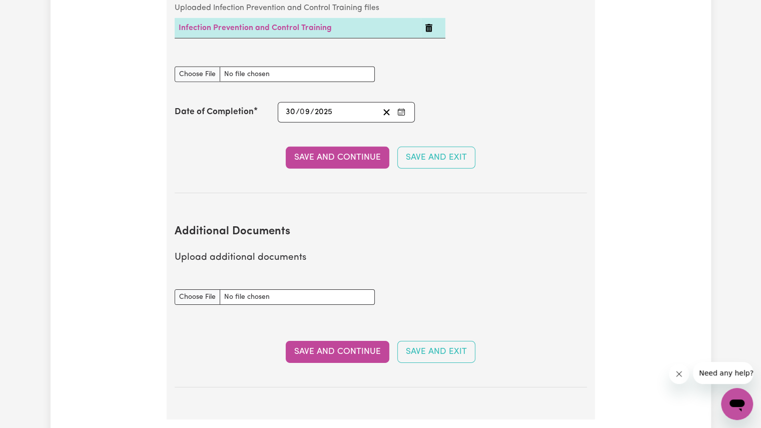
scroll to position [1729, 0]
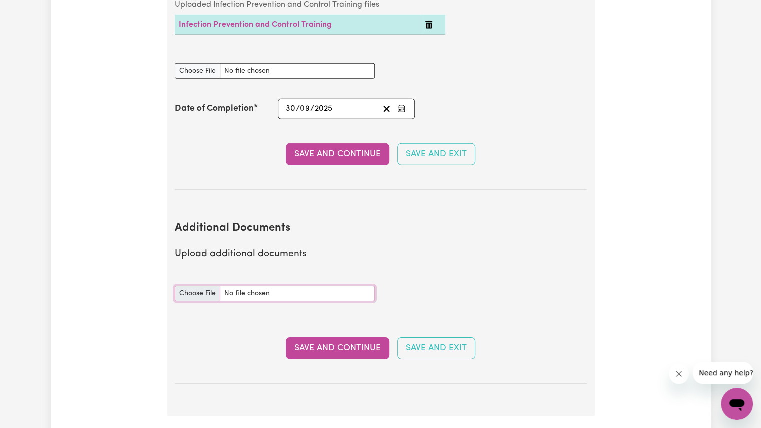
click at [199, 286] on input "Additional Documents document" at bounding box center [275, 294] width 200 height 16
type input "C:\fakepath\[PERSON_NAME].pdf"
click at [330, 337] on button "Save and Continue" at bounding box center [338, 348] width 104 height 22
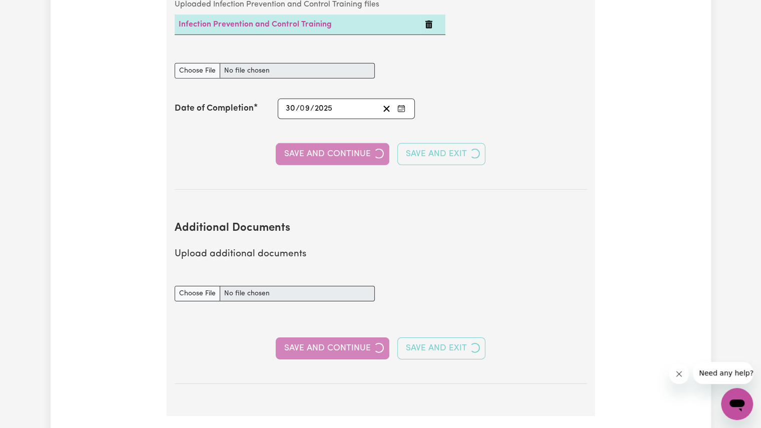
select select "Certificate III (Individual Support)"
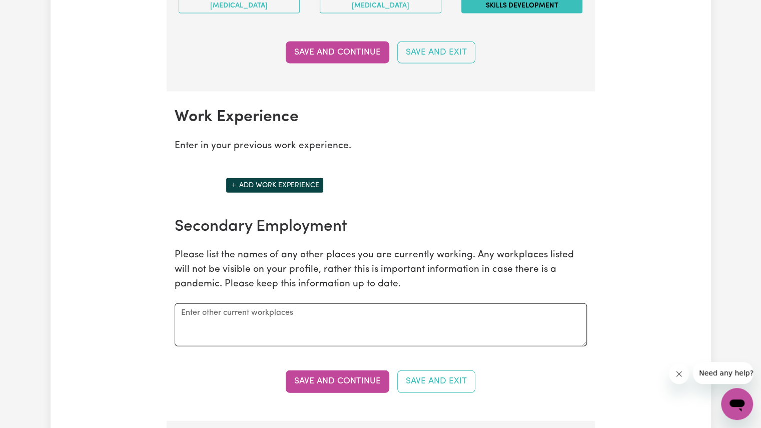
scroll to position [1323, 0]
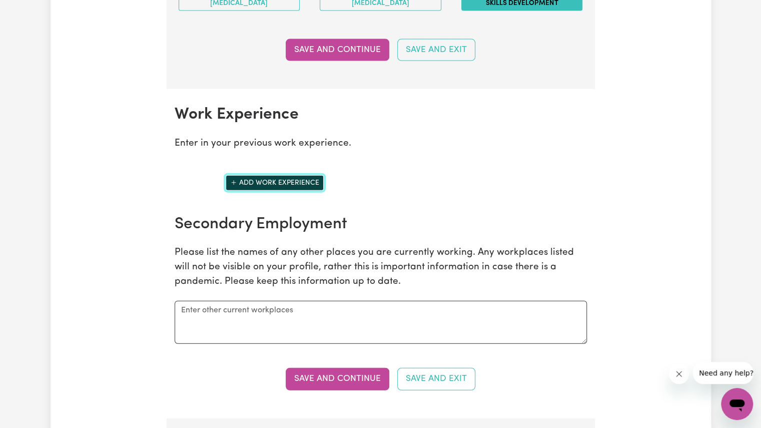
click at [284, 175] on button "Add work experience" at bounding box center [275, 183] width 98 height 16
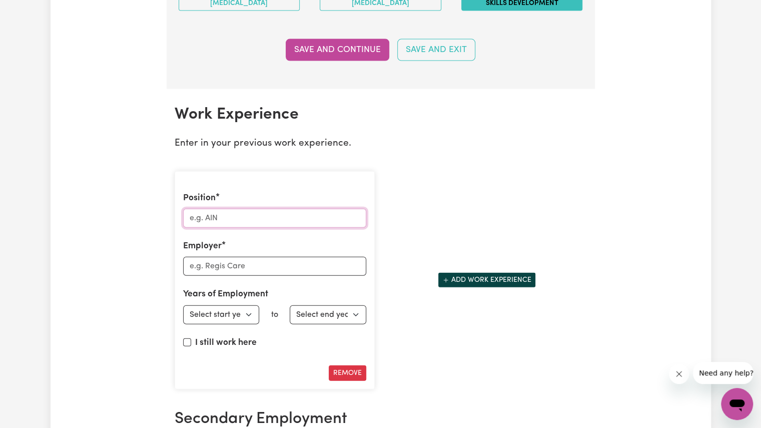
click at [262, 212] on input "Position" at bounding box center [274, 218] width 183 height 19
click at [184, 338] on input "I still work here" at bounding box center [187, 342] width 8 height 8
checkbox input "true"
click at [236, 209] on input "Position" at bounding box center [274, 218] width 183 height 19
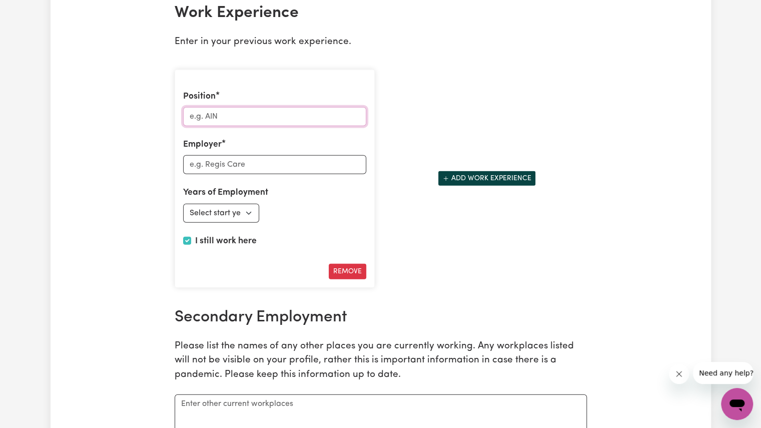
scroll to position [1426, 0]
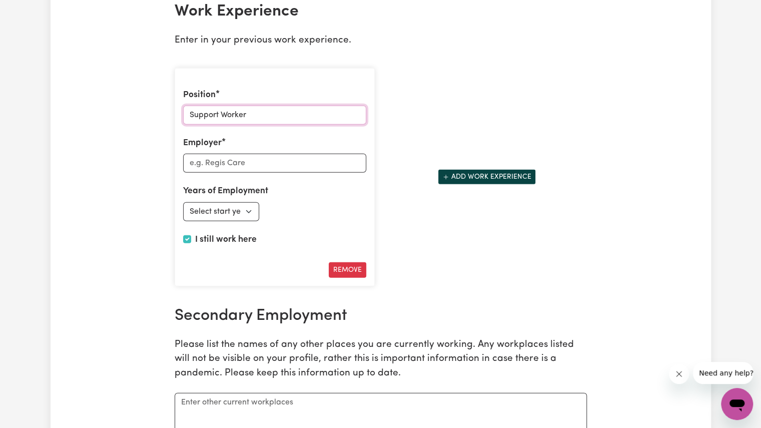
type input "Support Worker"
click at [248, 154] on input "Employer" at bounding box center [274, 163] width 183 height 19
type input "Linkcare Solutions"
click at [210, 202] on select "Select start year [DATE] 1952 1953 1954 1955 1956 1957 1958 1959 1960 1961 1962…" at bounding box center [221, 211] width 77 height 19
select select "2025"
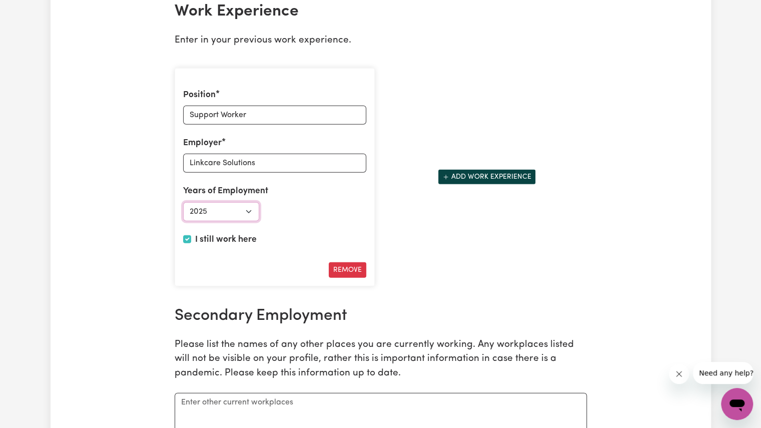
click at [183, 202] on select "Select start year [DATE] 1952 1953 1954 1955 1956 1957 1958 1959 1960 1961 1962…" at bounding box center [221, 211] width 77 height 19
click at [463, 169] on button "Add work experience" at bounding box center [487, 177] width 98 height 16
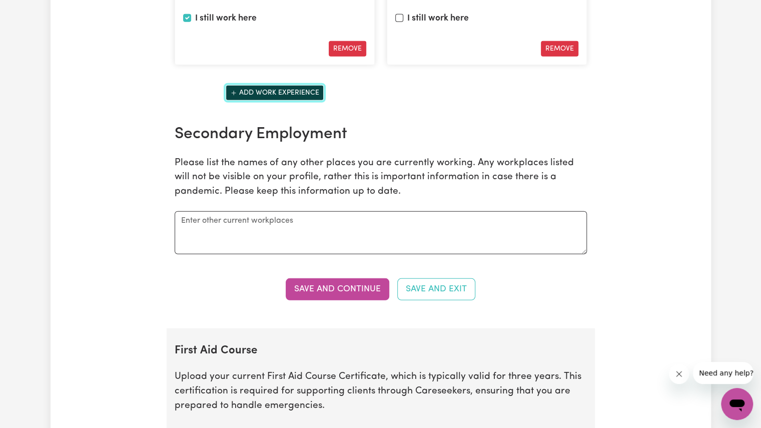
scroll to position [1648, 0]
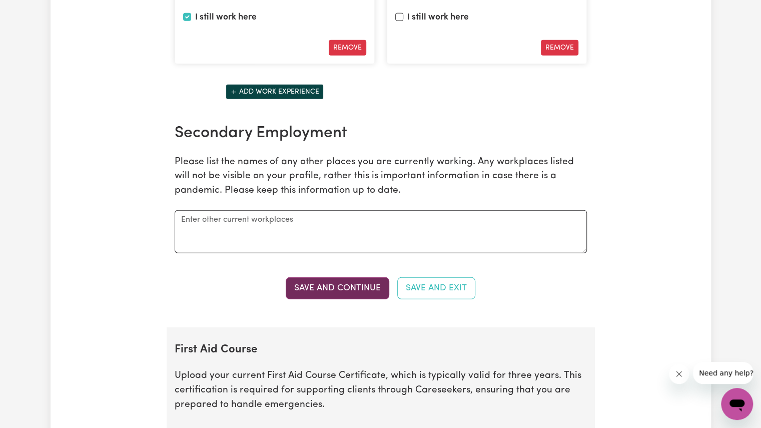
click at [339, 278] on button "Save and Continue" at bounding box center [338, 288] width 104 height 22
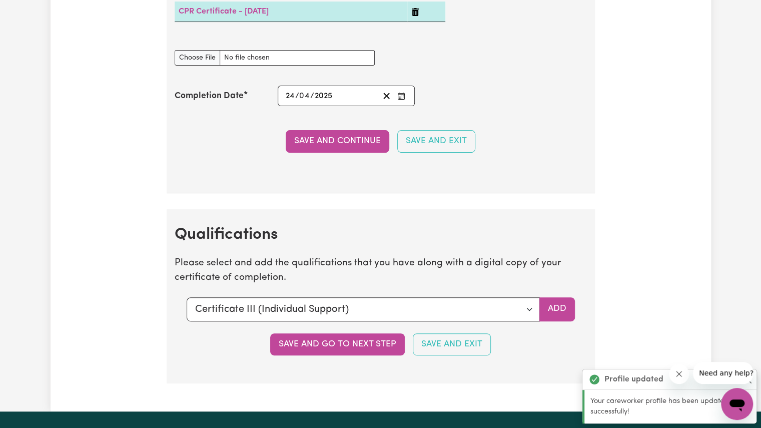
scroll to position [2417, 0]
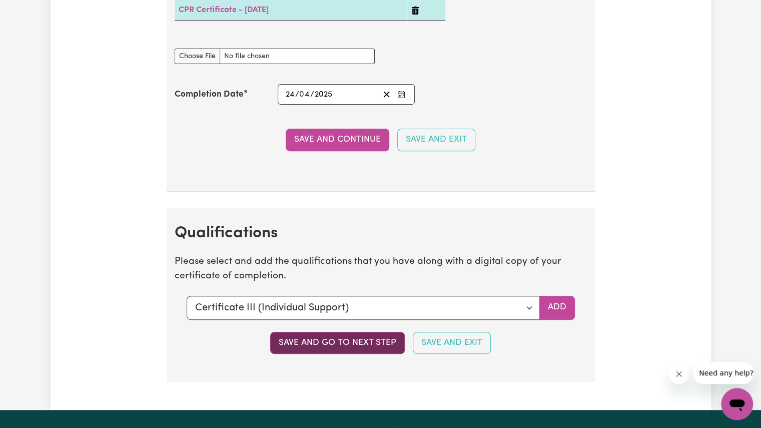
click at [322, 332] on button "Save and go to next step" at bounding box center [337, 343] width 135 height 22
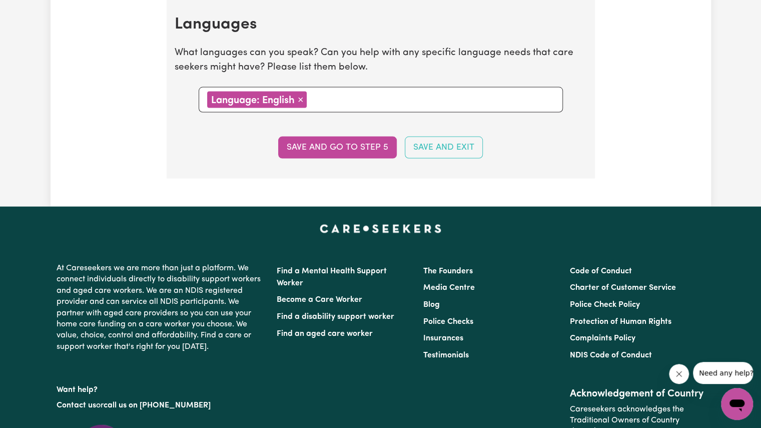
scroll to position [1191, 0]
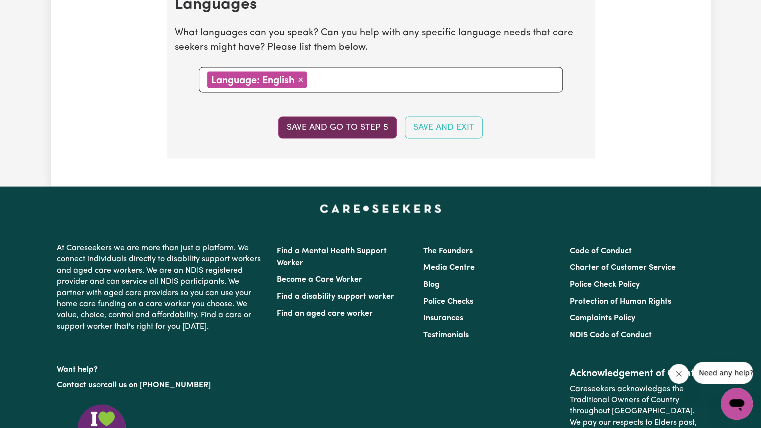
click at [342, 117] on button "Save and go to step 5" at bounding box center [337, 128] width 119 height 22
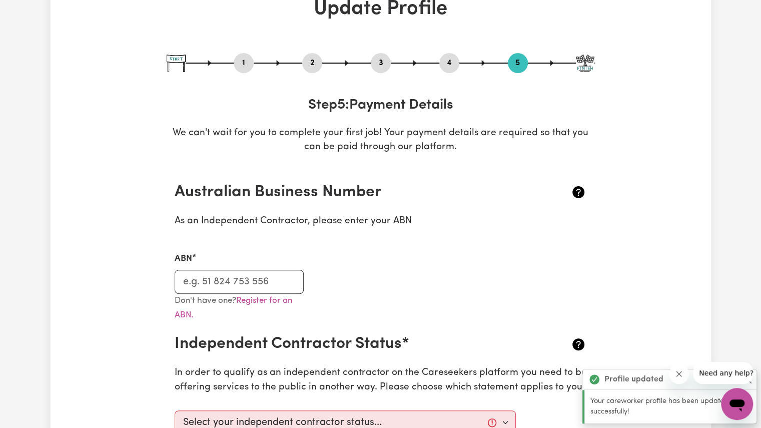
scroll to position [82, 0]
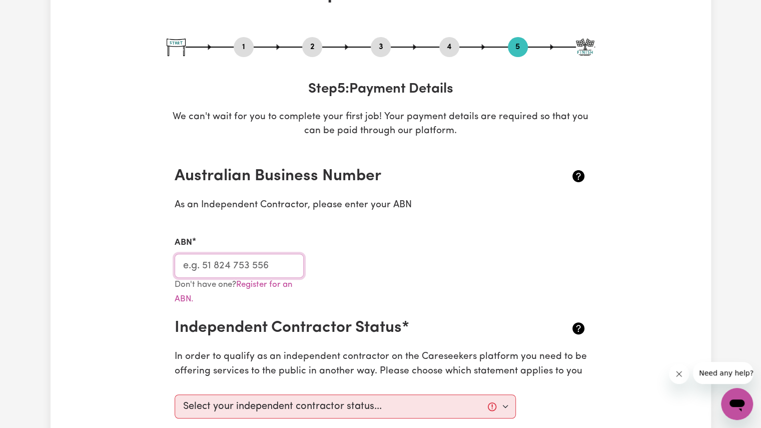
click at [193, 263] on input "ABN" at bounding box center [240, 266] width 130 height 24
paste input "90 374 456 733"
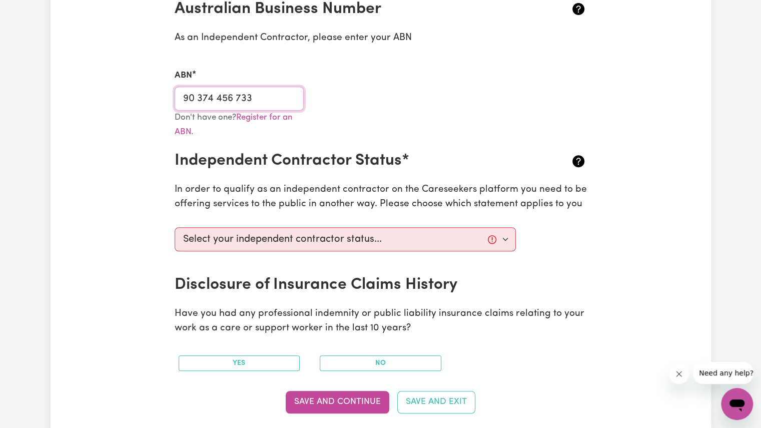
scroll to position [252, 0]
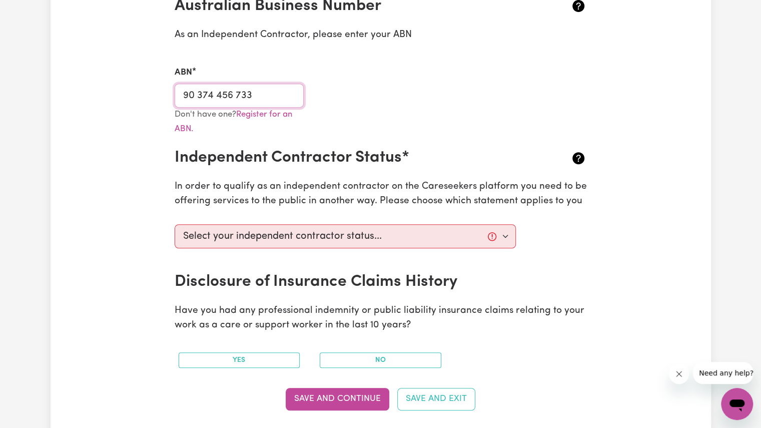
type input "90 374 456 733"
click at [333, 232] on select "Select your independent contractor status... I am providing services through an…" at bounding box center [346, 236] width 342 height 24
select select "I am working in another industry"
click at [175, 224] on select "Select your independent contractor status... I am providing services through an…" at bounding box center [346, 236] width 342 height 24
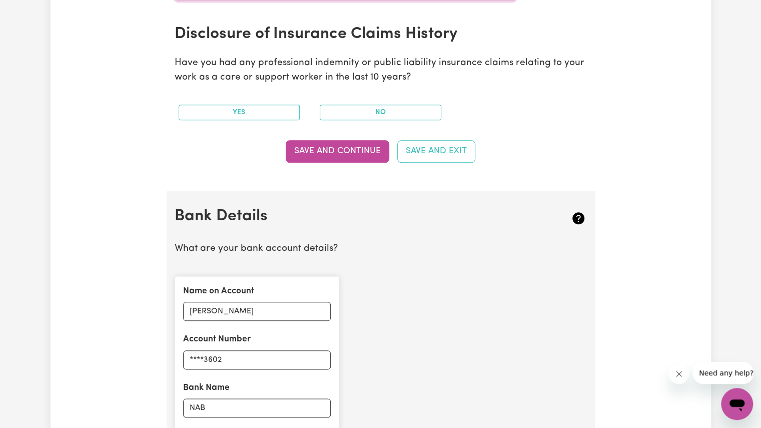
scroll to position [501, 0]
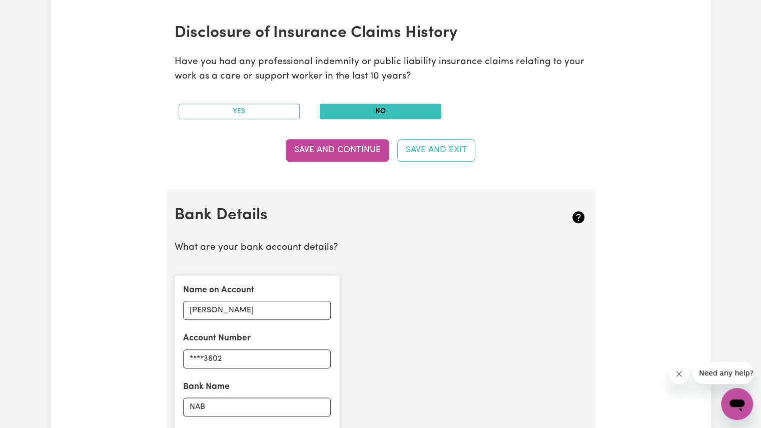
click at [366, 107] on button "No" at bounding box center [381, 112] width 122 height 16
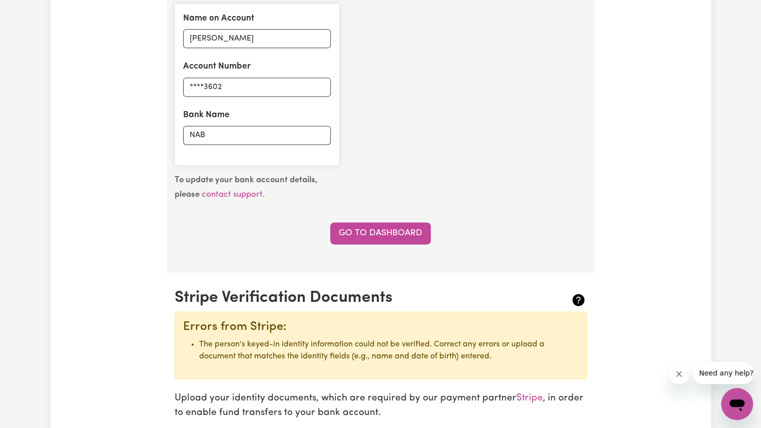
scroll to position [772, 0]
click at [244, 87] on input "****3602" at bounding box center [257, 88] width 148 height 19
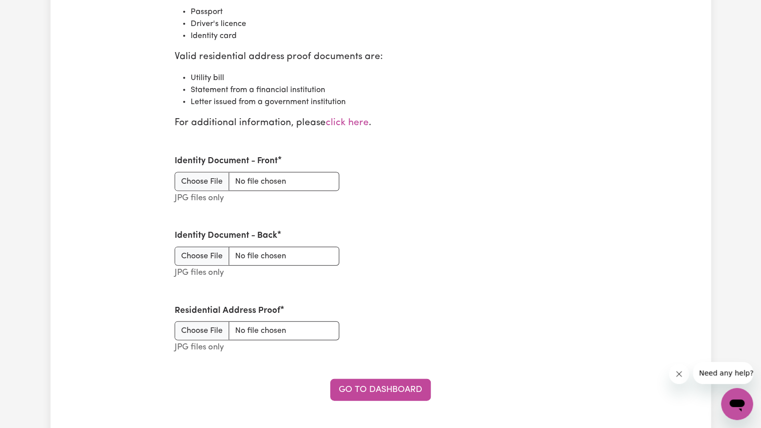
scroll to position [1200, 0]
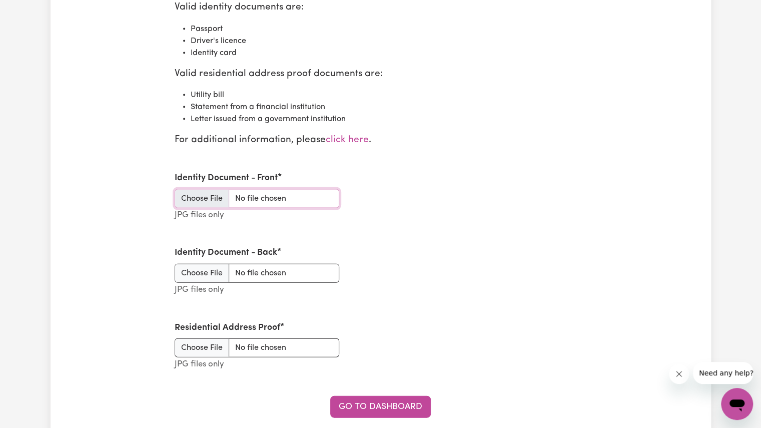
click at [197, 195] on input "Identity Document - Front" at bounding box center [257, 198] width 165 height 19
click at [212, 196] on input "Identity Document - Front" at bounding box center [257, 197] width 165 height 19
type input "C:\fakepath\2024 Driver's License-1.jpg"
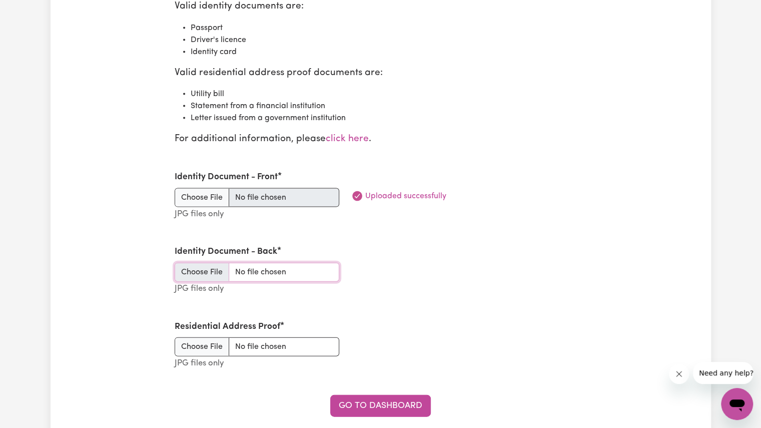
click at [201, 269] on input "Identity Document - Back" at bounding box center [257, 272] width 165 height 19
type input "C:\fakepath\2024 Driver's License-2.jpg"
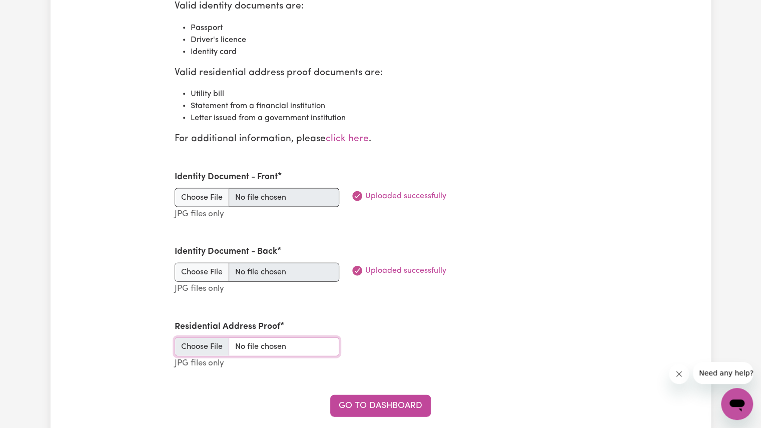
click at [194, 350] on input "Residential Address Proof" at bounding box center [257, 346] width 165 height 19
click at [206, 344] on input "Residential Address Proof" at bounding box center [257, 346] width 165 height 19
type input "C:\fakepath\Proof of Age Card-1.jpg"
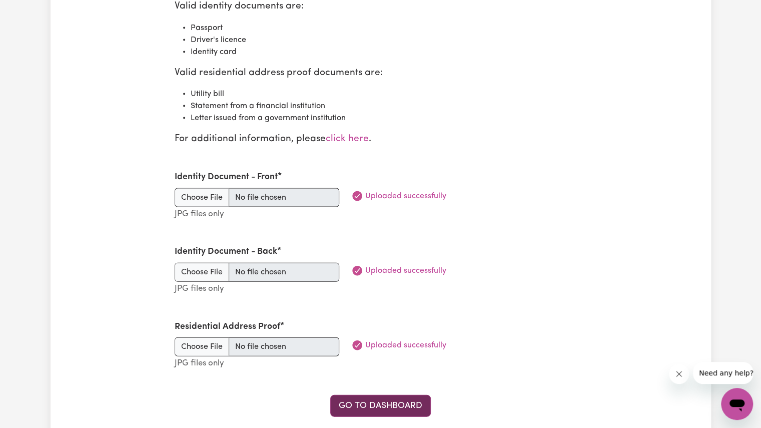
click at [368, 410] on link "Go to Dashboard" at bounding box center [380, 406] width 101 height 22
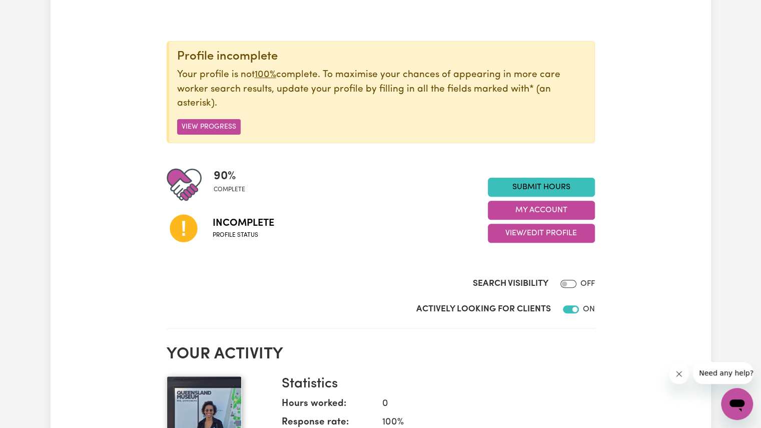
scroll to position [89, 0]
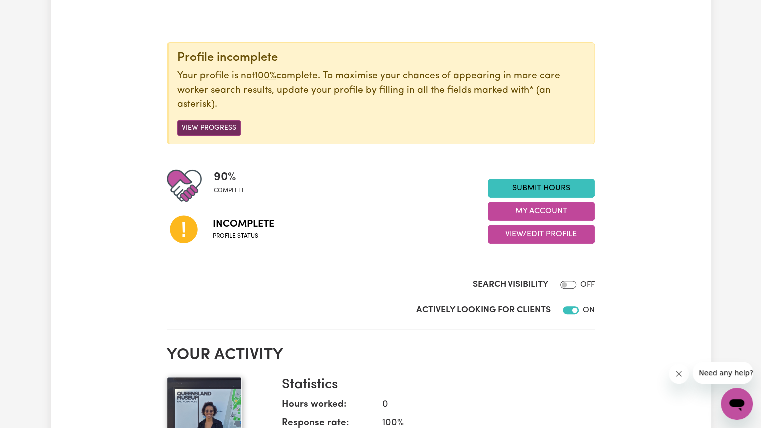
click at [221, 122] on button "View Progress" at bounding box center [209, 128] width 64 height 16
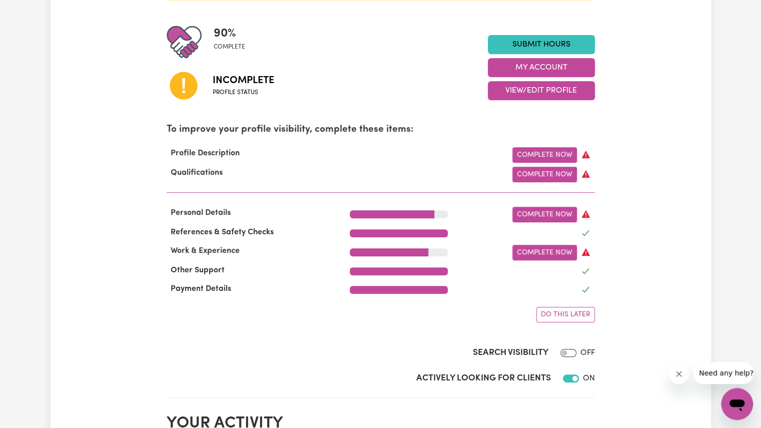
scroll to position [234, 0]
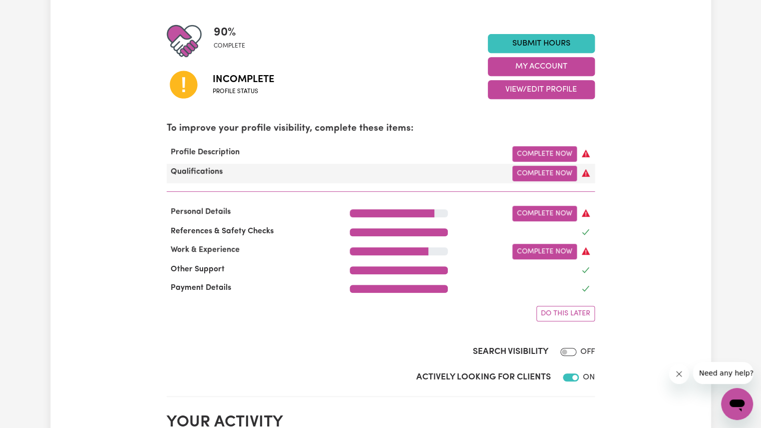
click at [586, 177] on icon at bounding box center [586, 173] width 8 height 8
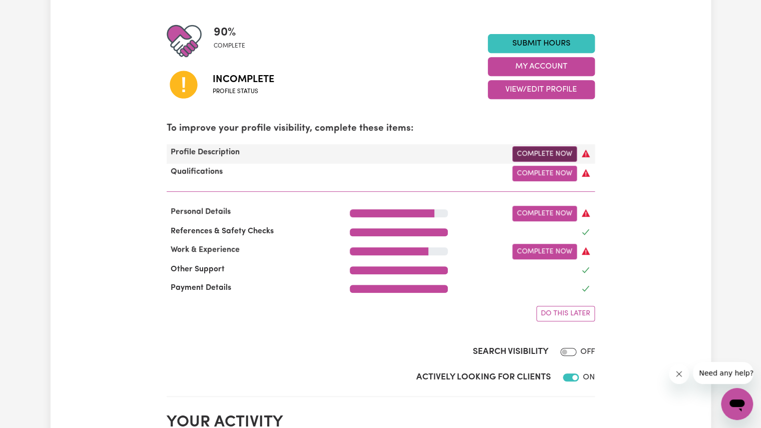
click at [537, 150] on link "Complete Now" at bounding box center [544, 154] width 65 height 16
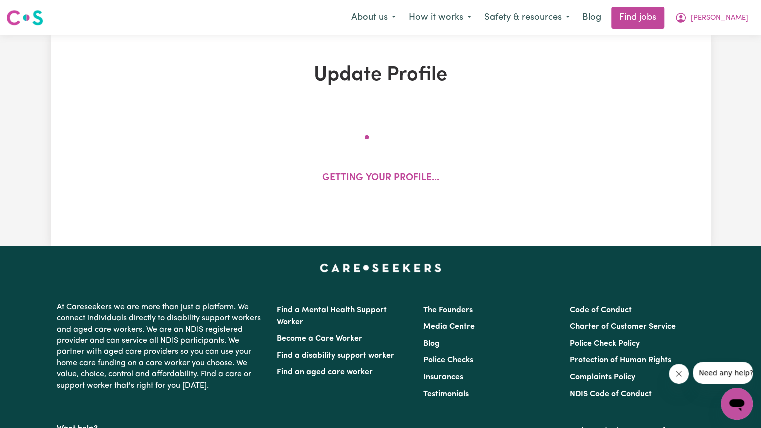
select select "[DEMOGRAPHIC_DATA]"
select select "[DEMOGRAPHIC_DATA] Work Visa"
select select "Studying a healthcare related degree or qualification"
select select "40"
select select "60"
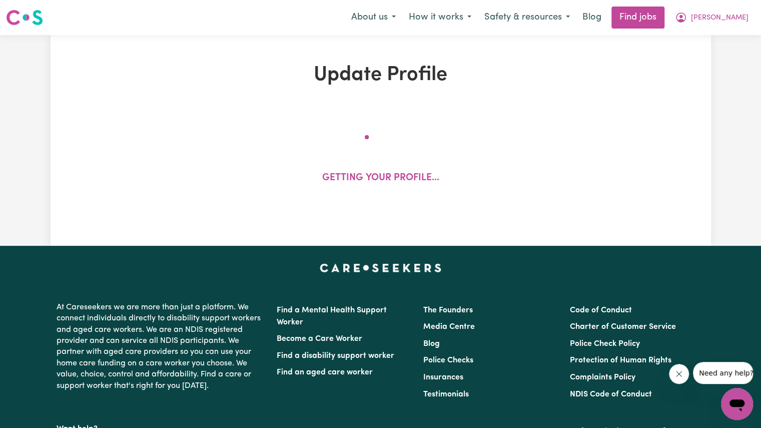
select select "80"
select select "100"
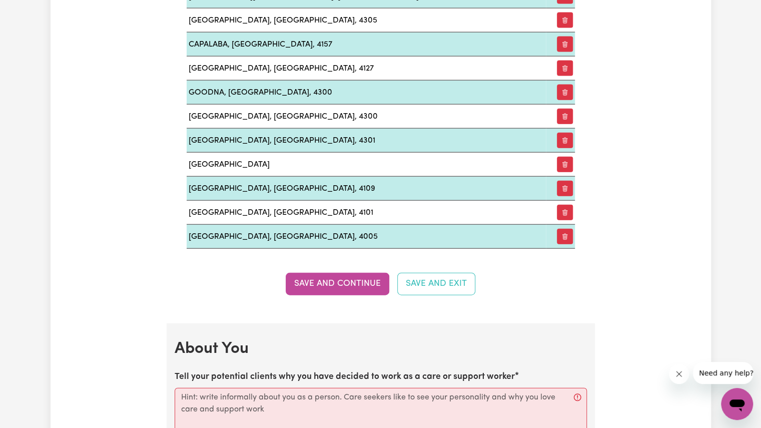
scroll to position [1538, 0]
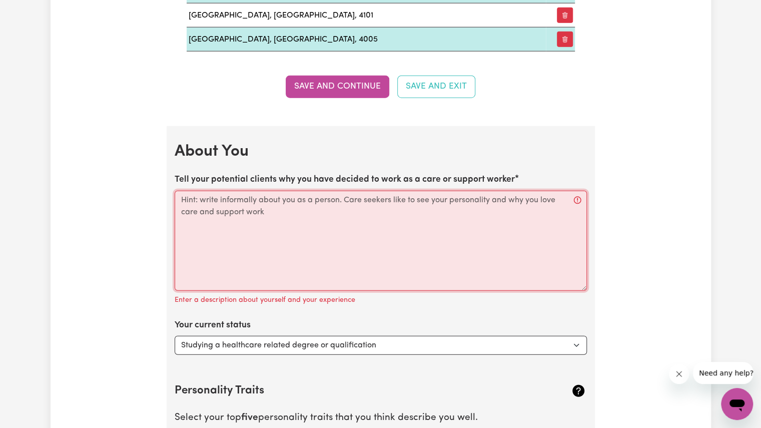
click at [348, 217] on textarea "Tell your potential clients why you have decided to work as a care or support w…" at bounding box center [381, 241] width 412 height 100
paste textarea "90 374 456 733"
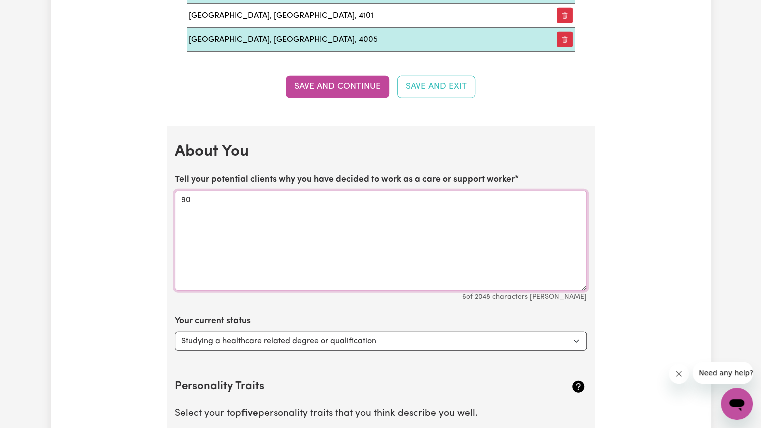
type textarea "9"
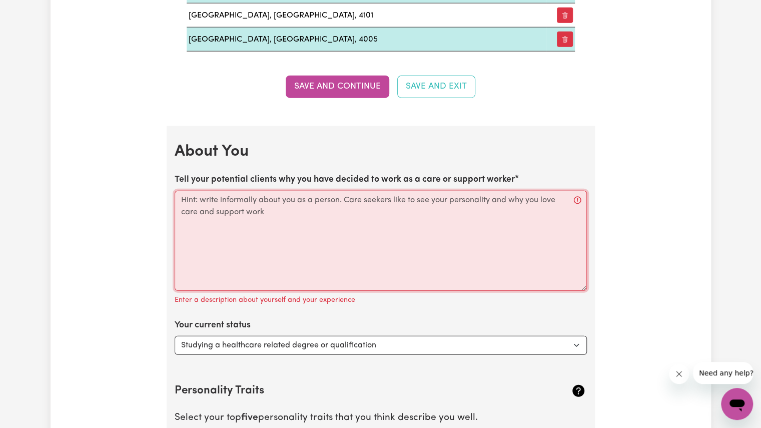
click at [358, 236] on textarea "Tell your potential clients why you have decided to work as a care or support w…" at bounding box center [381, 241] width 412 height 100
paste textarea "I’m a caring and reliable support worker who loves helping people feel safe, se…"
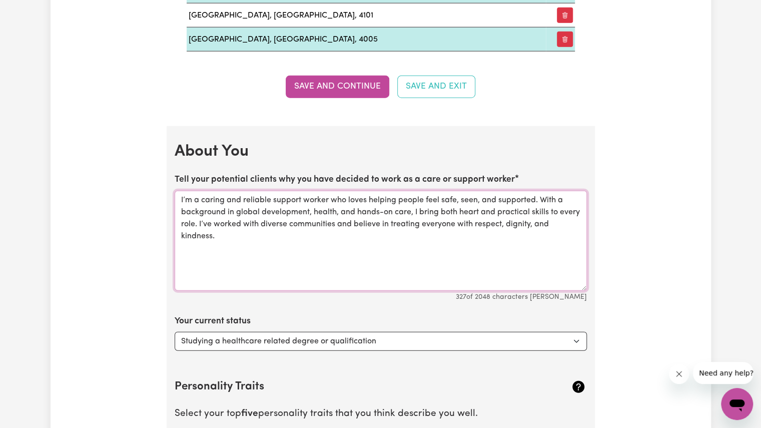
click at [313, 206] on textarea "I’m a caring and reliable support worker who loves helping people feel safe, se…" at bounding box center [381, 241] width 412 height 100
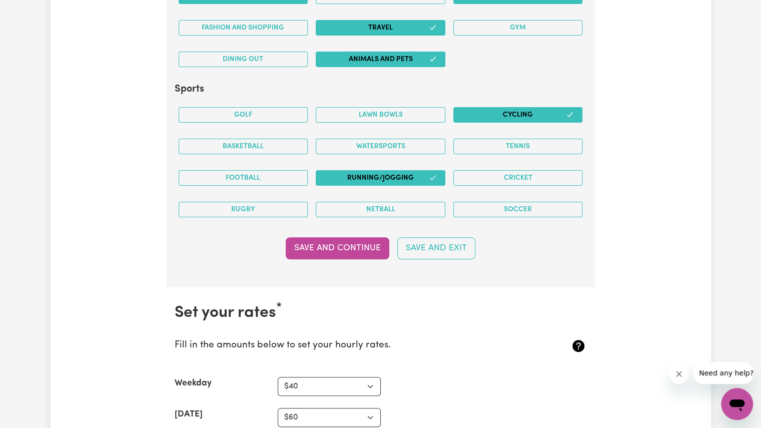
scroll to position [2334, 0]
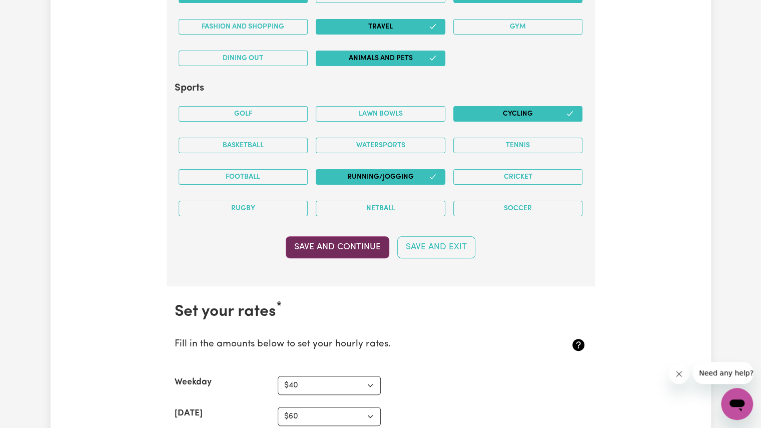
type textarea "I’m a caring and reliable support worker who loves helping people feel safe, se…"
click at [352, 236] on button "Save and Continue" at bounding box center [338, 247] width 104 height 22
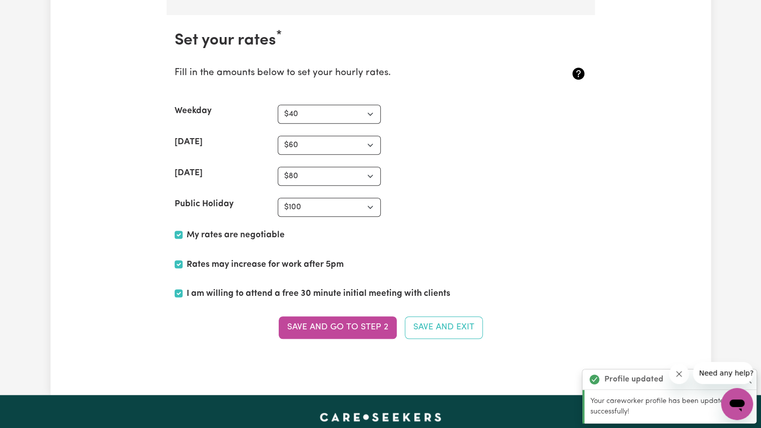
scroll to position [2606, 0]
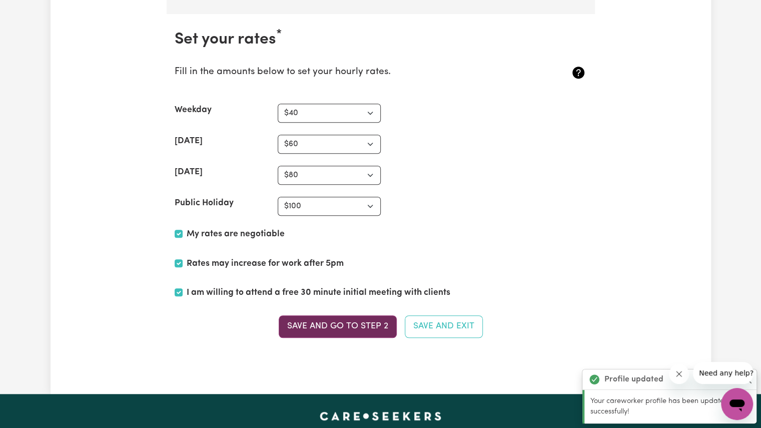
click at [324, 315] on button "Save and go to Step 2" at bounding box center [338, 326] width 118 height 22
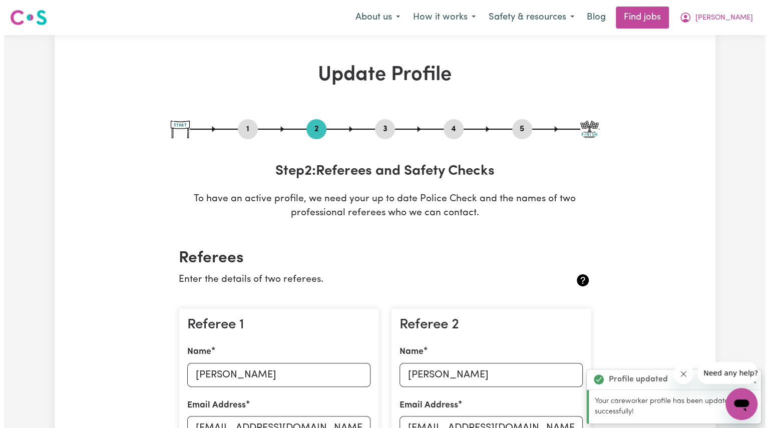
scroll to position [0, 0]
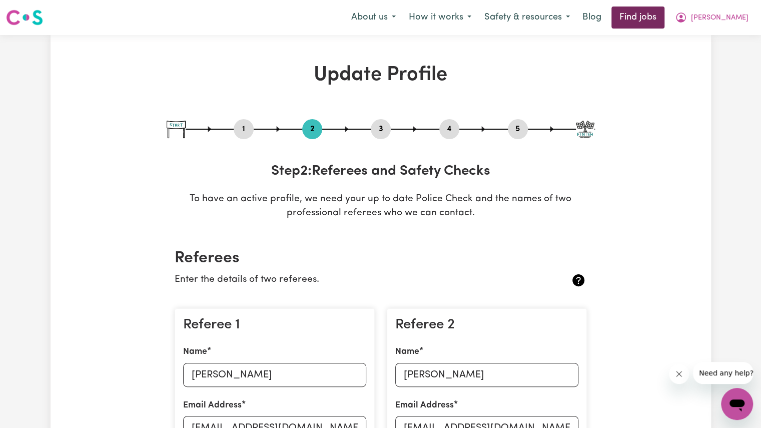
click at [659, 10] on link "Find jobs" at bounding box center [638, 18] width 53 height 22
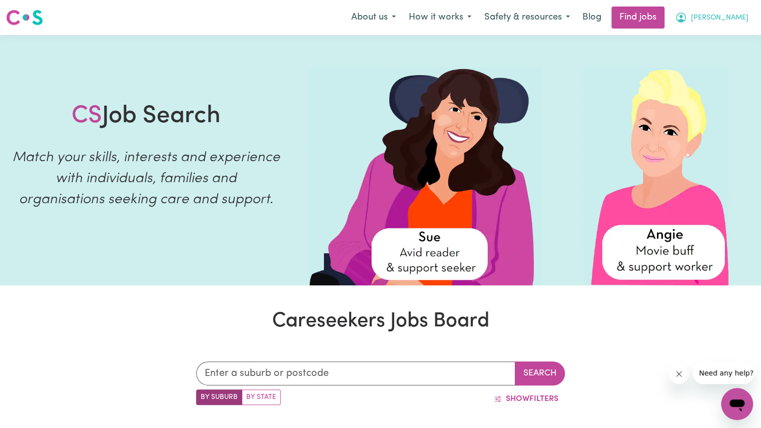
click at [720, 14] on span "[PERSON_NAME]" at bounding box center [720, 18] width 58 height 11
click at [728, 20] on span "[PERSON_NAME]" at bounding box center [720, 18] width 58 height 11
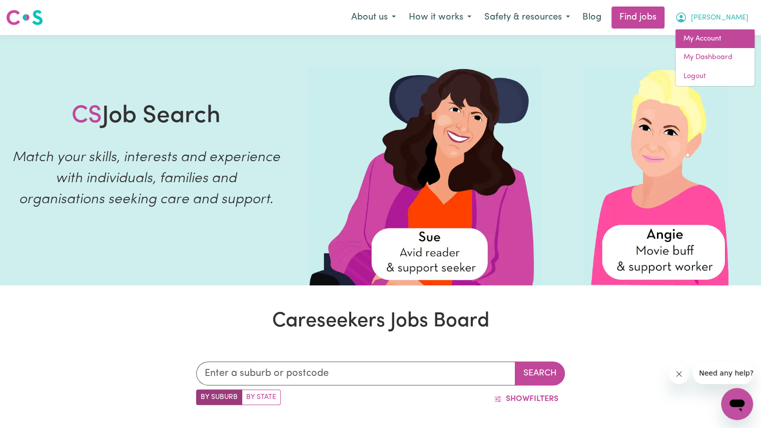
click at [712, 33] on link "My Account" at bounding box center [715, 39] width 79 height 19
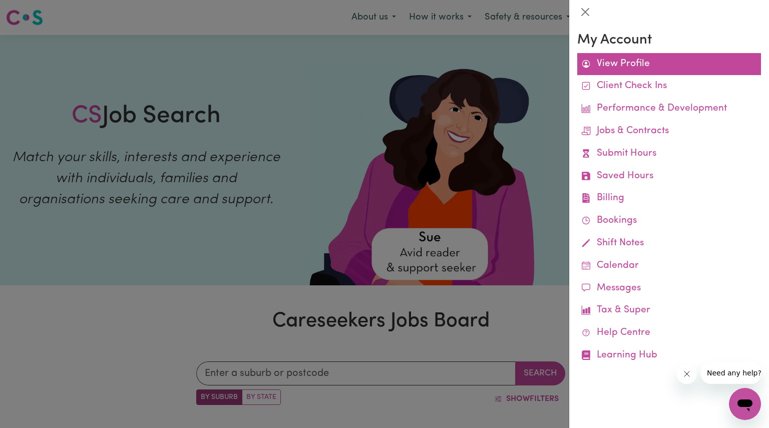
click at [612, 60] on link "View Profile" at bounding box center [669, 64] width 184 height 23
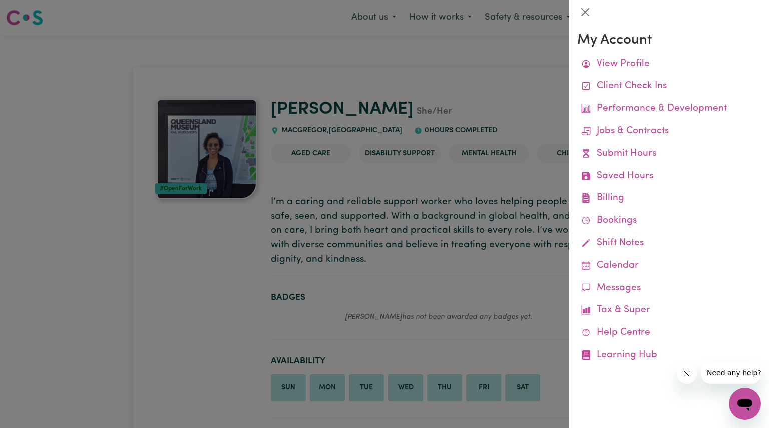
click at [408, 80] on div at bounding box center [384, 214] width 769 height 428
